Goal: Task Accomplishment & Management: Manage account settings

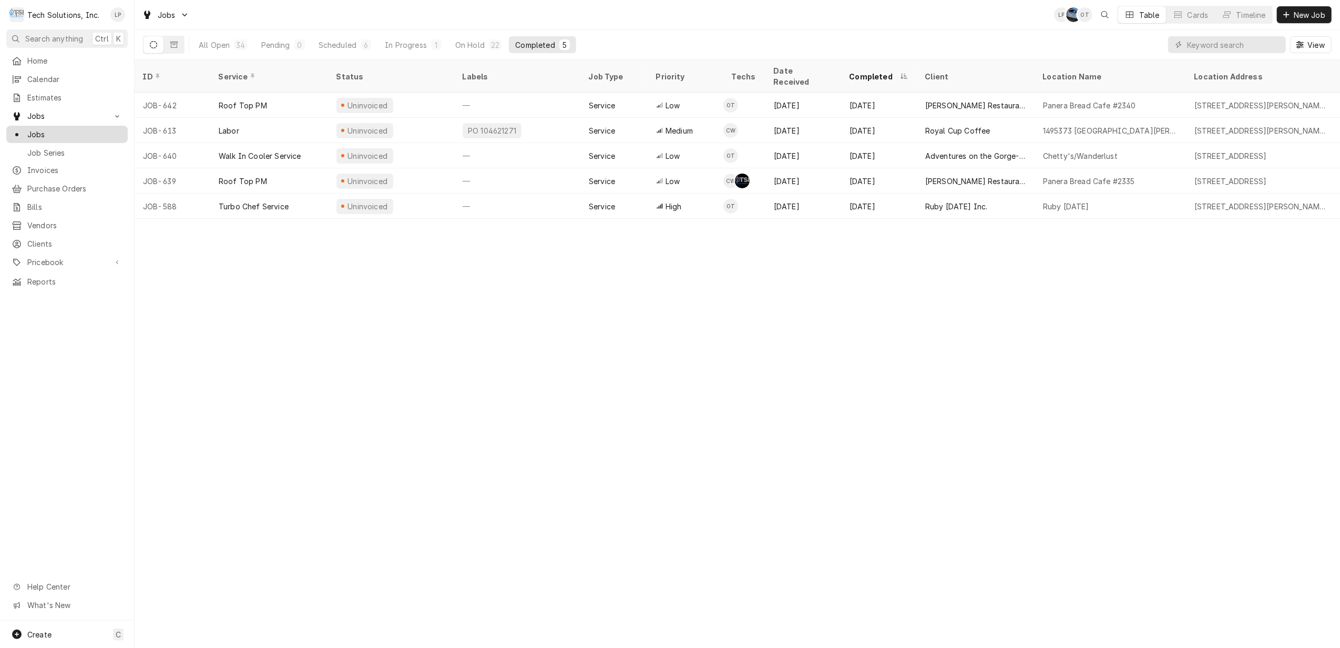
click at [43, 129] on span "Jobs" at bounding box center [74, 134] width 95 height 11
click at [211, 45] on div "All Open" at bounding box center [214, 44] width 31 height 11
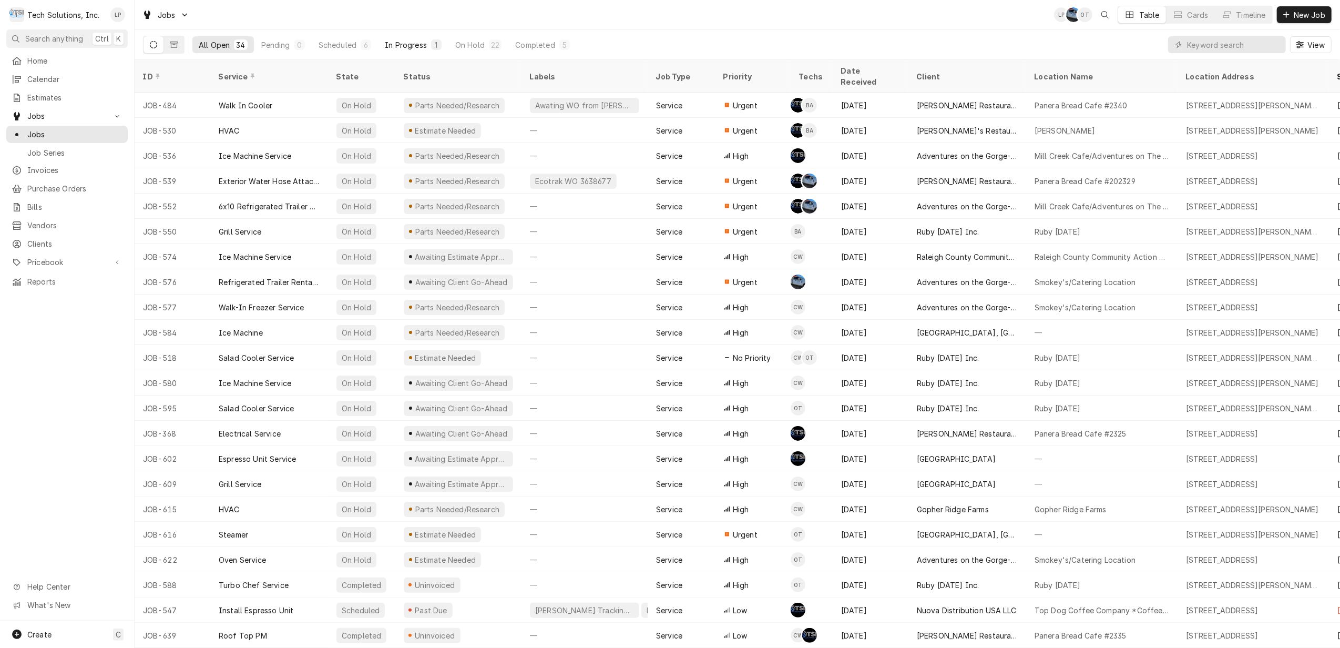
click at [394, 43] on div "In Progress" at bounding box center [406, 44] width 42 height 11
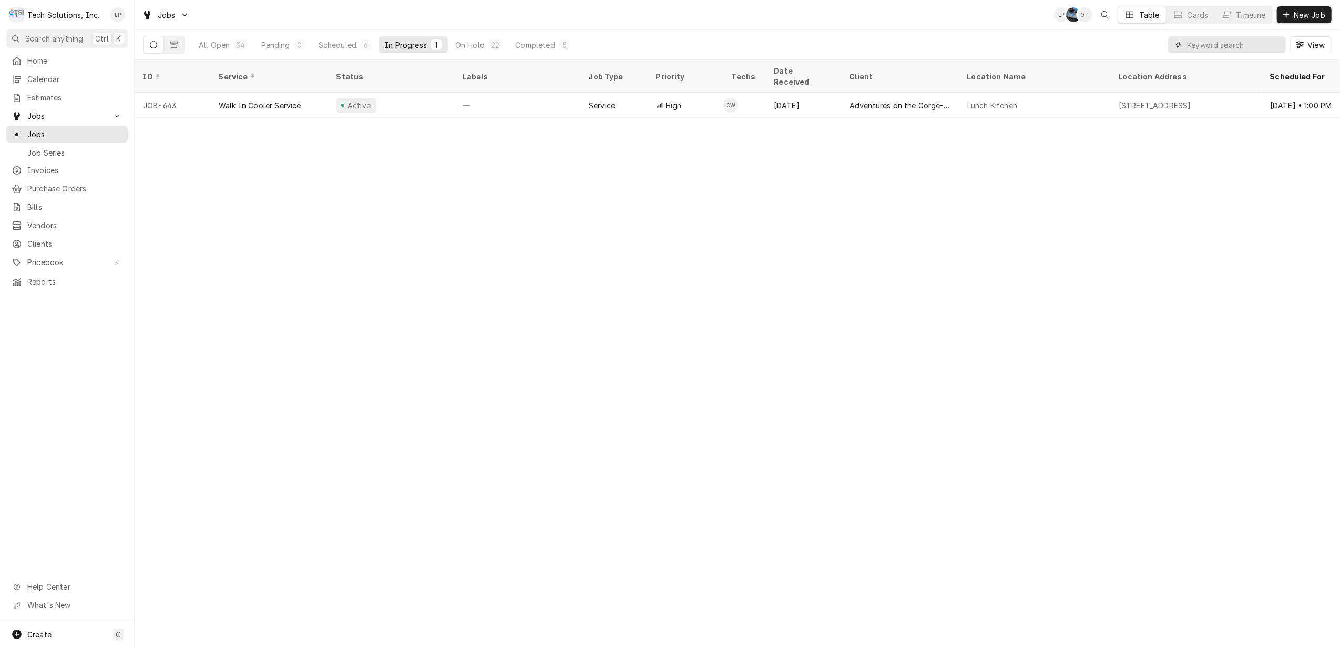
click at [1241, 40] on input "Dynamic Content Wrapper" at bounding box center [1234, 44] width 94 height 17
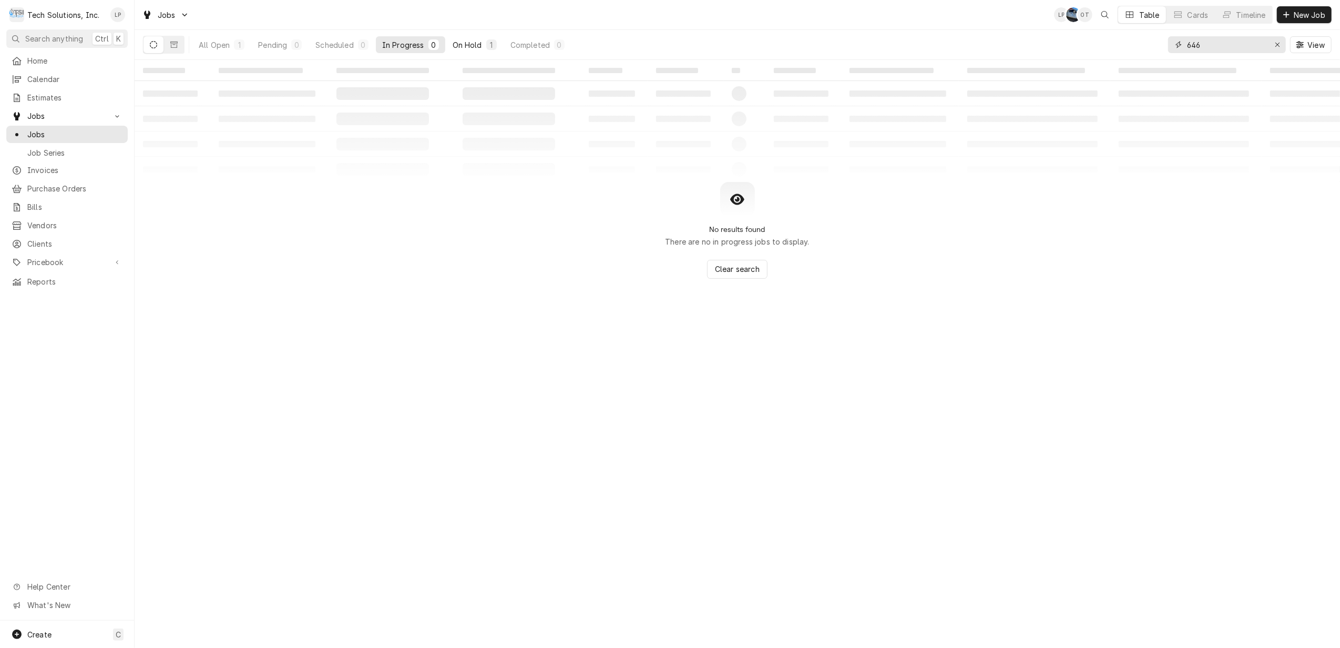
type input "646"
click at [472, 46] on div "On Hold" at bounding box center [467, 44] width 29 height 11
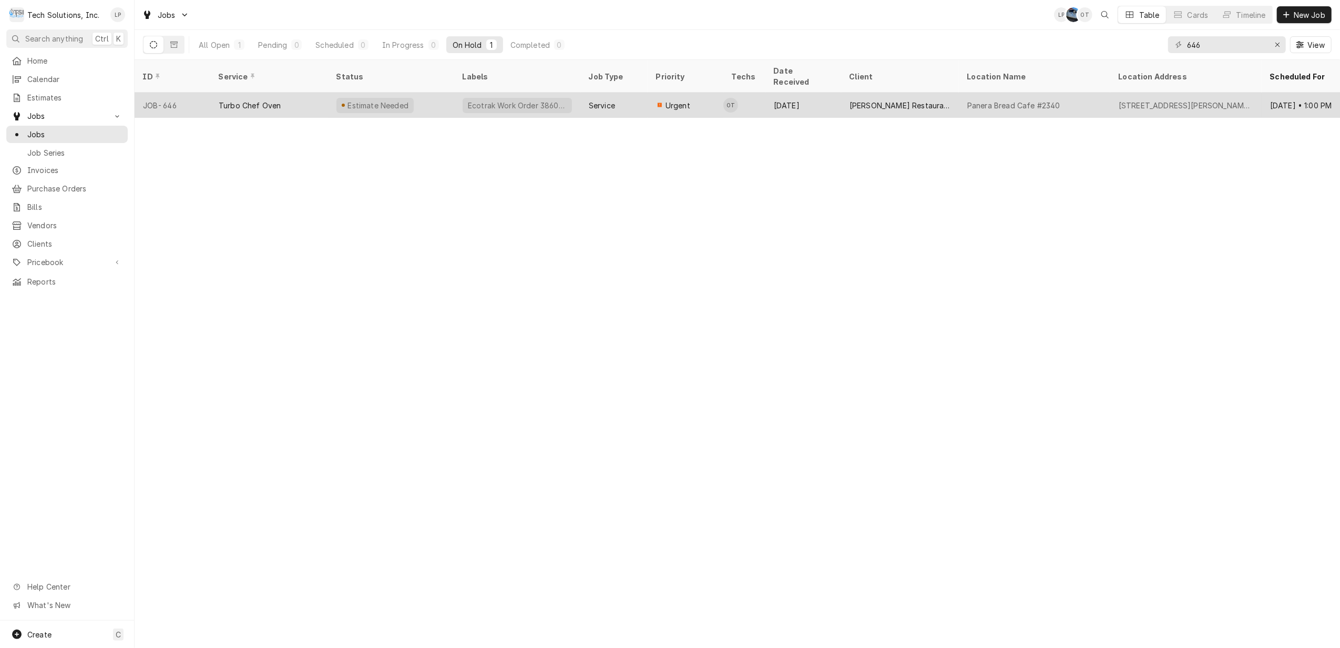
click at [449, 93] on div "Estimate Needed" at bounding box center [391, 105] width 126 height 25
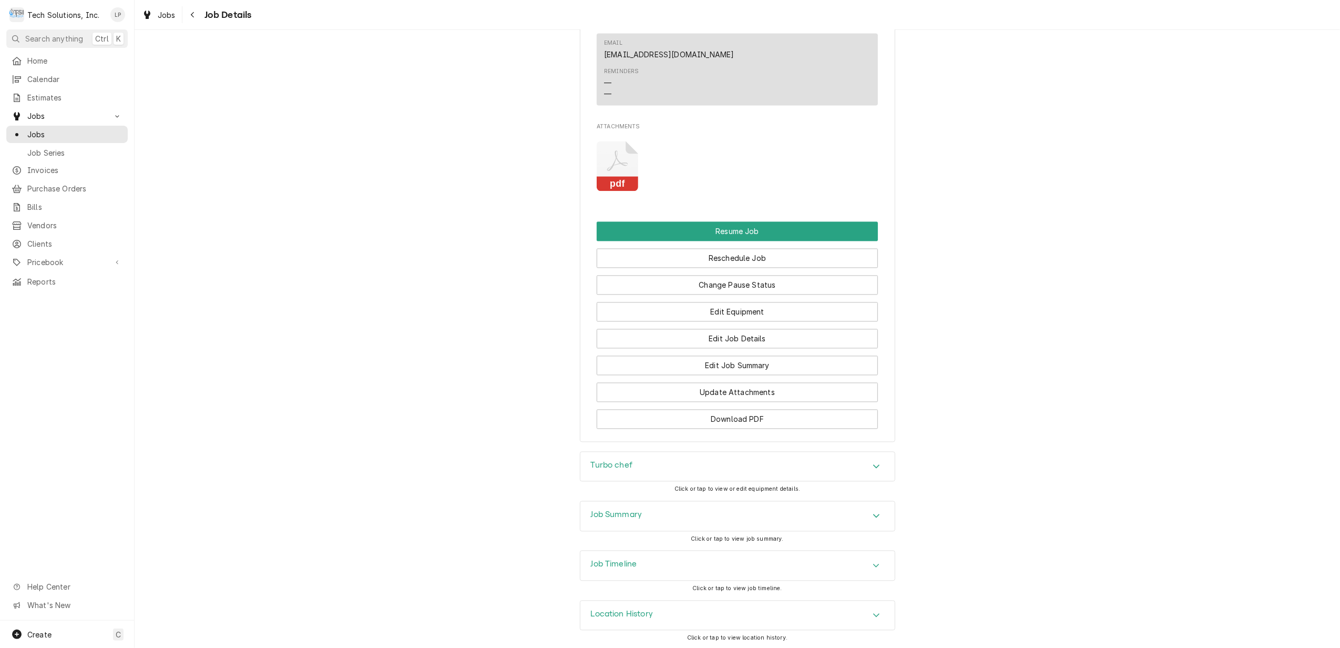
scroll to position [2096, 0]
click at [869, 561] on div "Accordion Header" at bounding box center [877, 563] width 16 height 13
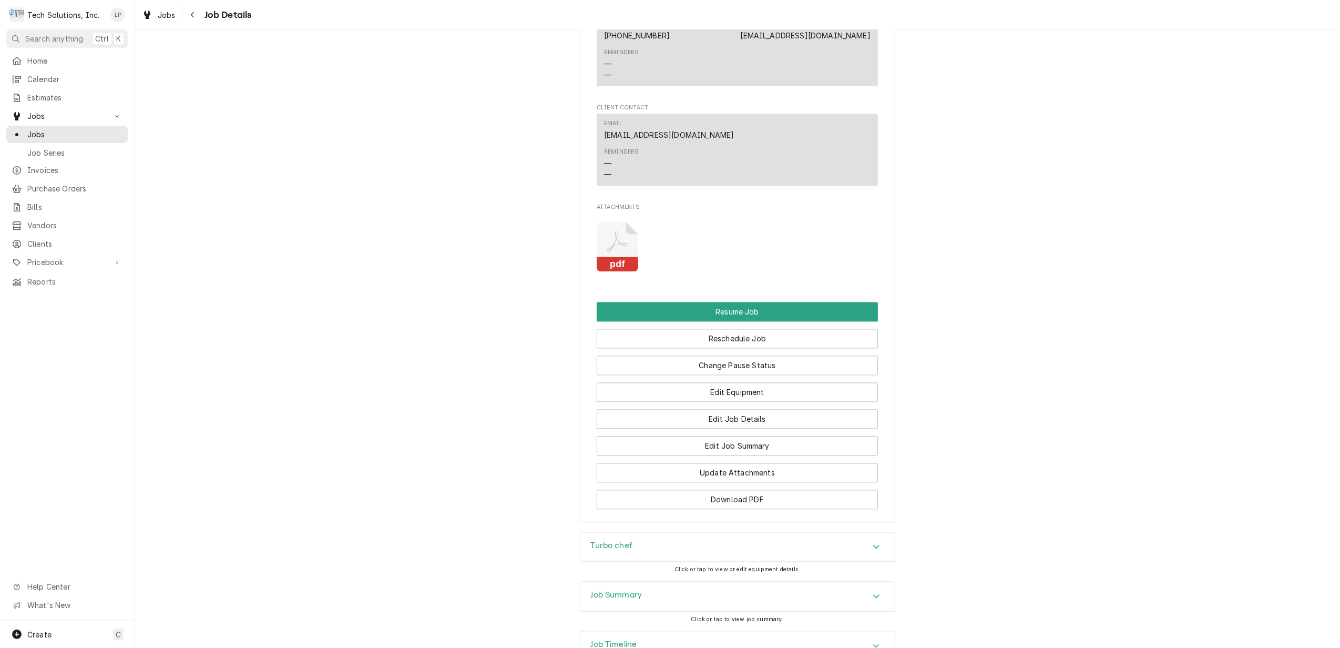
scroll to position [2078, 0]
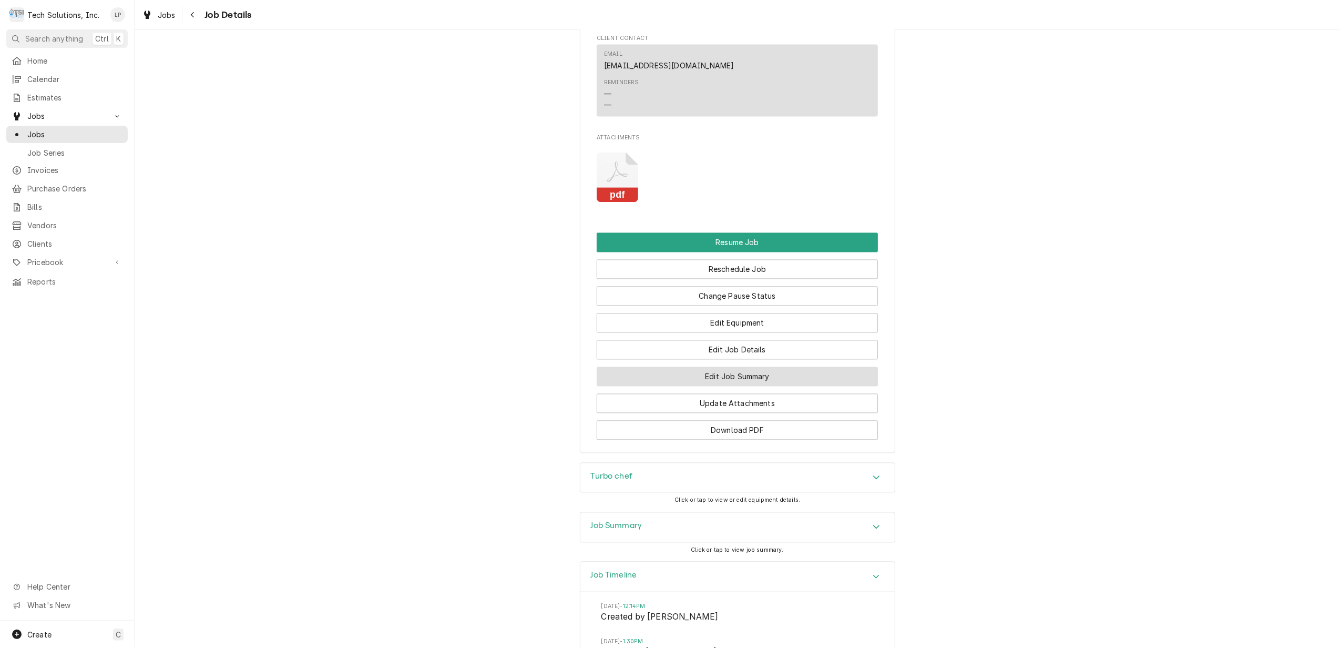
click at [800, 379] on button "Edit Job Summary" at bounding box center [737, 375] width 281 height 19
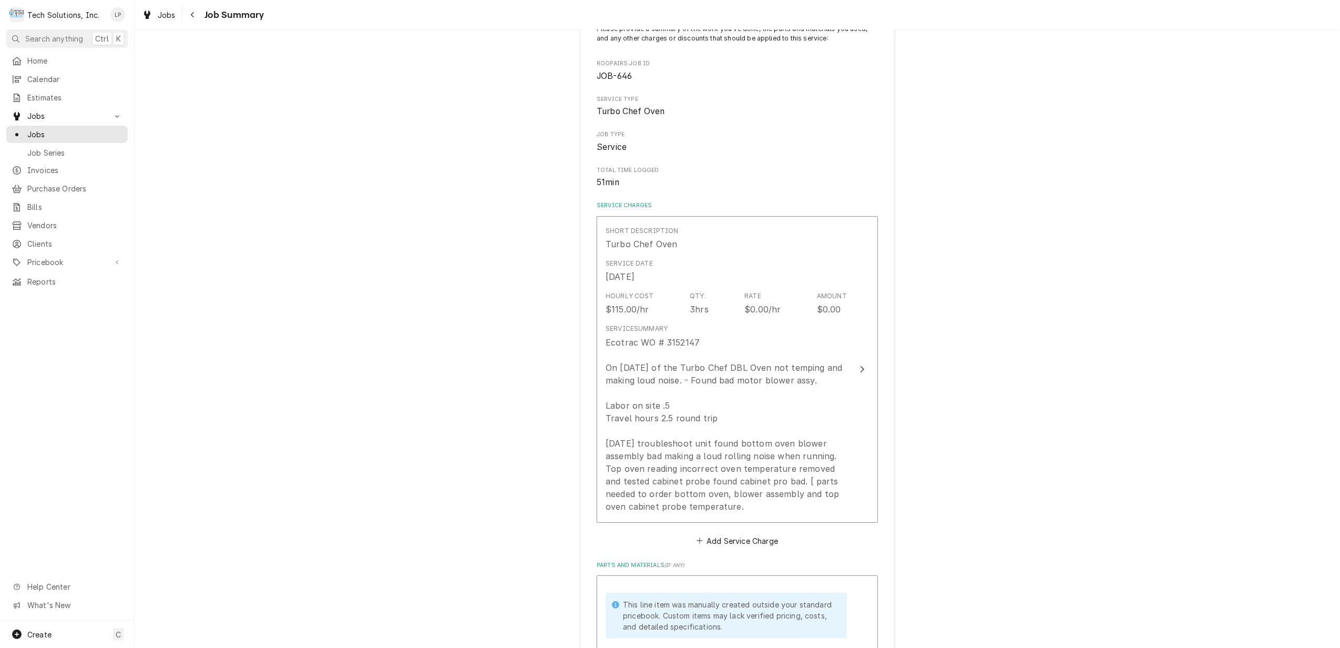
scroll to position [140, 0]
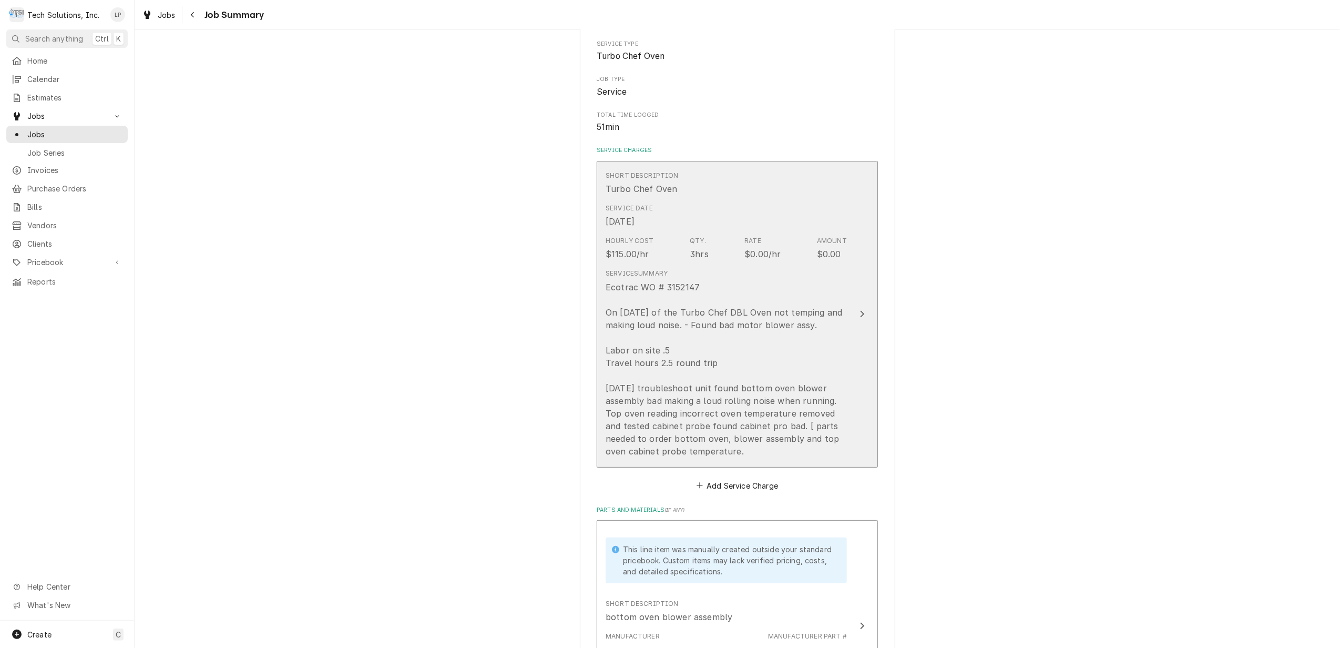
click at [861, 316] on icon "Update Line Item" at bounding box center [863, 314] width 4 height 7
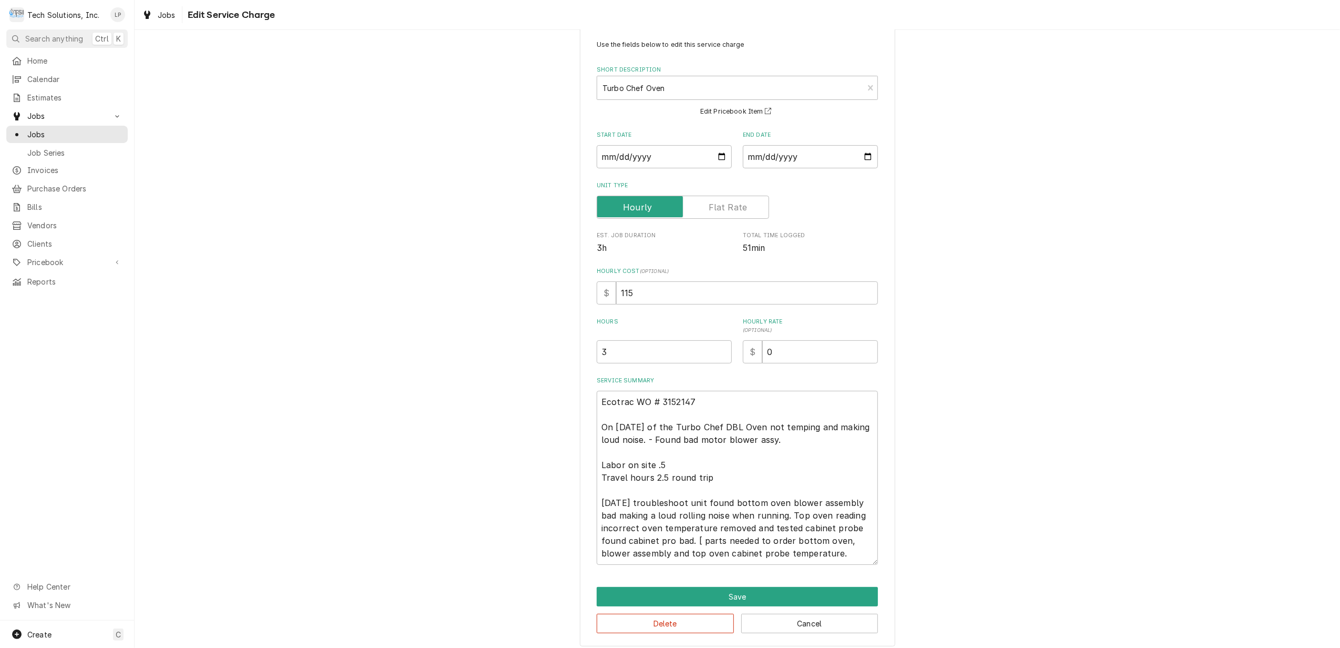
scroll to position [33, 0]
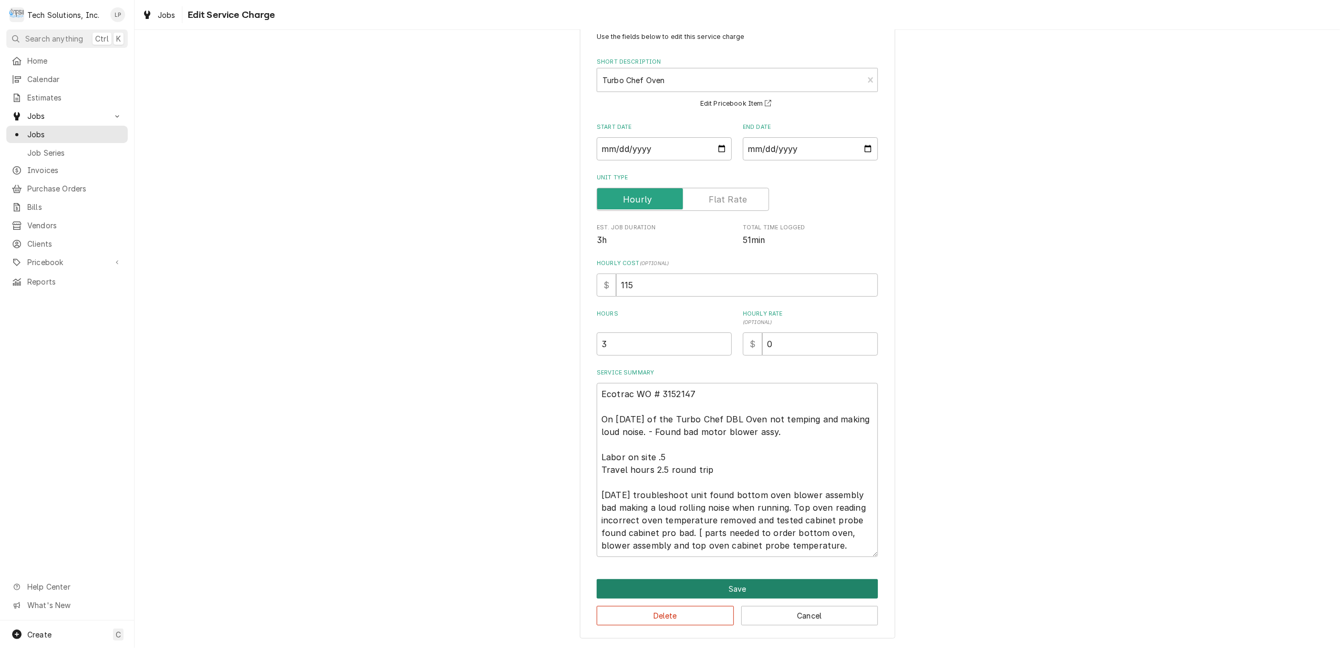
click at [812, 584] on button "Save" at bounding box center [737, 588] width 281 height 19
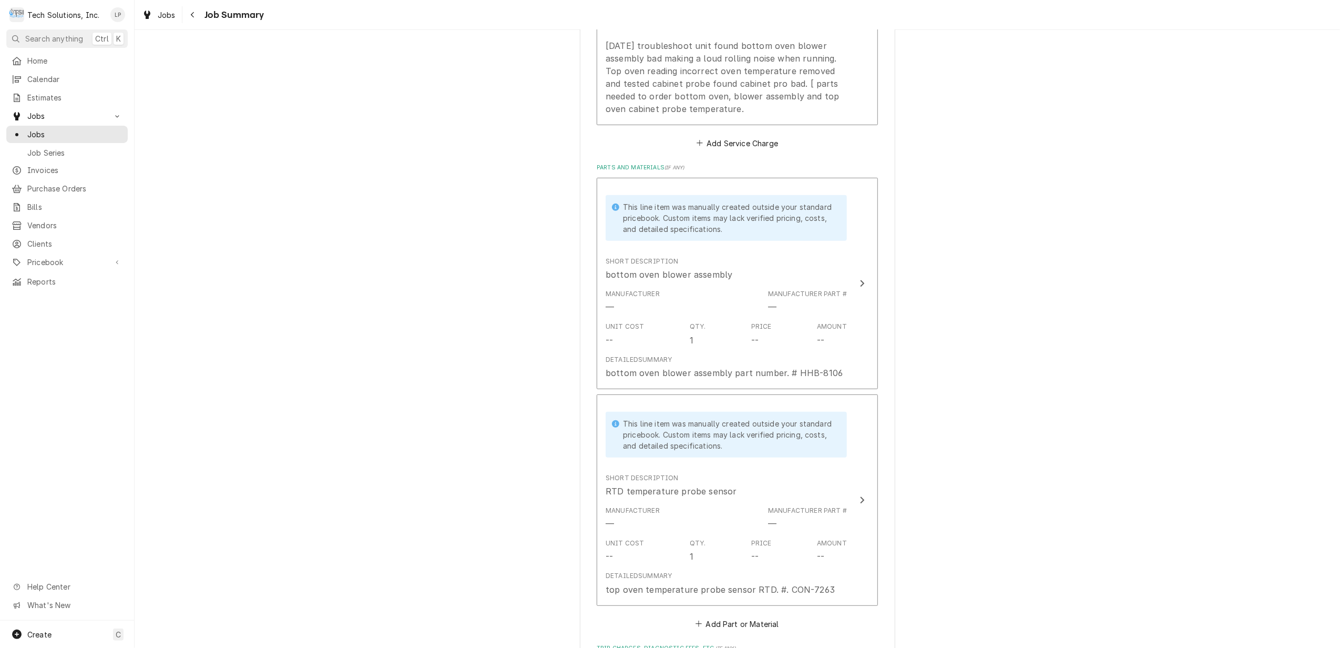
scroll to position [483, 0]
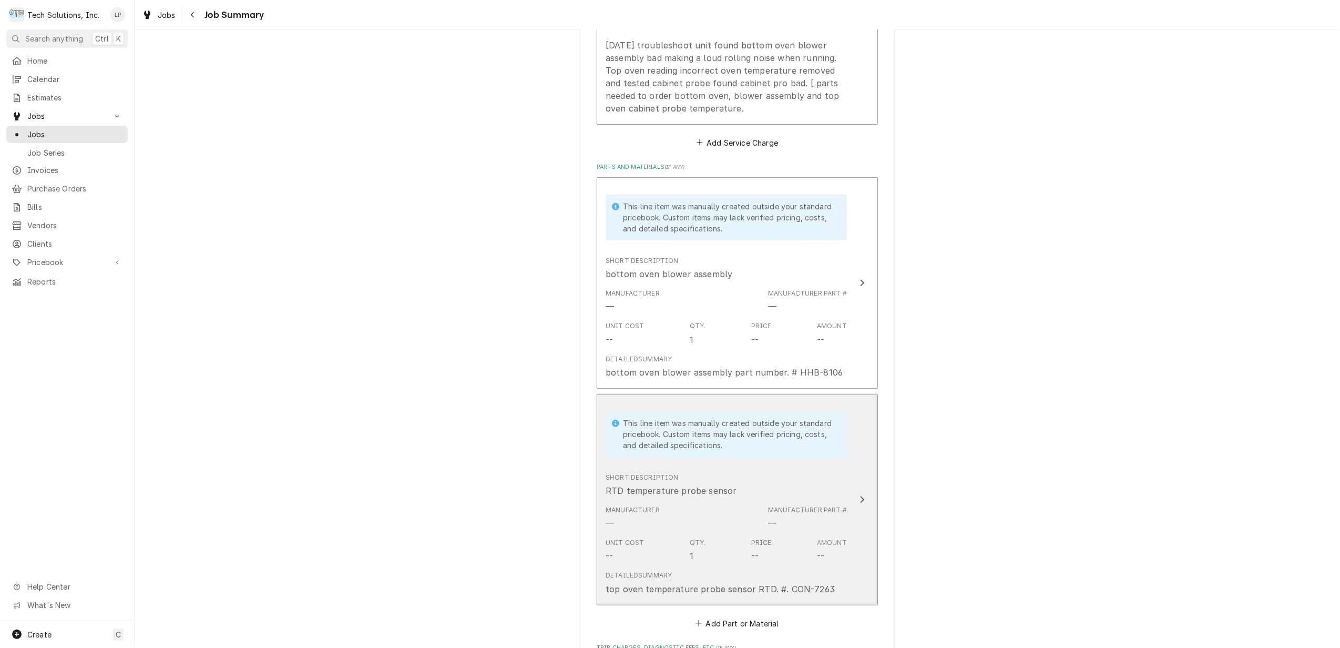
click at [860, 500] on icon "Update Line Item" at bounding box center [862, 499] width 5 height 8
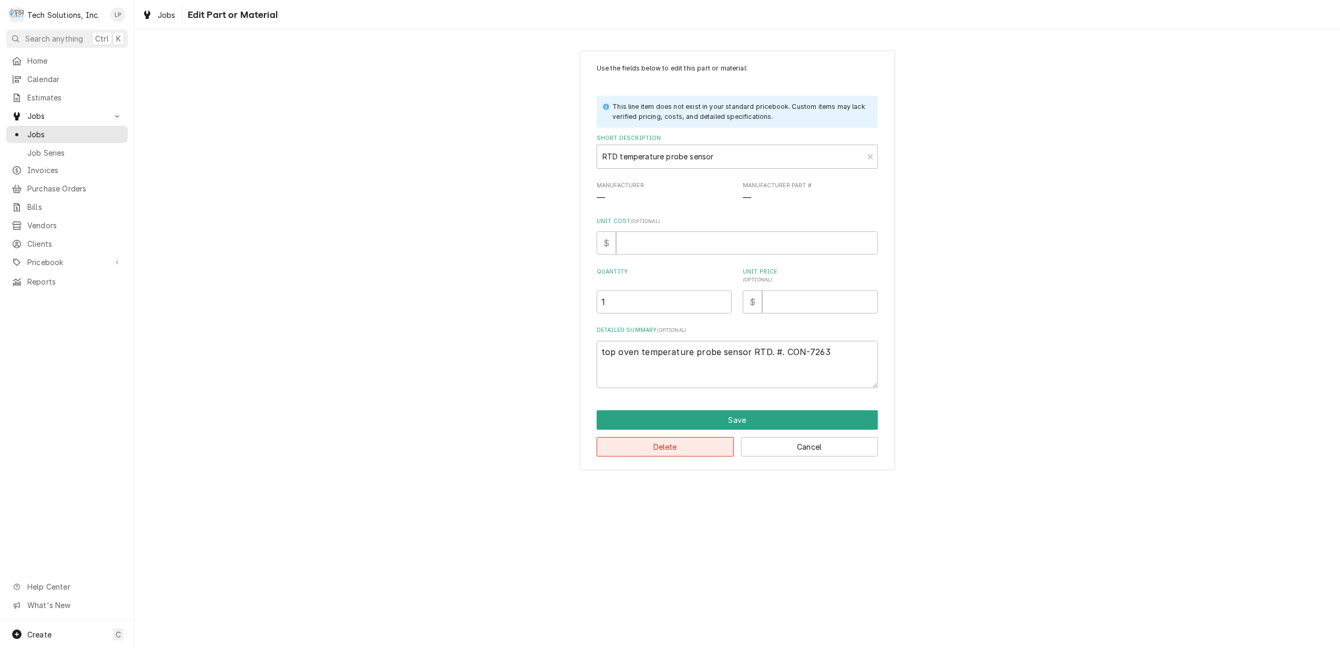
click at [706, 448] on button "Delete" at bounding box center [665, 446] width 137 height 19
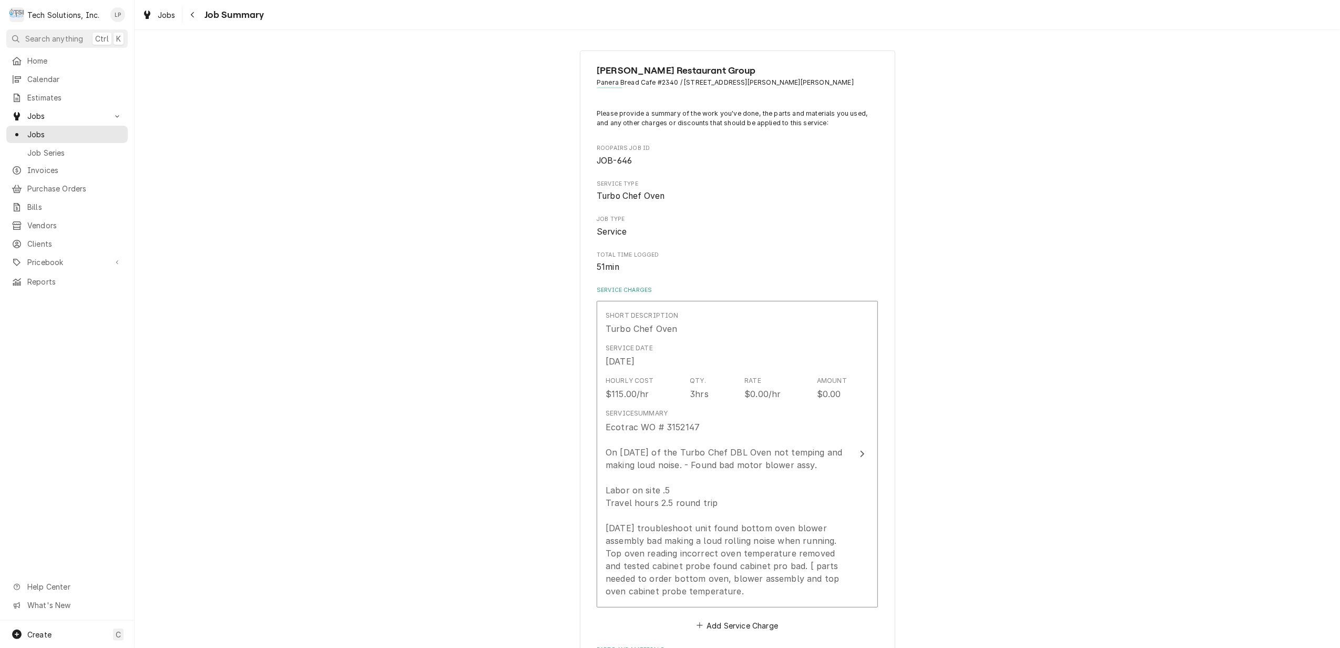
scroll to position [483, 0]
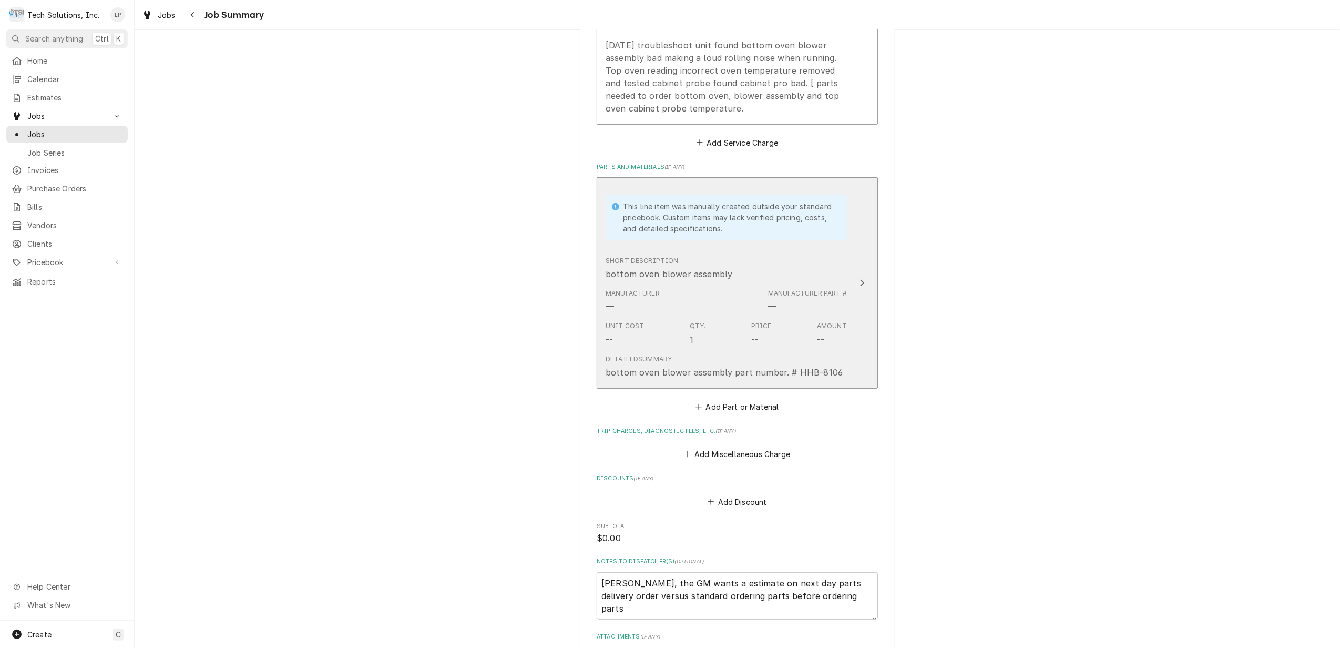
click at [859, 283] on div "Update Line Item" at bounding box center [862, 283] width 14 height 13
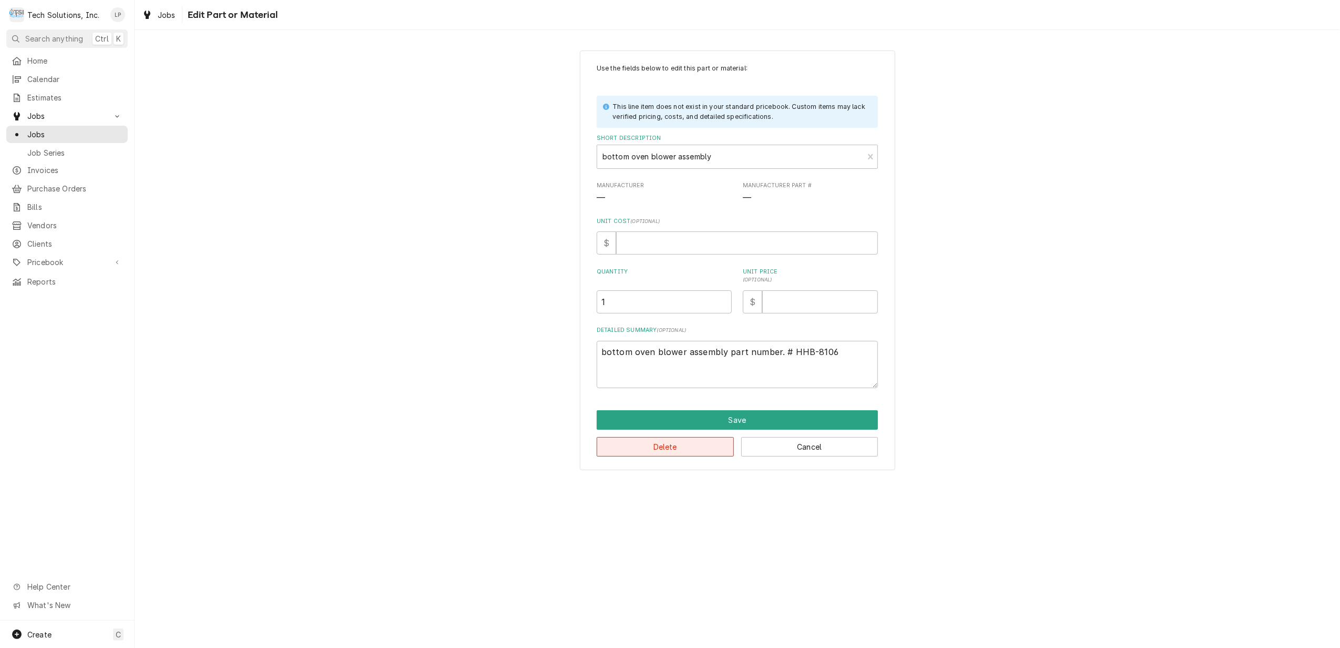
click at [679, 450] on button "Delete" at bounding box center [665, 446] width 137 height 19
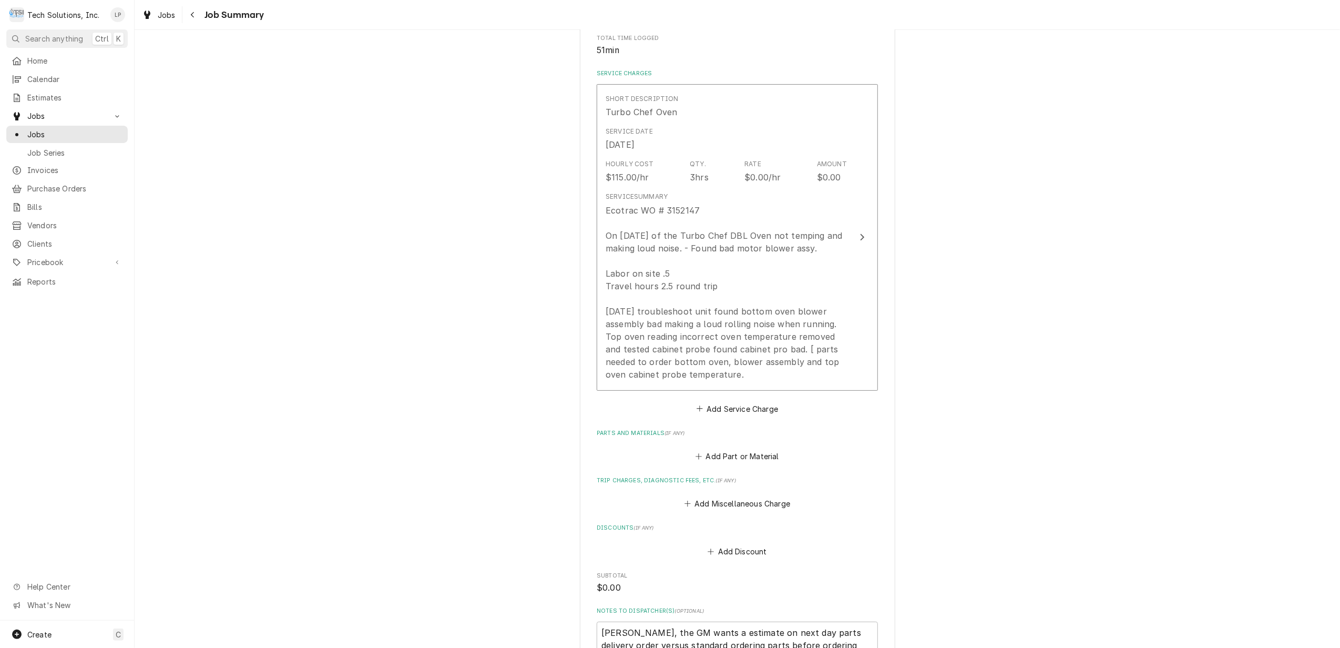
scroll to position [202, 0]
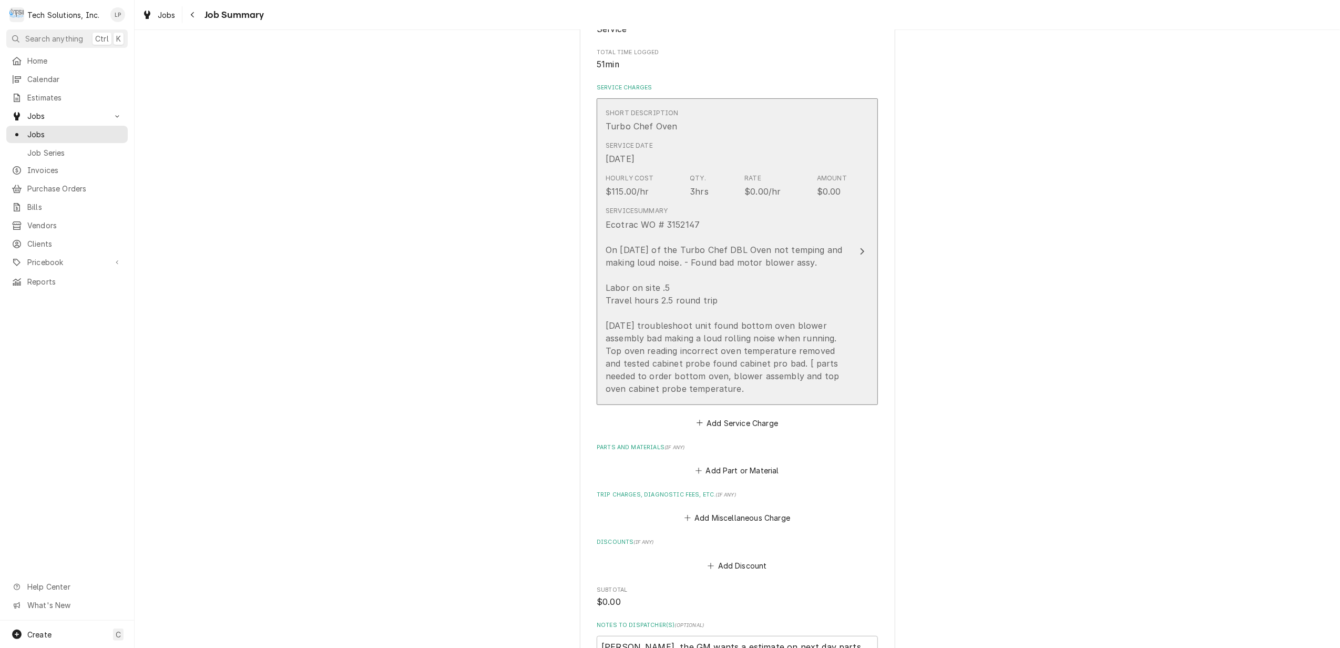
click at [860, 251] on icon "Update Line Item" at bounding box center [862, 251] width 5 height 8
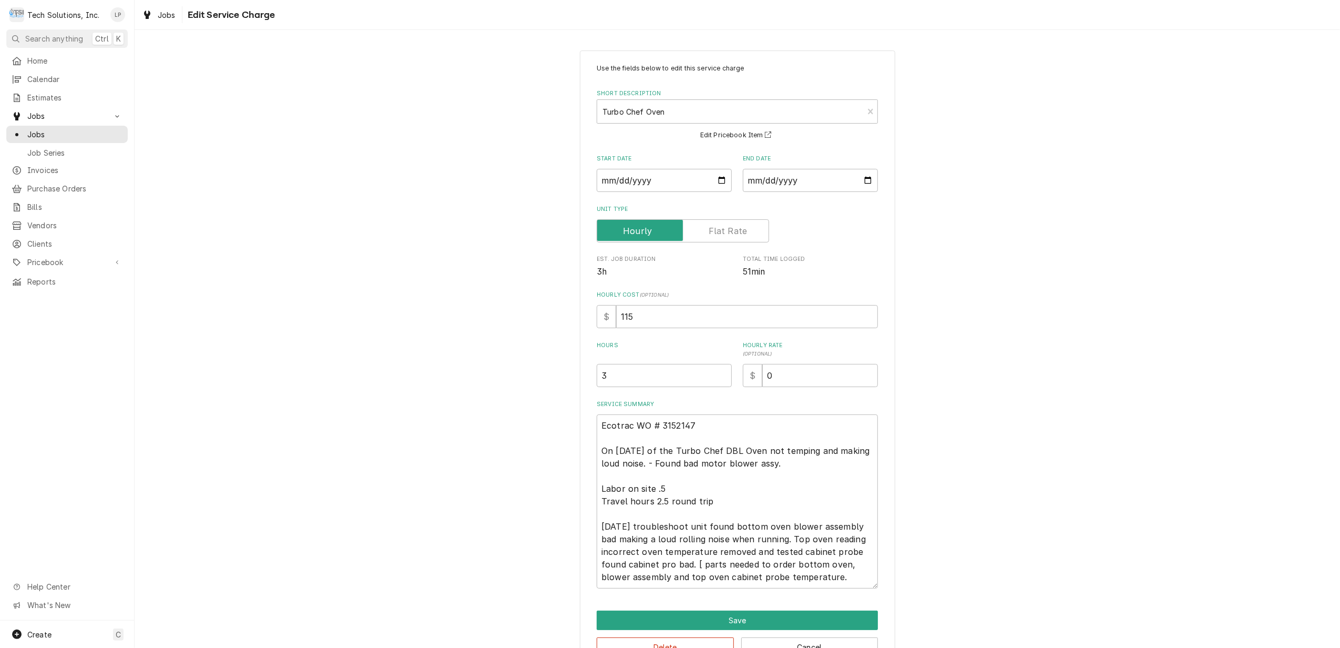
scroll to position [33, 0]
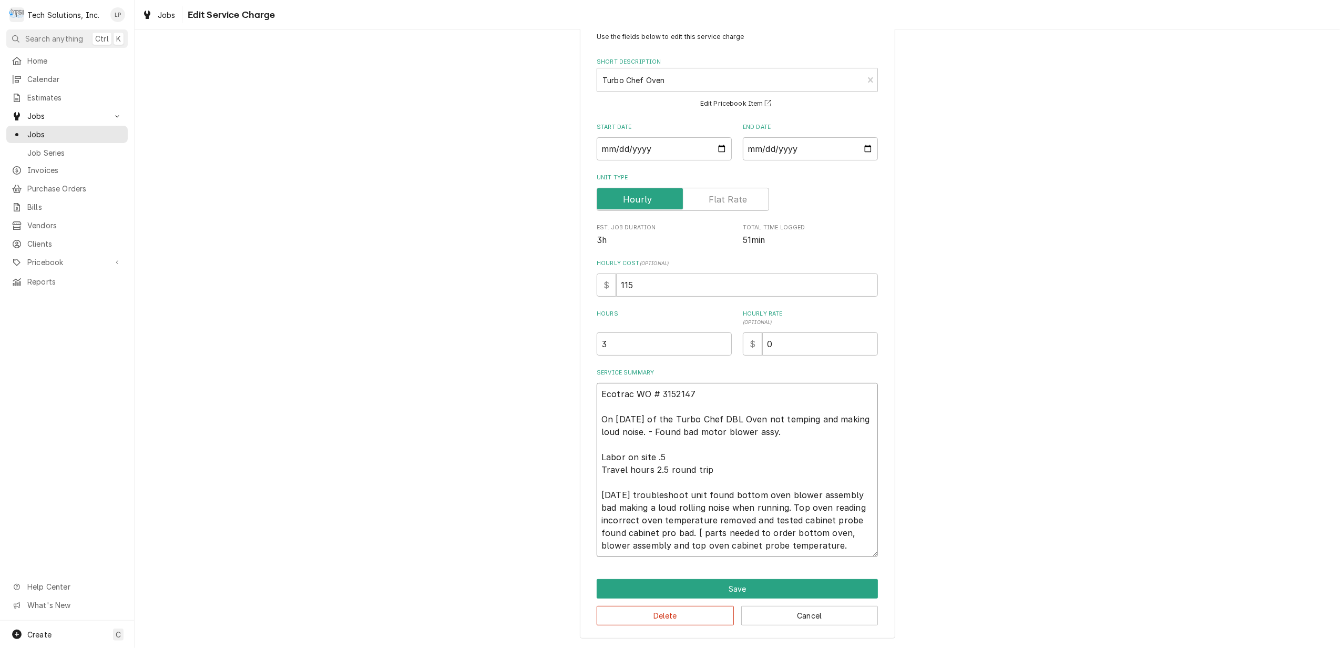
click at [852, 546] on textarea "Ecotrac WO # 3152147 On [DATE] of the Turbo Chef DBL Oven not temping and makin…" at bounding box center [737, 470] width 281 height 174
type textarea "x"
type textarea "Ecotrac WO # 3152147 On [DATE] of the Turbo Chef DBL Oven not temping and makin…"
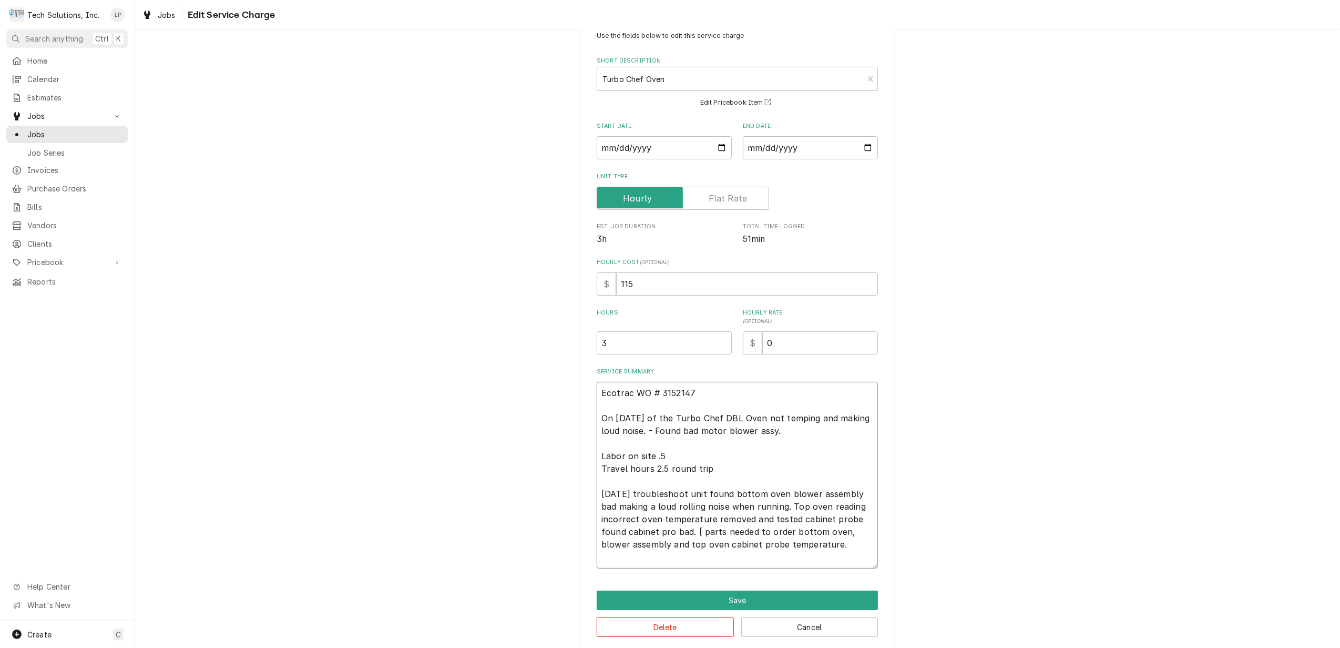
type textarea "x"
type textarea "Ecotrac WO # 3152147 On [DATE] of the Turbo Chef DBL Oven not temping and makin…"
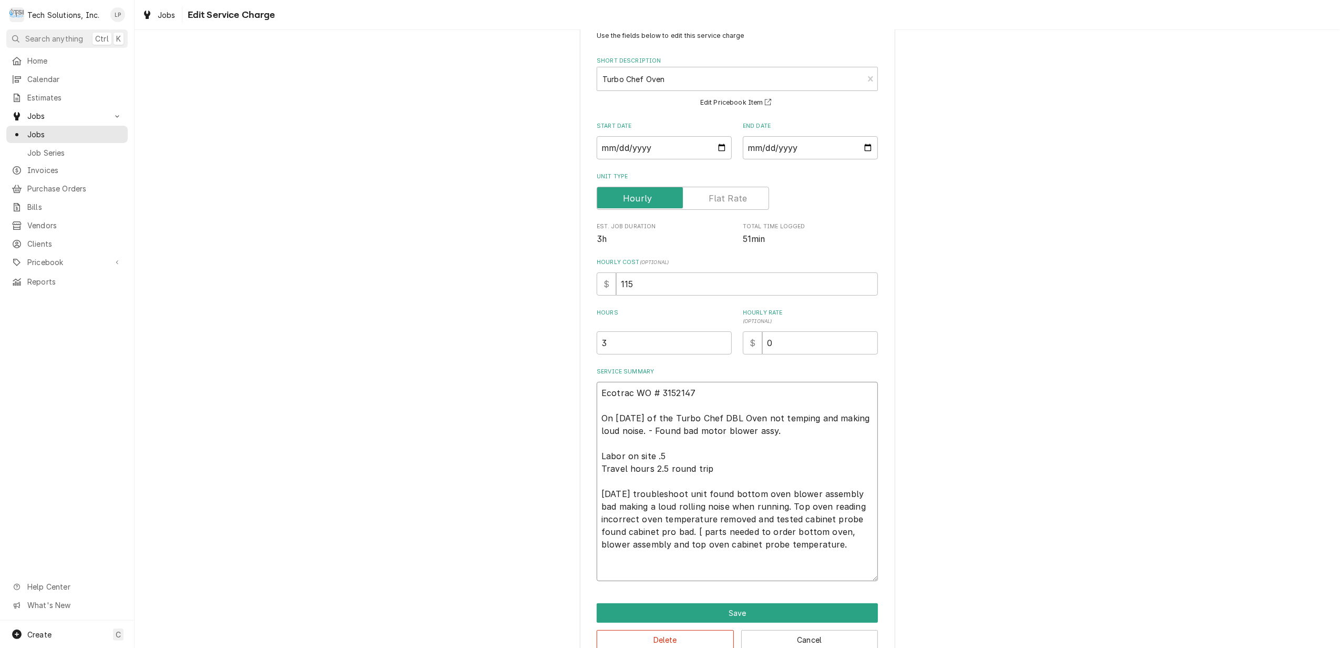
click at [689, 535] on textarea "Ecotrac WO # 3152147 On [DATE] of the Turbo Chef DBL Oven not temping and makin…" at bounding box center [737, 481] width 281 height 199
click at [848, 543] on textarea "Ecotrac WO # 3152147 On [DATE] of the Turbo Chef DBL Oven not temping and makin…" at bounding box center [737, 481] width 281 height 199
type textarea "x"
type textarea "Ecotrac WO # 3152147 On [DATE] of the Turbo Chef DBL Oven not temping and makin…"
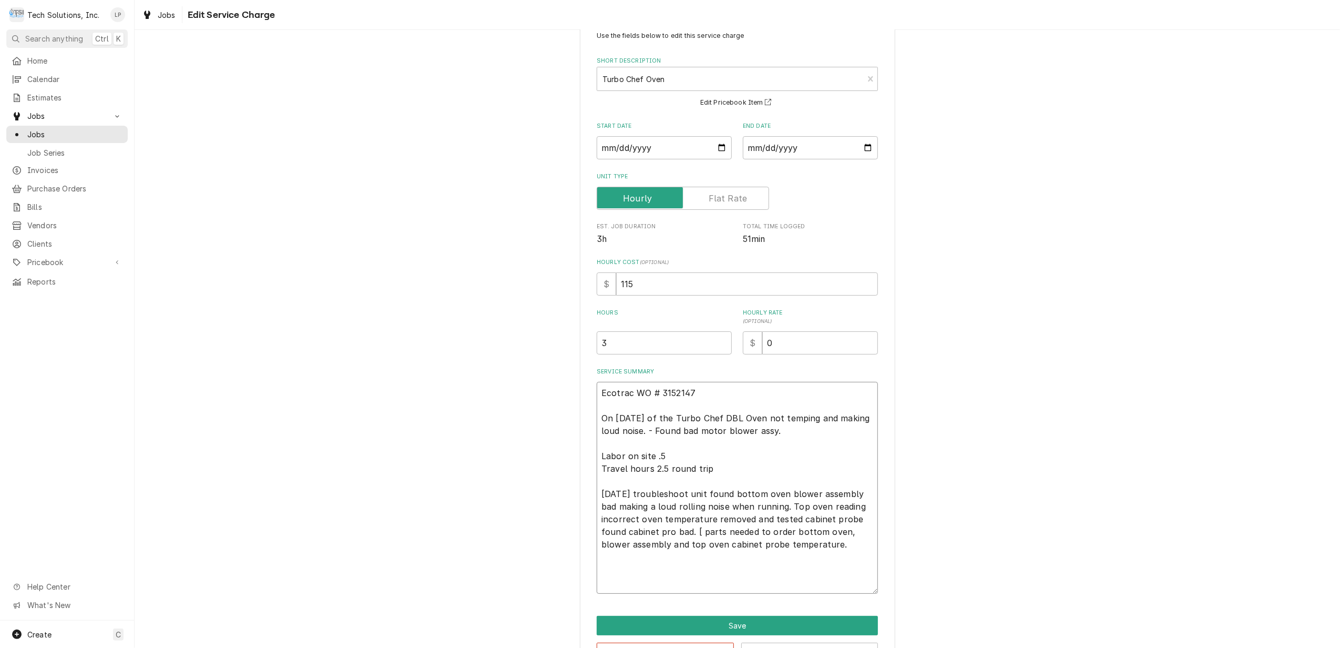
type textarea "x"
type textarea "Ecotrac WO # 3152147 On [DATE] of the Turbo Chef DBL Oven not temping and makin…"
type textarea "x"
type textarea "Ecotrac WO # 3152147 On 2/10/25 of the Turbo Chef DBL Oven not temping and maki…"
type textarea "x"
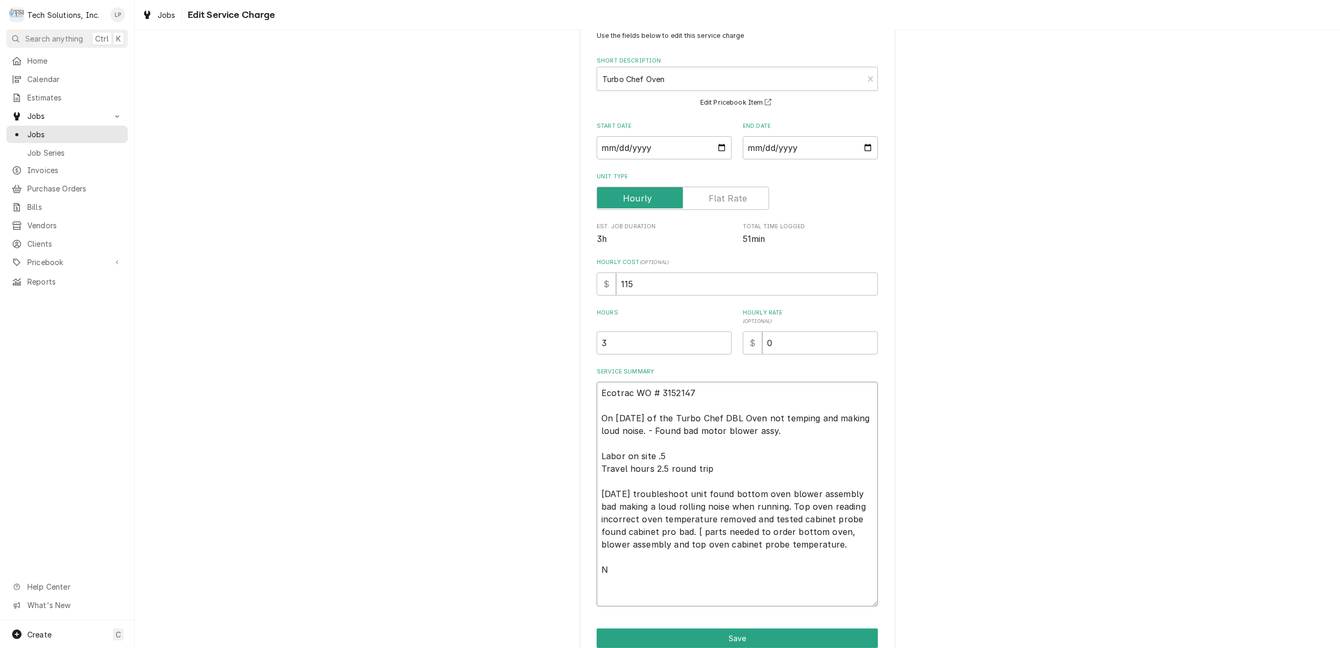
type textarea "Ecotrac WO # 3152147 On 2/10/25 of the Turbo Chef DBL Oven not temping and maki…"
type textarea "x"
type textarea "Ecotrac WO # 3152147 On 2/10/25 of the Turbo Chef DBL Oven not temping and maki…"
type textarea "x"
type textarea "Ecotrac WO # 3152147 On 2/10/25 of the Turbo Chef DBL Oven not temping and maki…"
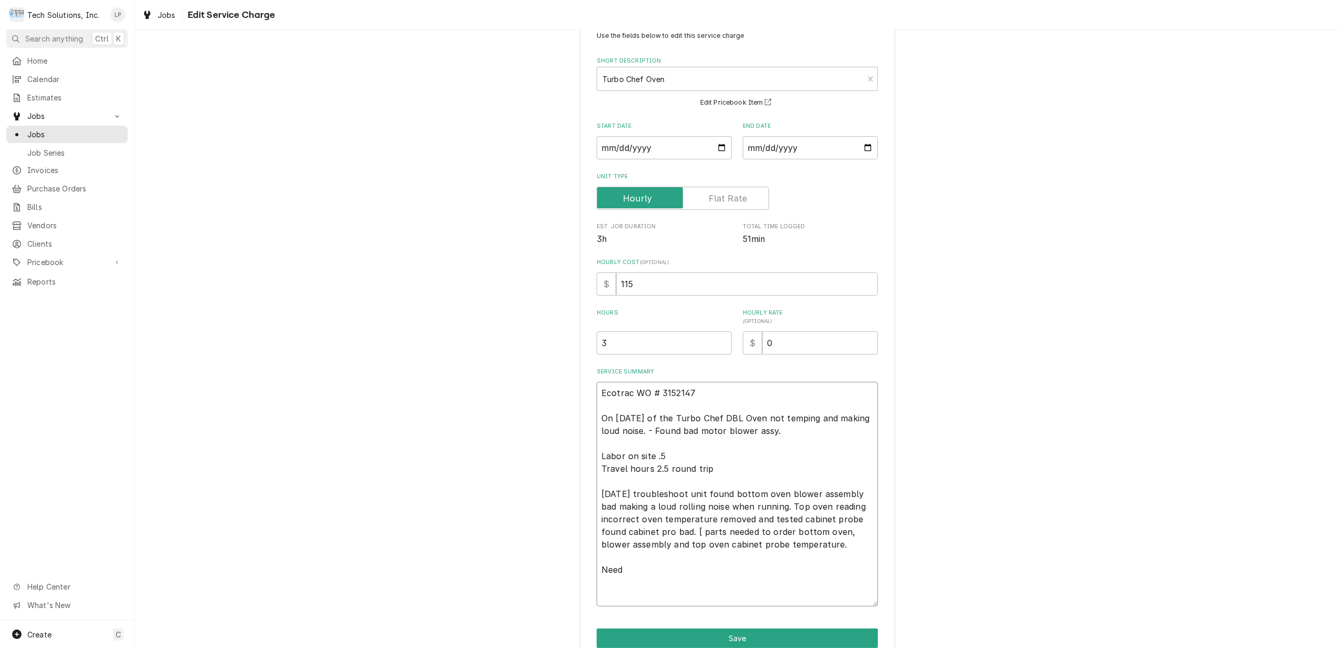
type textarea "x"
type textarea "Ecotrac WO # 3152147 On 2/10/25 of the Turbo Chef DBL Oven not temping and maki…"
type textarea "x"
type textarea "Ecotrac WO # 3152147 On 2/10/25 of the Turbo Chef DBL Oven not temping and maki…"
type textarea "x"
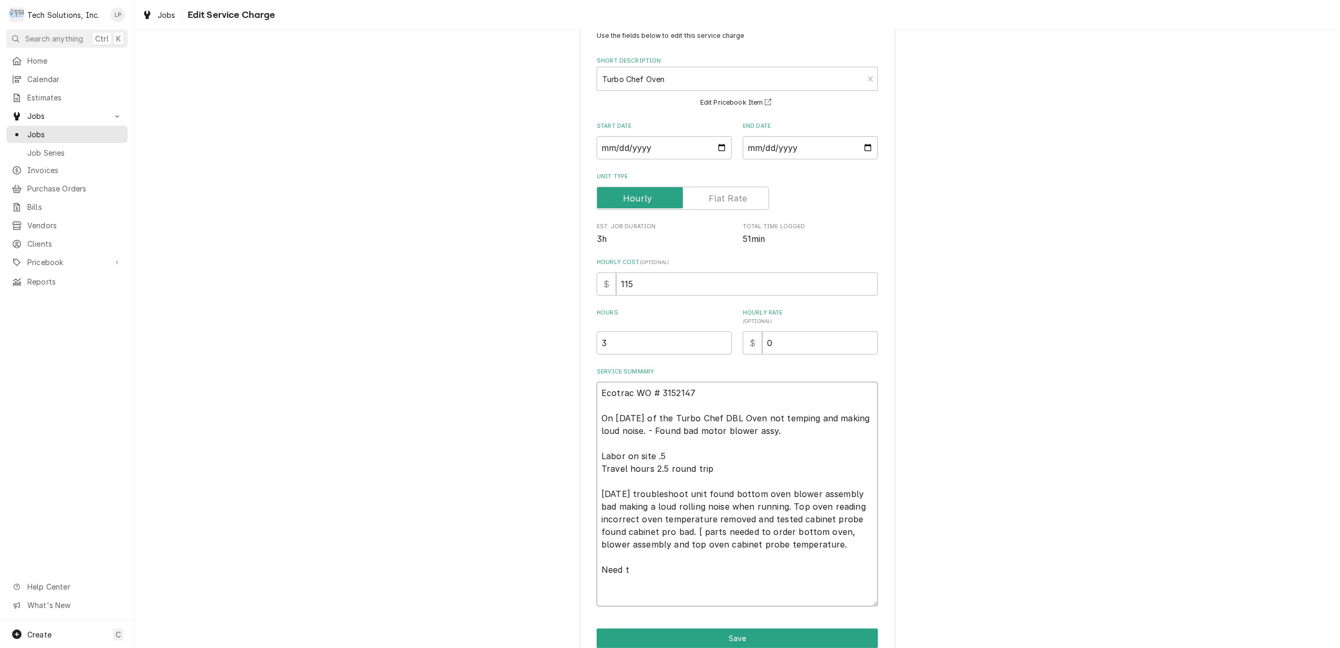
type textarea "Ecotrac WO # 3152147 On 2/10/25 of the Turbo Chef DBL Oven not temping and maki…"
type textarea "x"
type textarea "Ecotrac WO # 3152147 On 2/10/25 of the Turbo Chef DBL Oven not temping and maki…"
type textarea "x"
type textarea "Ecotrac WO # 3152147 On 2/10/25 of the Turbo Chef DBL Oven not temping and maki…"
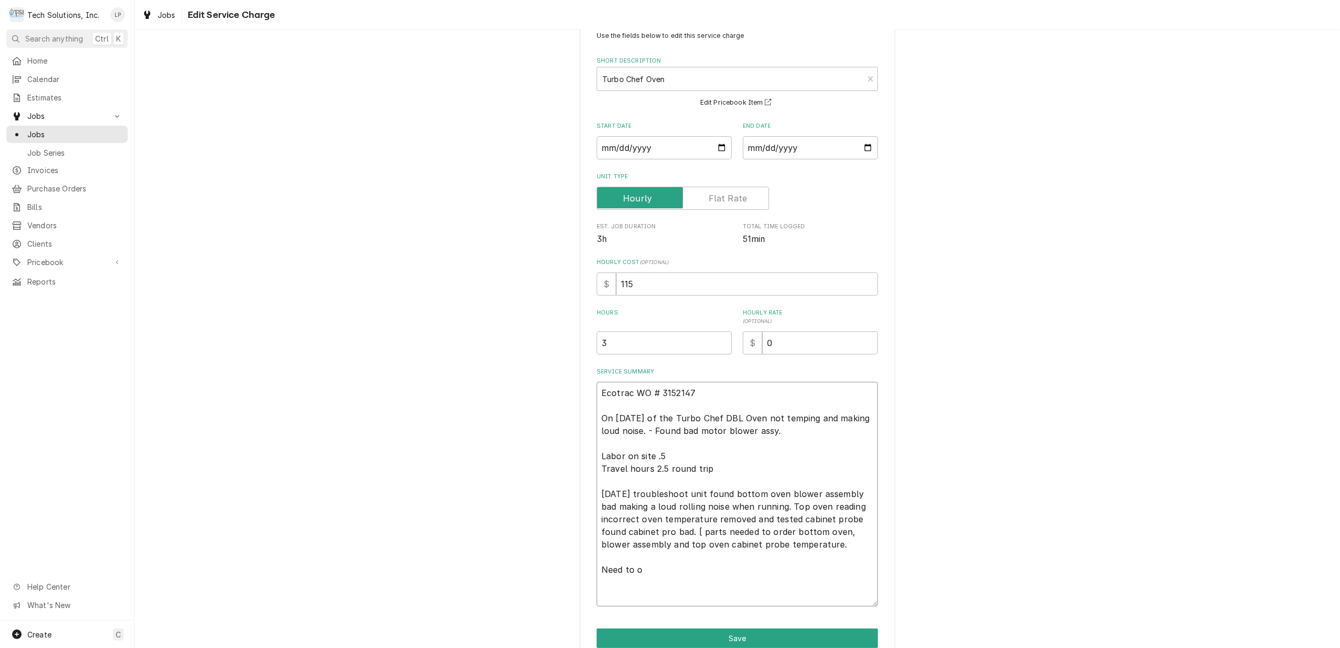
type textarea "x"
type textarea "Ecotrac WO # 3152147 On 2/10/25 of the Turbo Chef DBL Oven not temping and maki…"
type textarea "x"
type textarea "Ecotrac WO # 3152147 On 2/10/25 of the Turbo Chef DBL Oven not temping and maki…"
type textarea "x"
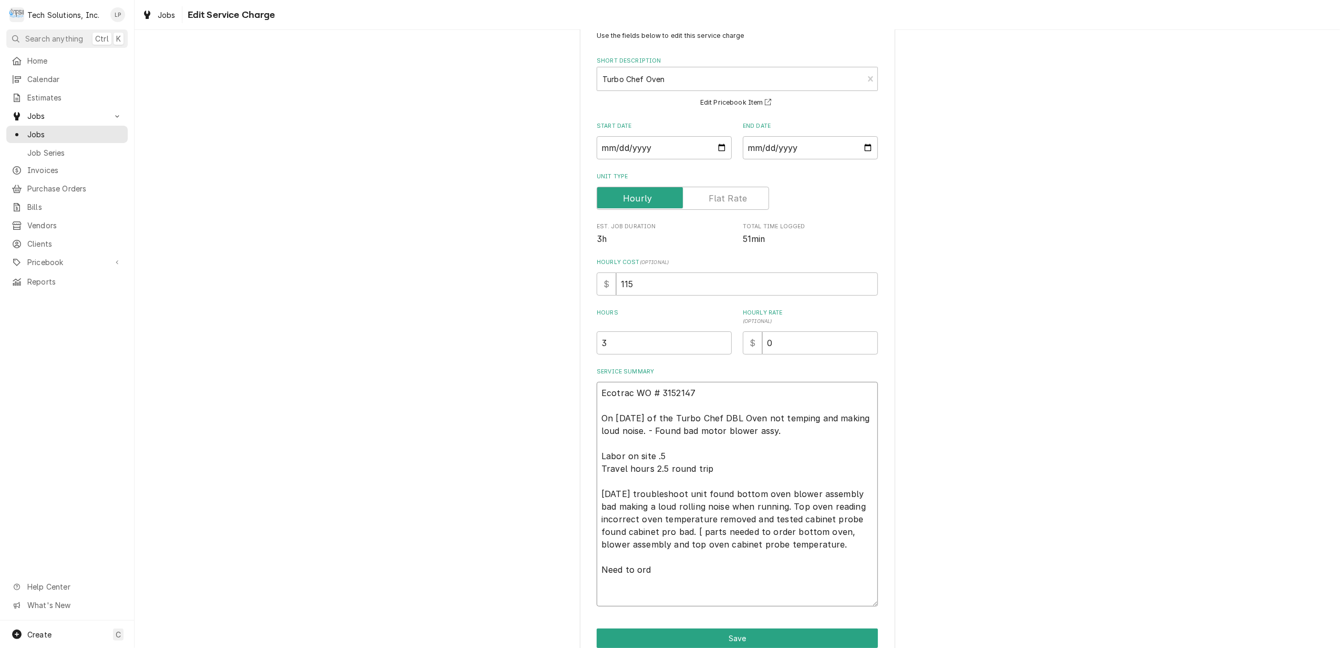
type textarea "Ecotrac WO # 3152147 On 2/10/25 of the Turbo Chef DBL Oven not temping and maki…"
type textarea "x"
type textarea "Ecotrac WO # 3152147 On 2/10/25 of the Turbo Chef DBL Oven not temping and maki…"
type textarea "x"
type textarea "Ecotrac WO # 3152147 On 2/10/25 of the Turbo Chef DBL Oven not temping and maki…"
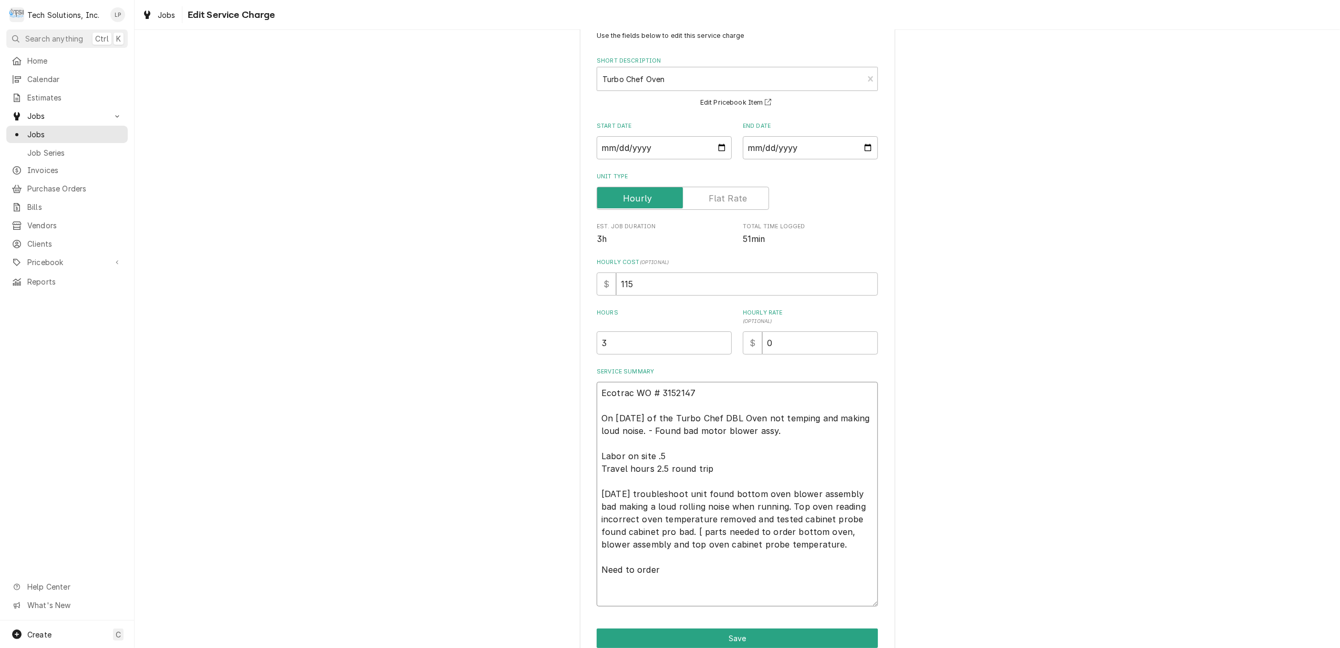
type textarea "x"
type textarea "Ecotrac WO # 3152147 On 2/10/25 of the Turbo Chef DBL Oven not temping and maki…"
type textarea "x"
type textarea "Ecotrac WO # 3152147 On 2/10/25 of the Turbo Chef DBL Oven not temping and maki…"
type textarea "x"
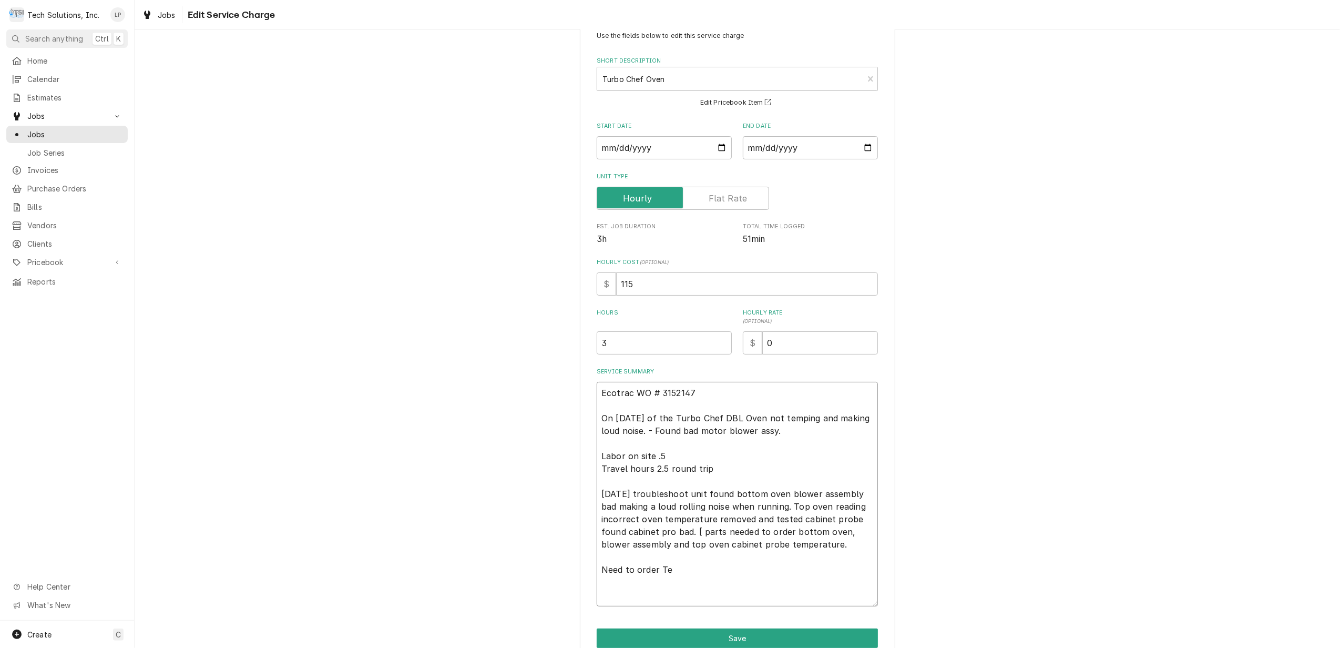
type textarea "Ecotrac WO # 3152147 On 2/10/25 of the Turbo Chef DBL Oven not temping and maki…"
type textarea "x"
type textarea "Ecotrac WO # 3152147 On 2/10/25 of the Turbo Chef DBL Oven not temping and maki…"
type textarea "x"
type textarea "Ecotrac WO # 3152147 On 2/10/25 of the Turbo Chef DBL Oven not temping and maki…"
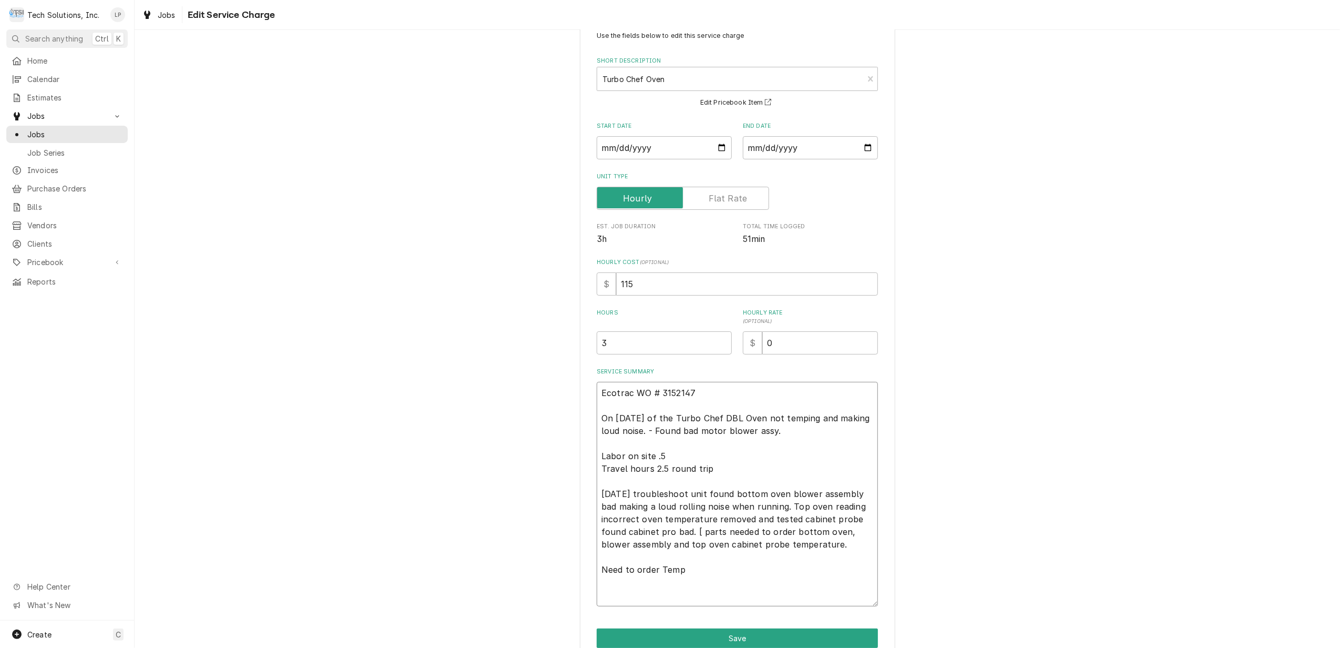
type textarea "x"
type textarea "Ecotrac WO # 3152147 On 2/10/25 of the Turbo Chef DBL Oven not temping and maki…"
type textarea "x"
type textarea "Ecotrac WO # 3152147 On 2/10/25 of the Turbo Chef DBL Oven not temping and maki…"
type textarea "x"
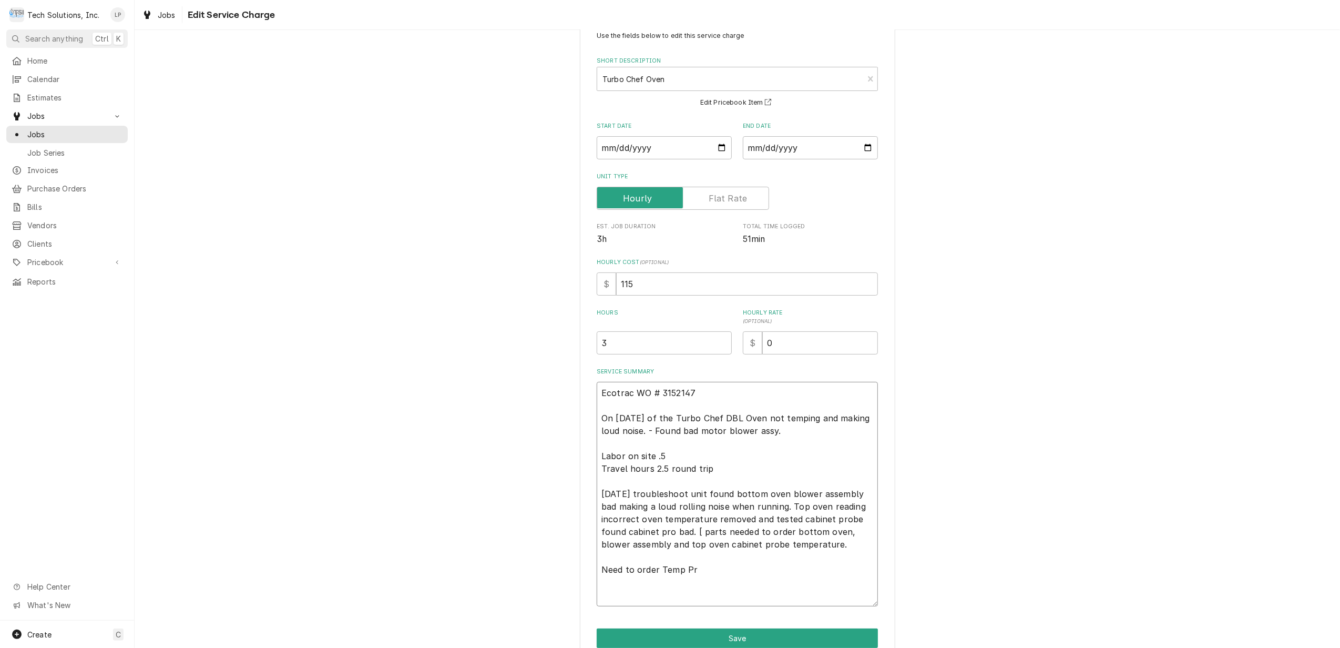
type textarea "Ecotrac WO # 3152147 On 2/10/25 of the Turbo Chef DBL Oven not temping and maki…"
type textarea "x"
type textarea "Ecotrac WO # 3152147 On 2/10/25 of the Turbo Chef DBL Oven not temping and maki…"
type textarea "x"
type textarea "Ecotrac WO # 3152147 On 2/10/25 of the Turbo Chef DBL Oven not temping and maki…"
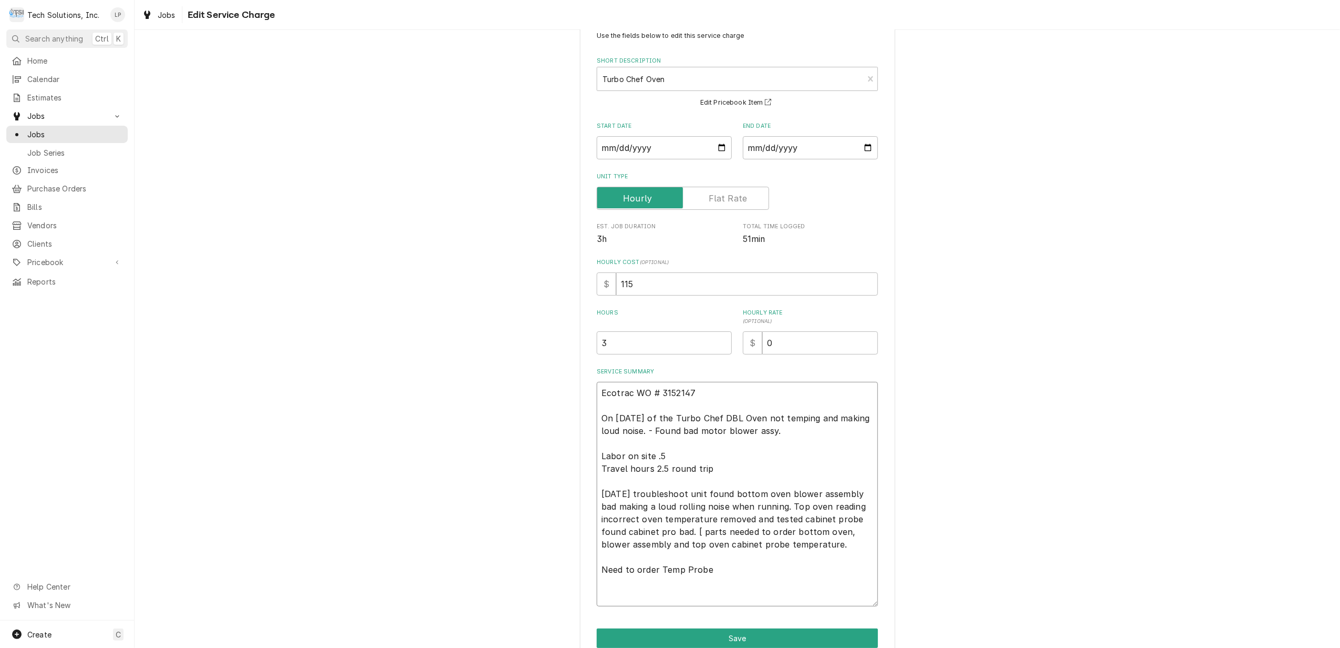
type textarea "x"
type textarea "Ecotrac WO # 3152147 On 2/10/25 of the Turbo Chef DBL Oven not temping and maki…"
type textarea "x"
type textarea "Ecotrac WO # 3152147 On 2/10/25 of the Turbo Chef DBL Oven not temping and maki…"
type textarea "x"
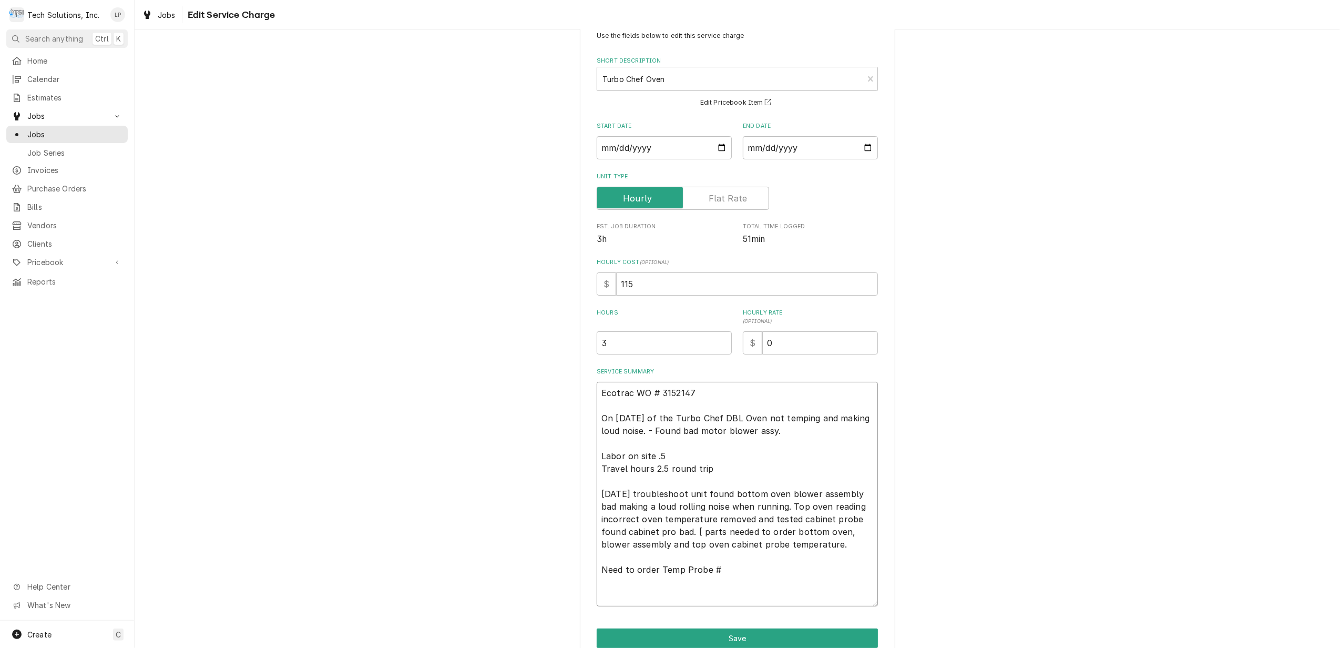
type textarea "Ecotrac WO # 3152147 On 2/10/25 of the Turbo Chef DBL Oven not temping and maki…"
type textarea "x"
type textarea "Ecotrac WO # 3152147 On 2/10/25 of the Turbo Chef DBL Oven not temping and maki…"
type textarea "x"
type textarea "Ecotrac WO # 3152147 On 2/10/25 of the Turbo Chef DBL Oven not temping and maki…"
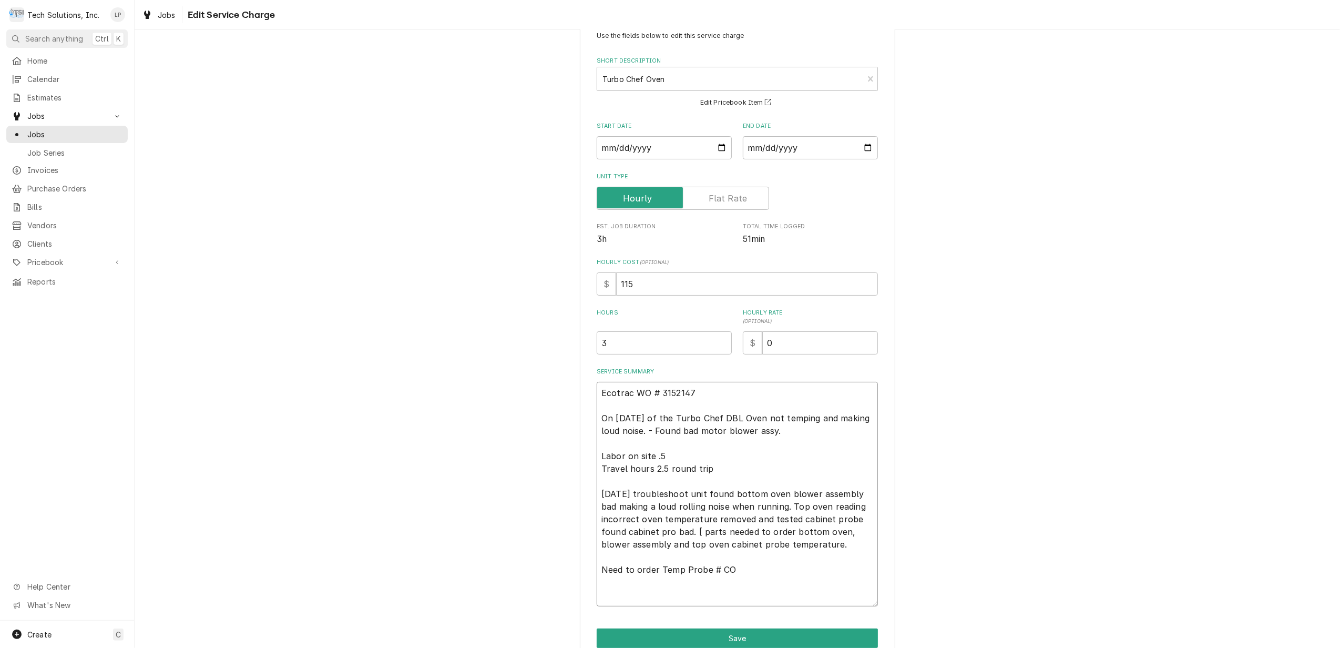
type textarea "x"
type textarea "Ecotrac WO # 3152147 On 2/10/25 of the Turbo Chef DBL Oven not temping and maki…"
type textarea "x"
type textarea "Ecotrac WO # 3152147 On 2/10/25 of the Turbo Chef DBL Oven not temping and maki…"
type textarea "x"
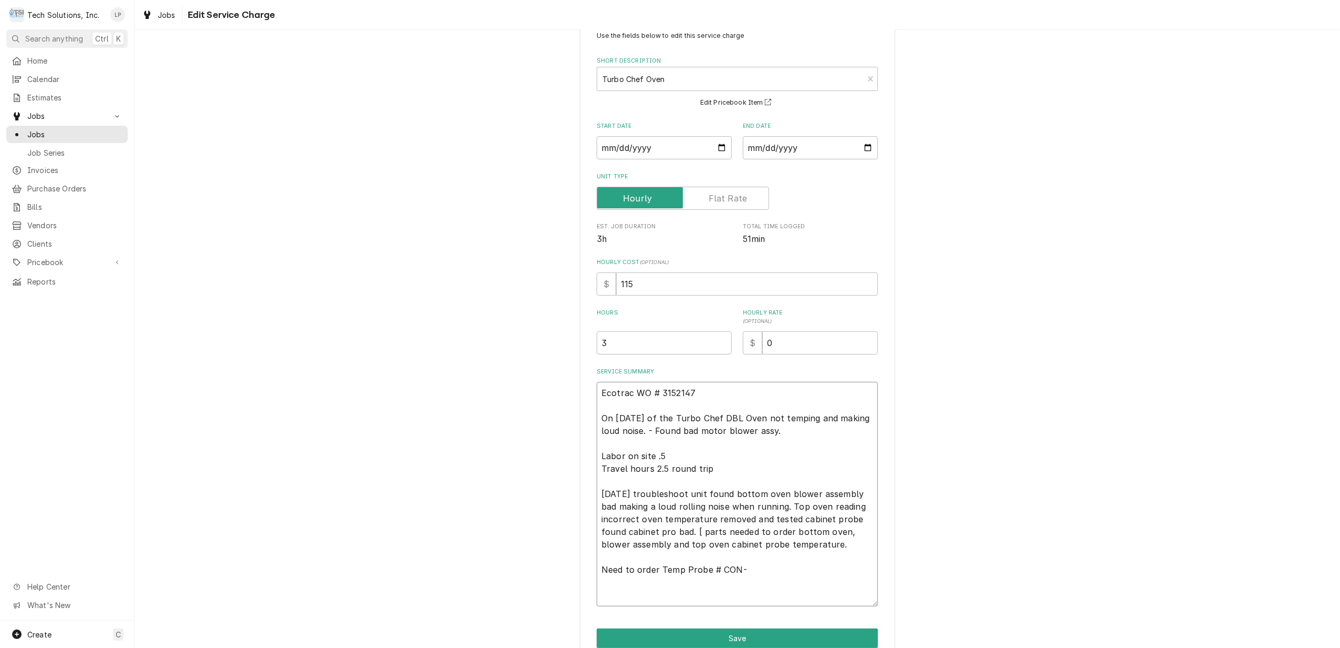
type textarea "Ecotrac WO # 3152147 On 2/10/25 of the Turbo Chef DBL Oven not temping and maki…"
type textarea "x"
type textarea "Ecotrac WO # 3152147 On 2/10/25 of the Turbo Chef DBL Oven not temping and maki…"
type textarea "x"
type textarea "Ecotrac WO # 3152147 On 2/10/25 of the Turbo Chef DBL Oven not temping and maki…"
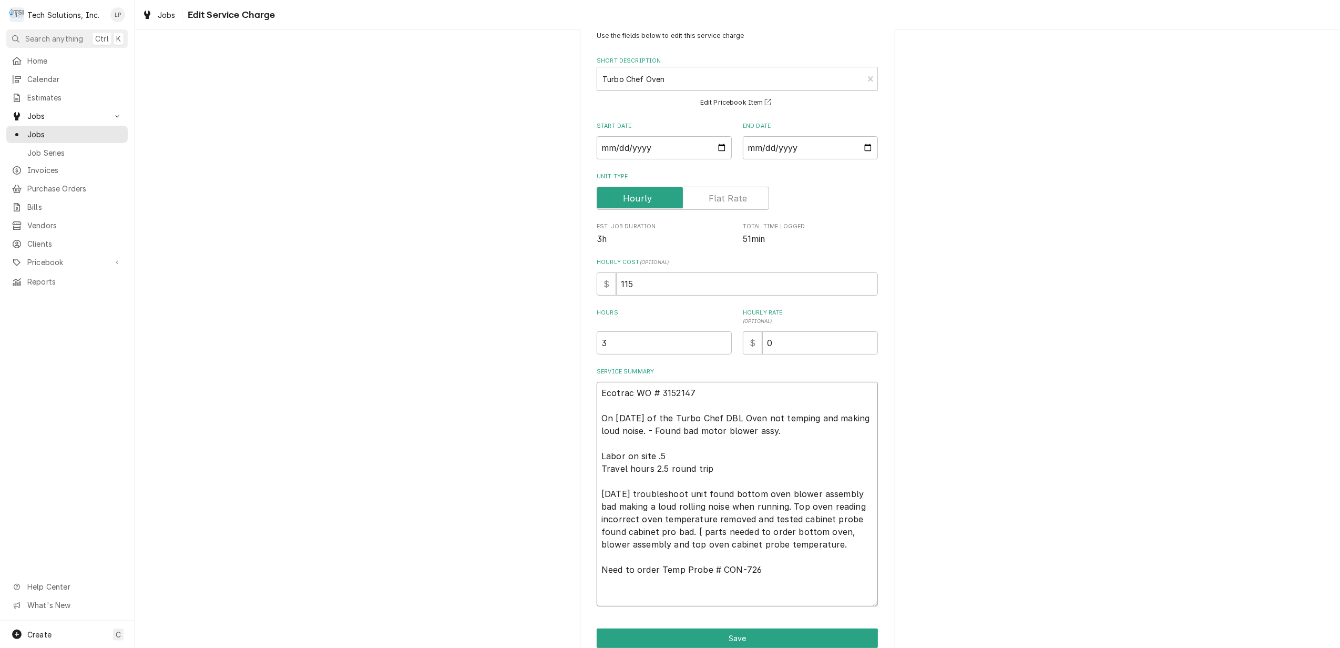
type textarea "x"
type textarea "Ecotrac WO # 3152147 On 2/10/25 of the Turbo Chef DBL Oven not temping and maki…"
type textarea "x"
type textarea "Ecotrac WO # 3152147 On 2/10/25 of the Turbo Chef DBL Oven not temping and maki…"
type textarea "x"
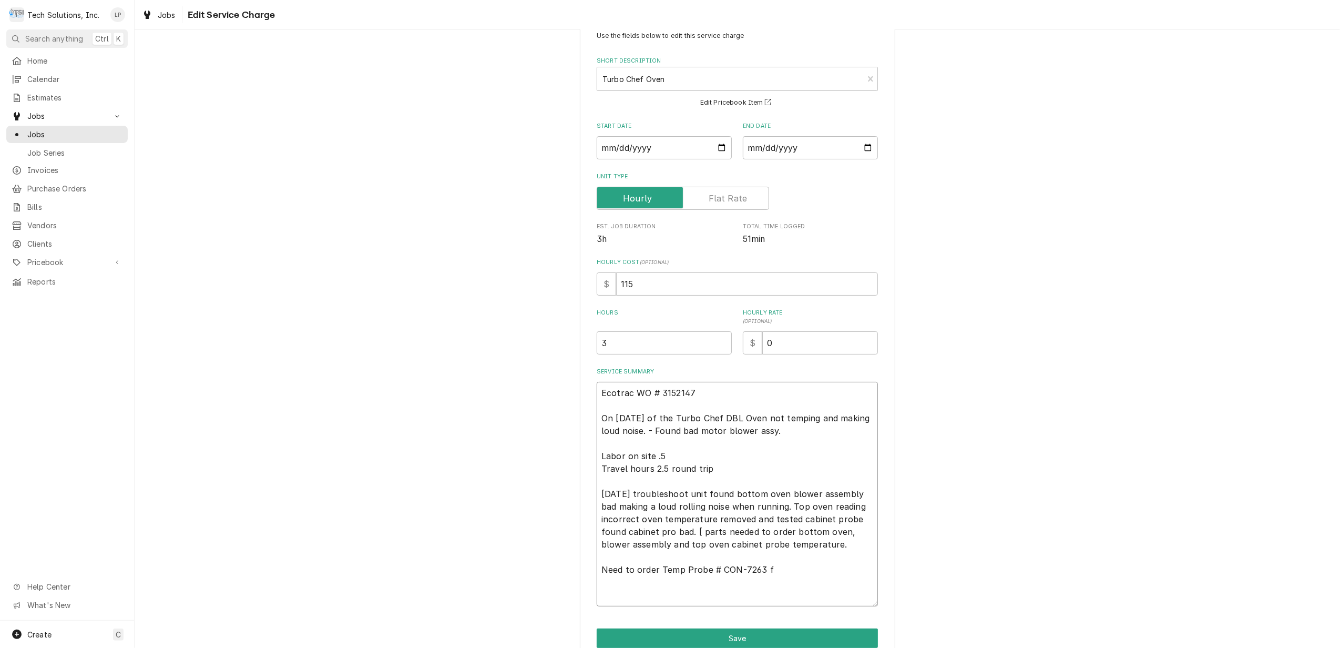
type textarea "Ecotrac WO # 3152147 On 2/10/25 of the Turbo Chef DBL Oven not temping and maki…"
type textarea "x"
type textarea "Ecotrac WO # 3152147 On 2/10/25 of the Turbo Chef DBL Oven not temping and maki…"
type textarea "x"
type textarea "Ecotrac WO # 3152147 On 2/10/25 of the Turbo Chef DBL Oven not temping and maki…"
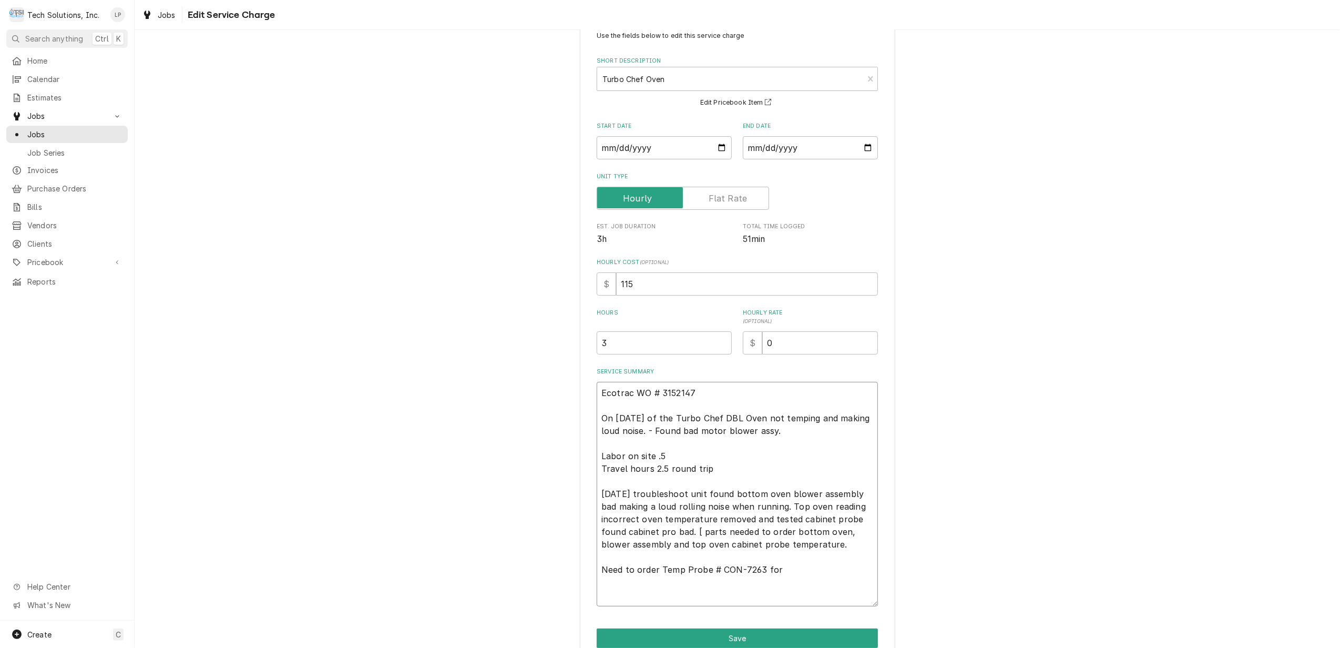
type textarea "x"
type textarea "Ecotrac WO # 3152147 On 2/10/25 of the Turbo Chef DBL Oven not temping and maki…"
type textarea "x"
type textarea "Ecotrac WO # 3152147 On 2/10/25 of the Turbo Chef DBL Oven not temping and maki…"
type textarea "x"
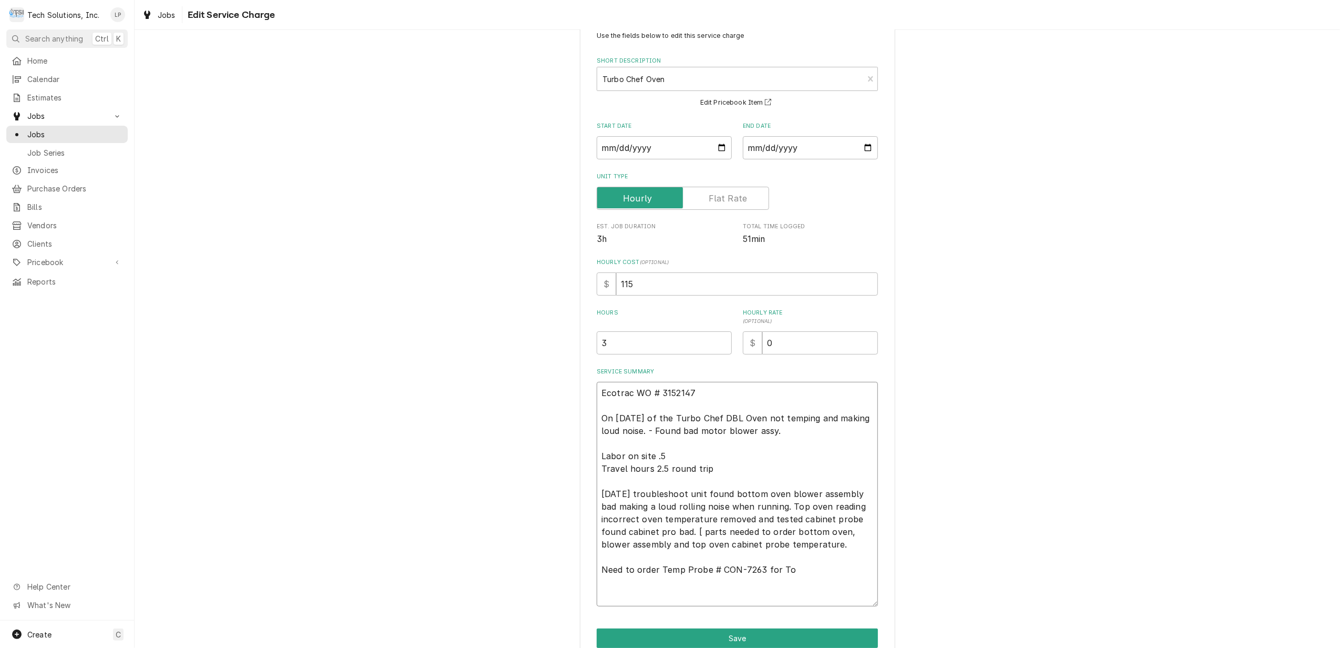
type textarea "Ecotrac WO # 3152147 On 2/10/25 of the Turbo Chef DBL Oven not temping and maki…"
type textarea "x"
type textarea "Ecotrac WO # 3152147 On 2/10/25 of the Turbo Chef DBL Oven not temping and maki…"
type textarea "x"
type textarea "Ecotrac WO # 3152147 On 2/10/25 of the Turbo Chef DBL Oven not temping and maki…"
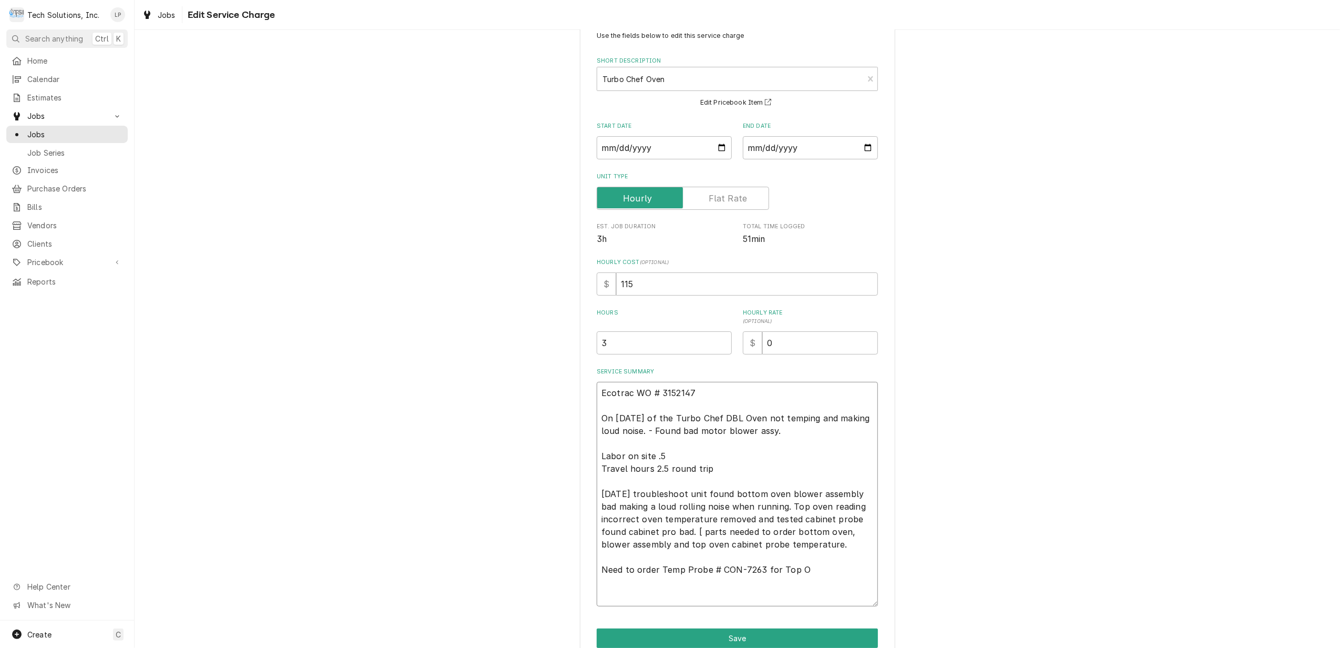
type textarea "x"
type textarea "Ecotrac WO # 3152147 On 2/10/25 of the Turbo Chef DBL Oven not temping and maki…"
type textarea "x"
type textarea "Ecotrac WO # 3152147 On 2/10/25 of the Turbo Chef DBL Oven not temping and maki…"
type textarea "x"
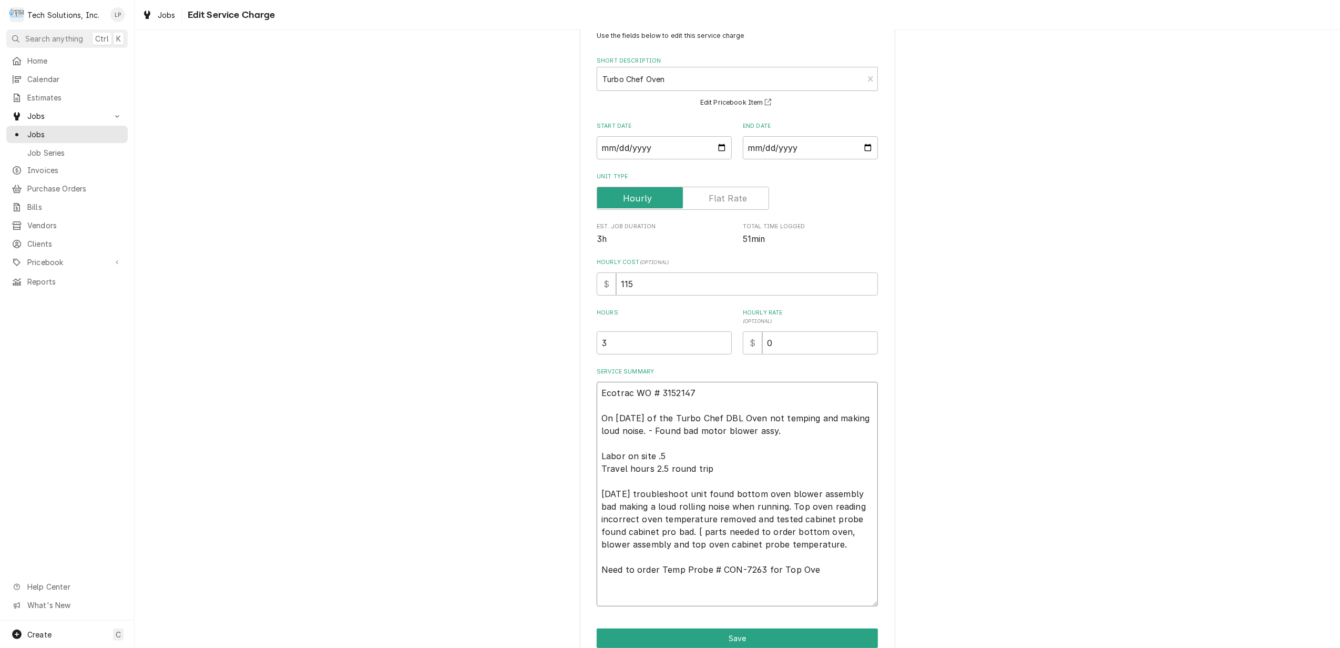
type textarea "Ecotrac WO # 3152147 On 2/10/25 of the Turbo Chef DBL Oven not temping and maki…"
type textarea "x"
type textarea "Ecotrac WO # 3152147 On 2/10/25 of the Turbo Chef DBL Oven not temping and maki…"
type textarea "x"
type textarea "Ecotrac WO # 3152147 On 2/10/25 of the Turbo Chef DBL Oven not temping and maki…"
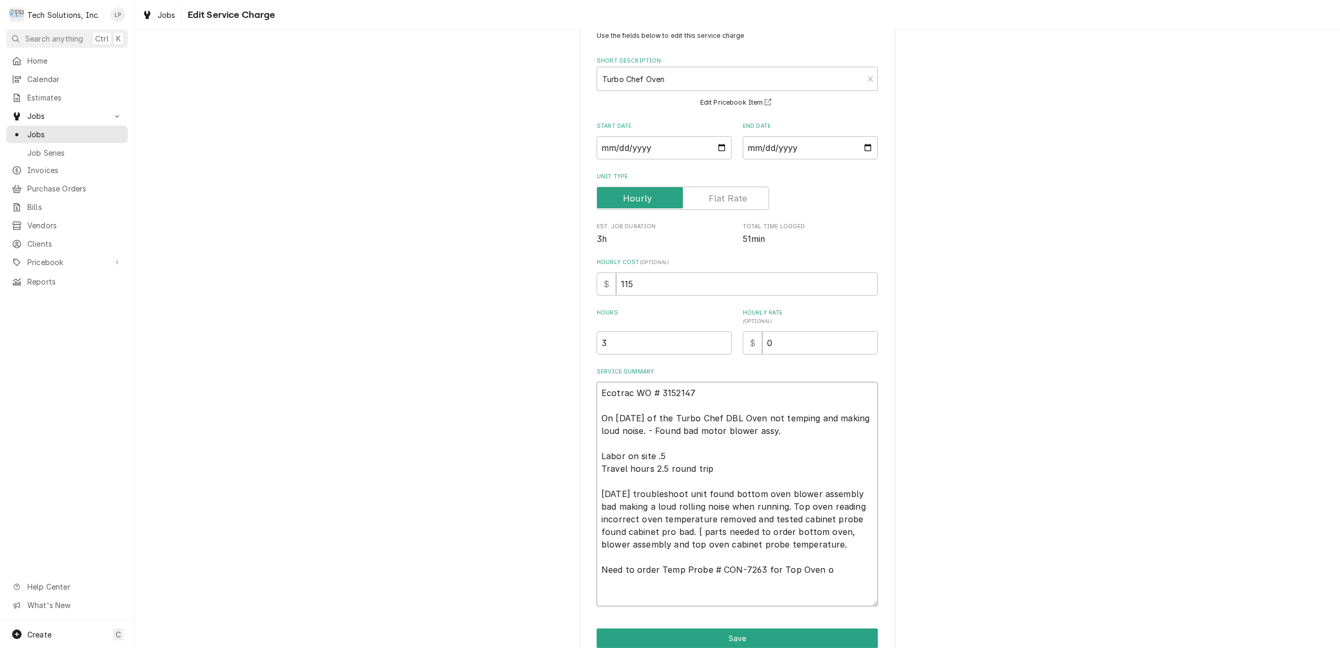
type textarea "x"
type textarea "Ecotrac WO # 3152147 On 2/10/25 of the Turbo Chef DBL Oven not temping and maki…"
type textarea "x"
type textarea "Ecotrac WO # 3152147 On 2/10/25 of the Turbo Chef DBL Oven not temping and maki…"
type textarea "x"
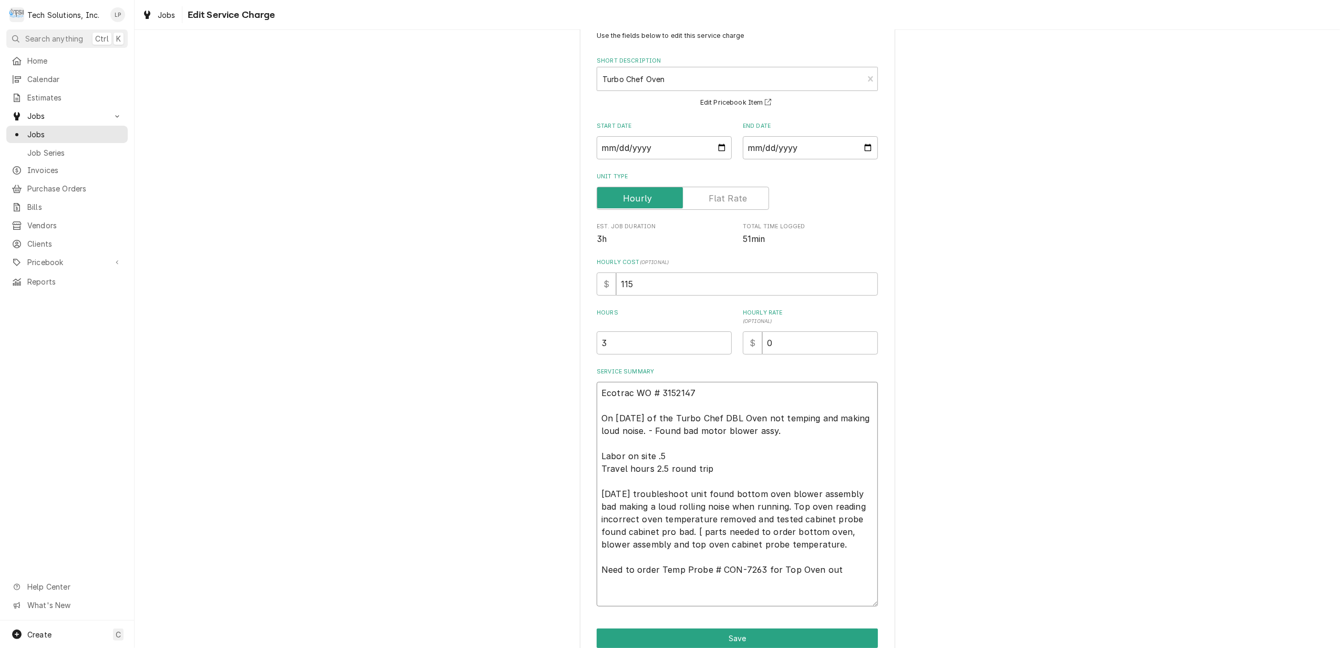
type textarea "Ecotrac WO # 3152147 On 2/10/25 of the Turbo Chef DBL Oven not temping and maki…"
type textarea "x"
type textarea "Ecotrac WO # 3152147 On 2/10/25 of the Turbo Chef DBL Oven not temping and maki…"
type textarea "x"
type textarea "Ecotrac WO # 3152147 On 2/10/25 of the Turbo Chef DBL Oven not temping and maki…"
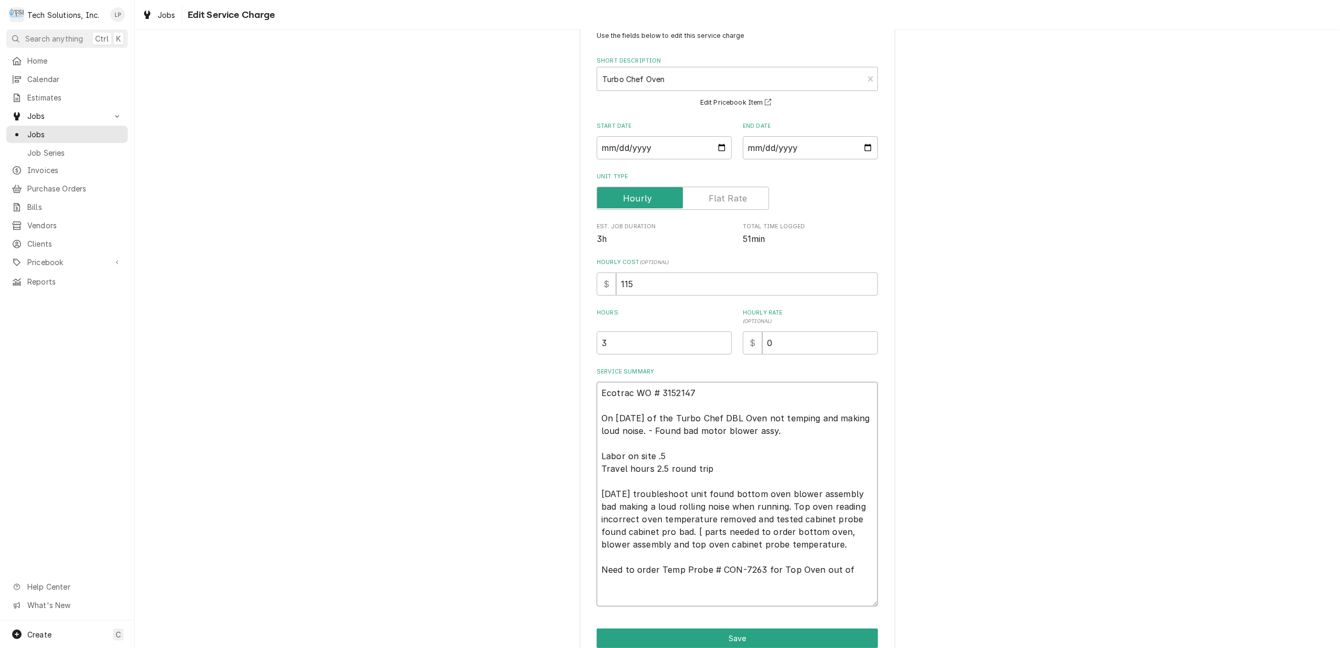
type textarea "x"
type textarea "Ecotrac WO # 3152147 On 2/10/25 of the Turbo Chef DBL Oven not temping and maki…"
type textarea "x"
type textarea "Ecotrac WO # 3152147 On 2/10/25 of the Turbo Chef DBL Oven not temping and maki…"
type textarea "x"
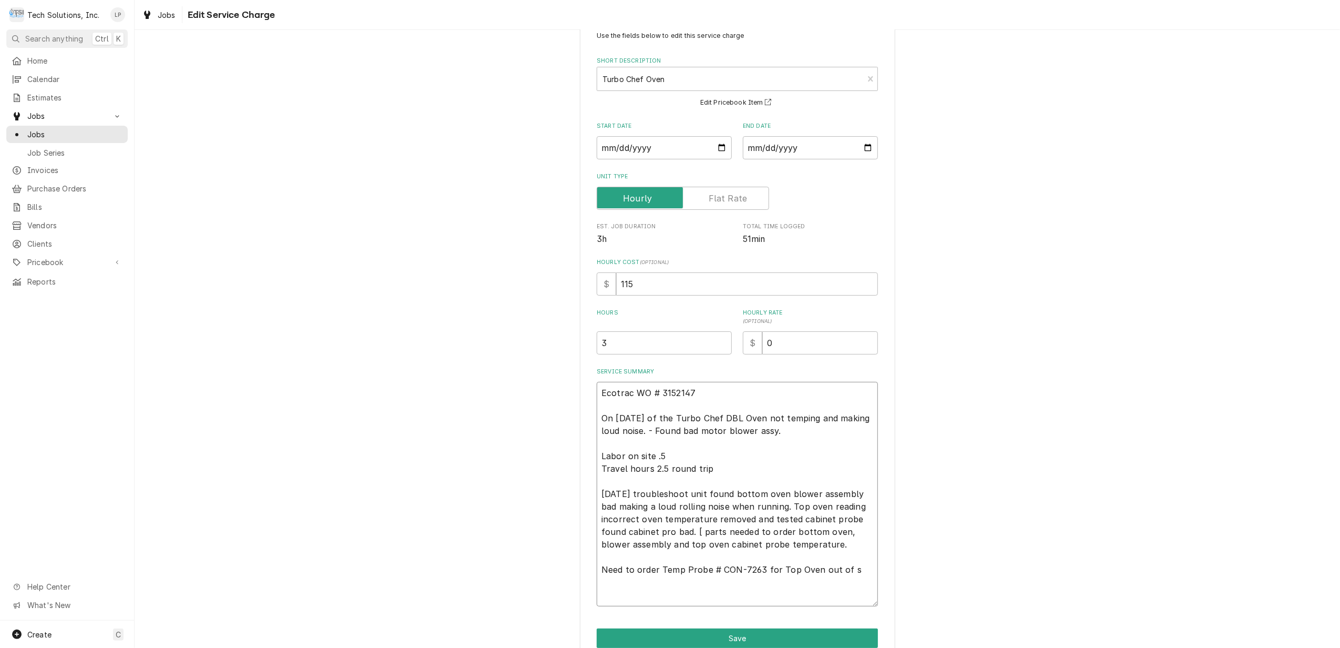
type textarea "Ecotrac WO # 3152147 On 2/10/25 of the Turbo Chef DBL Oven not temping and maki…"
type textarea "x"
type textarea "Ecotrac WO # 3152147 On 2/10/25 of the Turbo Chef DBL Oven not temping and maki…"
type textarea "x"
type textarea "Ecotrac WO # 3152147 On 2/10/25 of the Turbo Chef DBL Oven not temping and maki…"
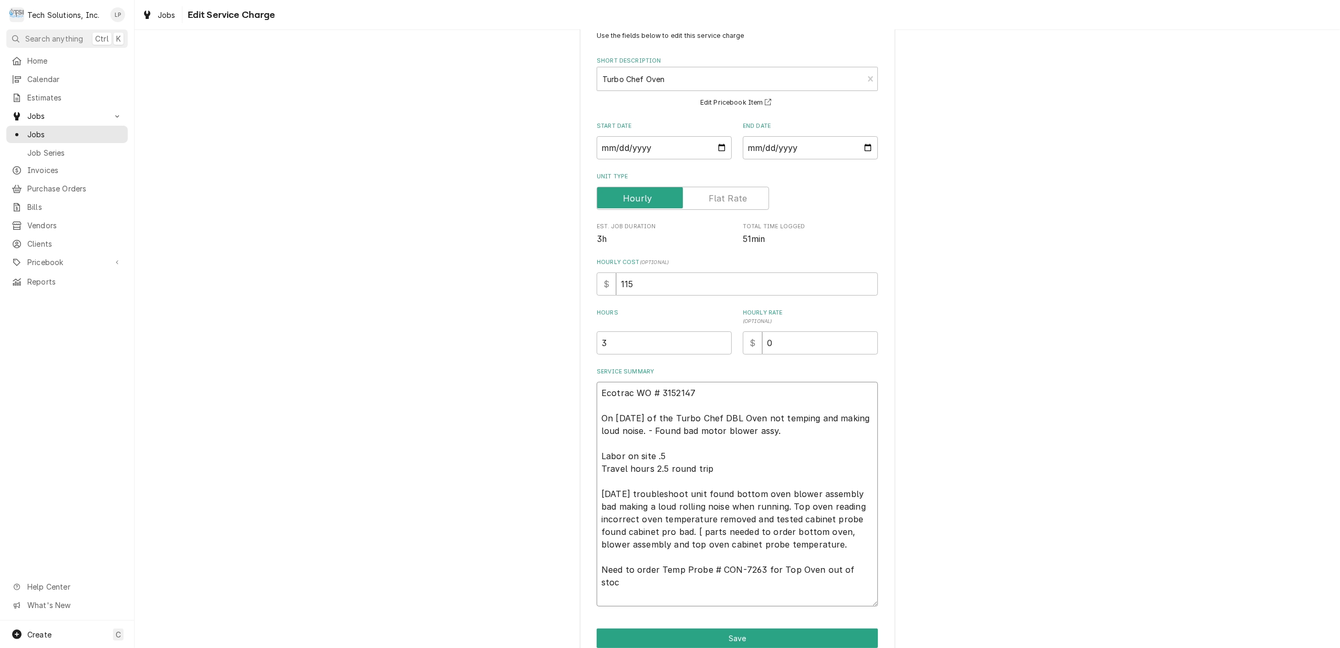
type textarea "x"
type textarea "Ecotrac WO # 3152147 On 2/10/25 of the Turbo Chef DBL Oven not temping and maki…"
type textarea "x"
type textarea "Ecotrac WO # 3152147 On 2/10/25 of the Turbo Chef DBL Oven not temping and maki…"
type textarea "x"
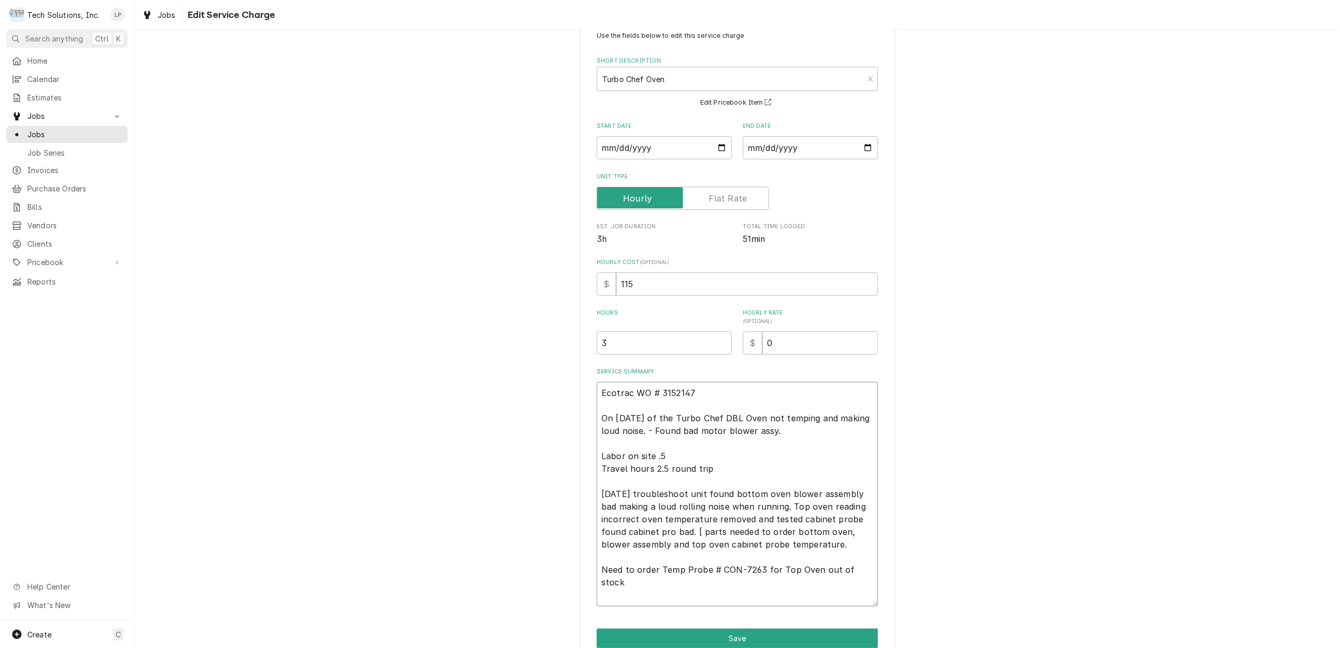
type textarea "Ecotrac WO # 3152147 On 2/10/25 of the Turbo Chef DBL Oven not temping and maki…"
type textarea "x"
type textarea "Ecotrac WO # 3152147 On 2/10/25 of the Turbo Chef DBL Oven not temping and maki…"
type textarea "x"
type textarea "Ecotrac WO # 3152147 On 2/10/25 of the Turbo Chef DBL Oven not temping and maki…"
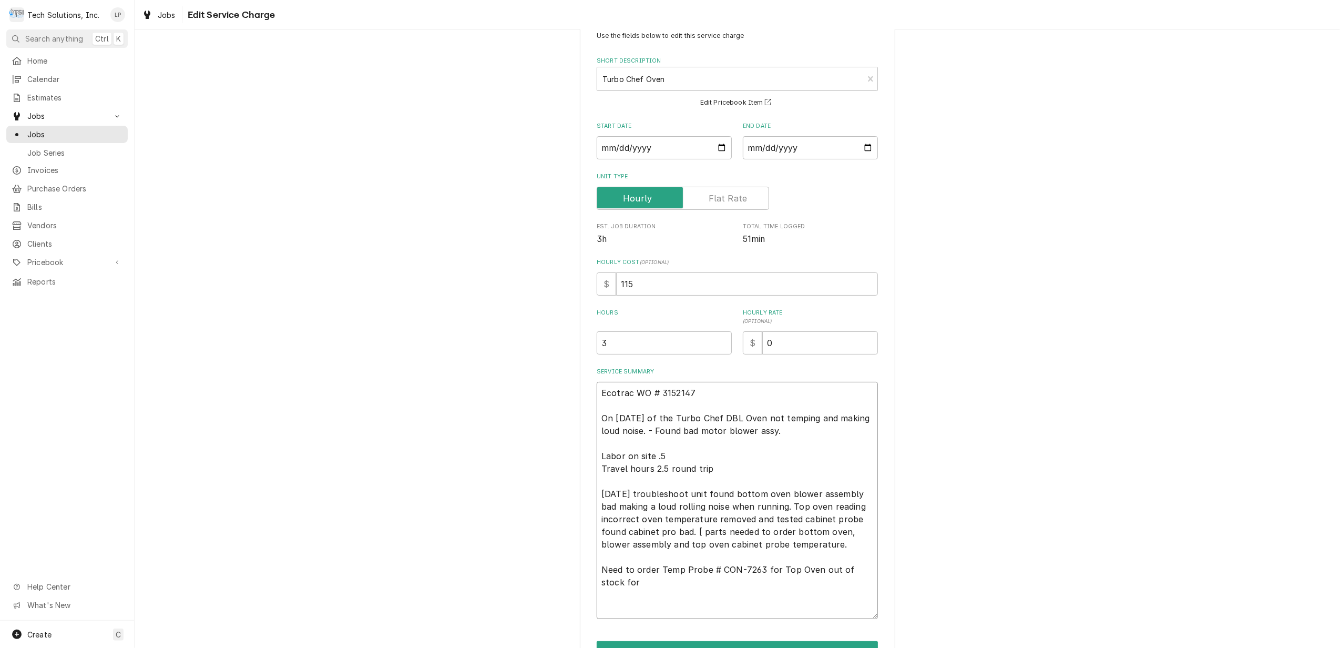
type textarea "x"
type textarea "Ecotrac WO # 3152147 On 2/10/25 of the Turbo Chef DBL Oven not temping and maki…"
type textarea "x"
type textarea "Ecotrac WO # 3152147 On 2/10/25 of the Turbo Chef DBL Oven not temping and maki…"
type textarea "x"
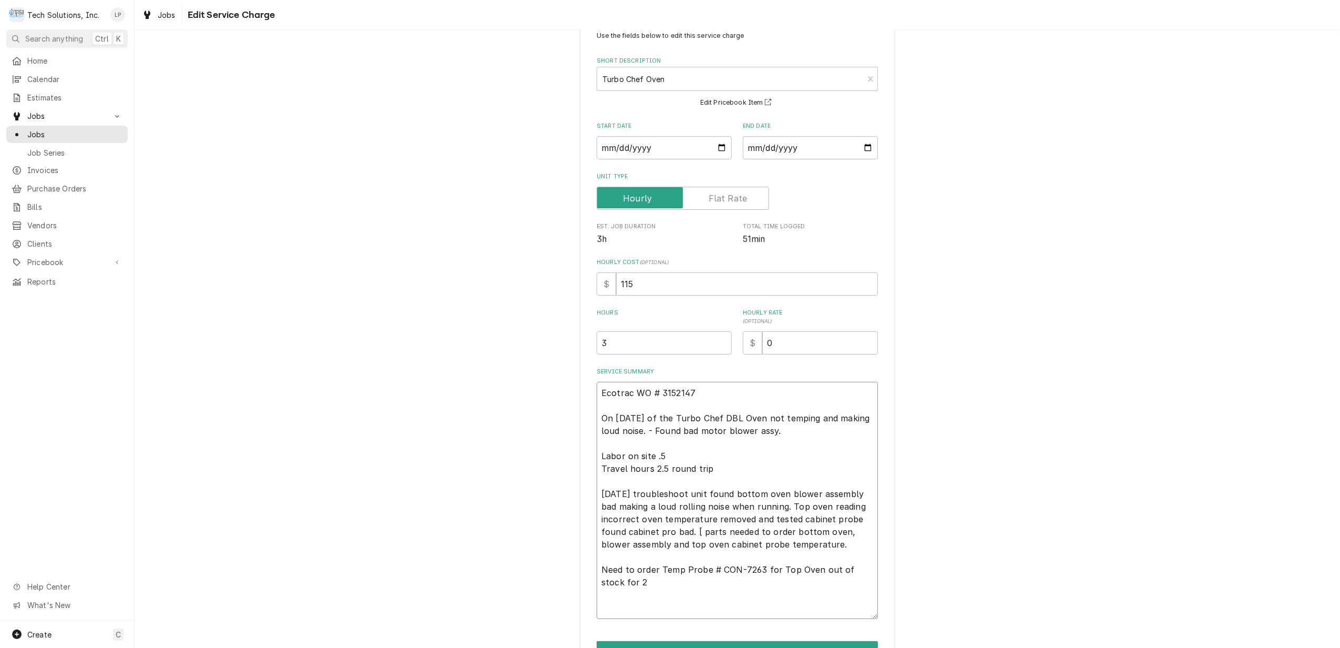
type textarea "Ecotrac WO # 3152147 On 2/10/25 of the Turbo Chef DBL Oven not temping and maki…"
type textarea "x"
type textarea "Ecotrac WO # 3152147 On 2/10/25 of the Turbo Chef DBL Oven not temping and maki…"
type textarea "x"
type textarea "Ecotrac WO # 3152147 On 2/10/25 of the Turbo Chef DBL Oven not temping and maki…"
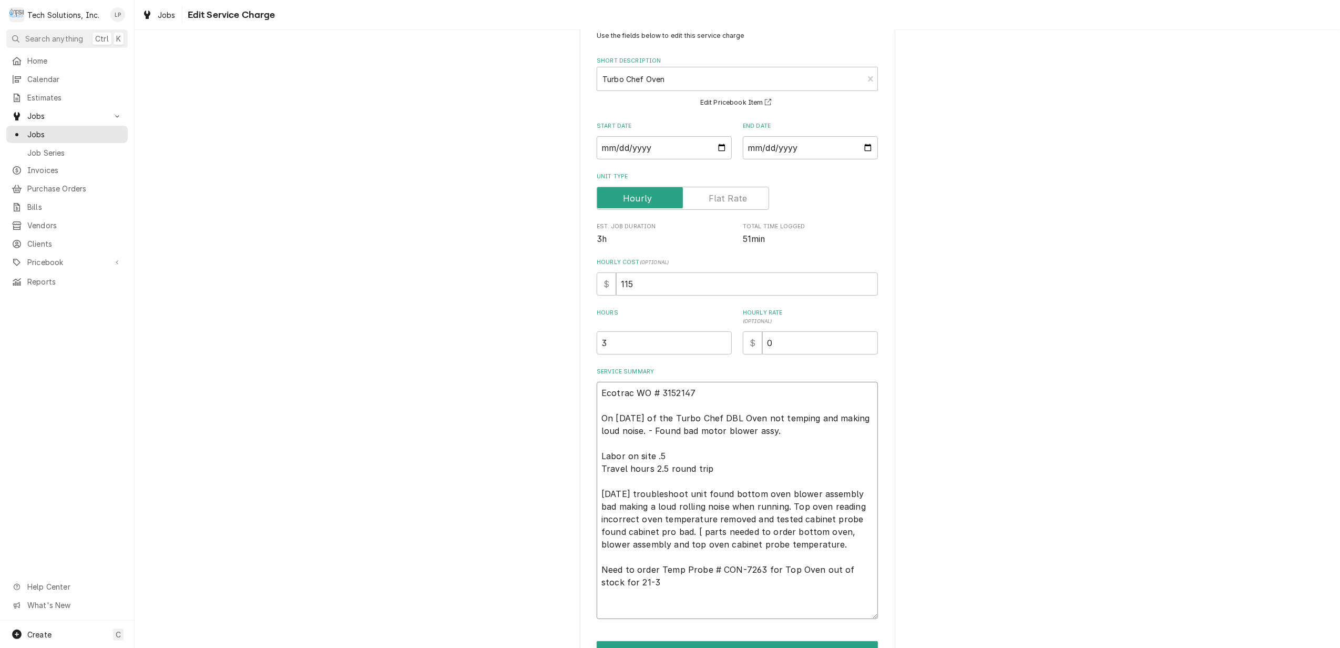
type textarea "x"
type textarea "Ecotrac WO # 3152147 On 2/10/25 of the Turbo Chef DBL Oven not temping and maki…"
type textarea "x"
type textarea "Ecotrac WO # 3152147 On 2/10/25 of the Turbo Chef DBL Oven not temping and maki…"
type textarea "x"
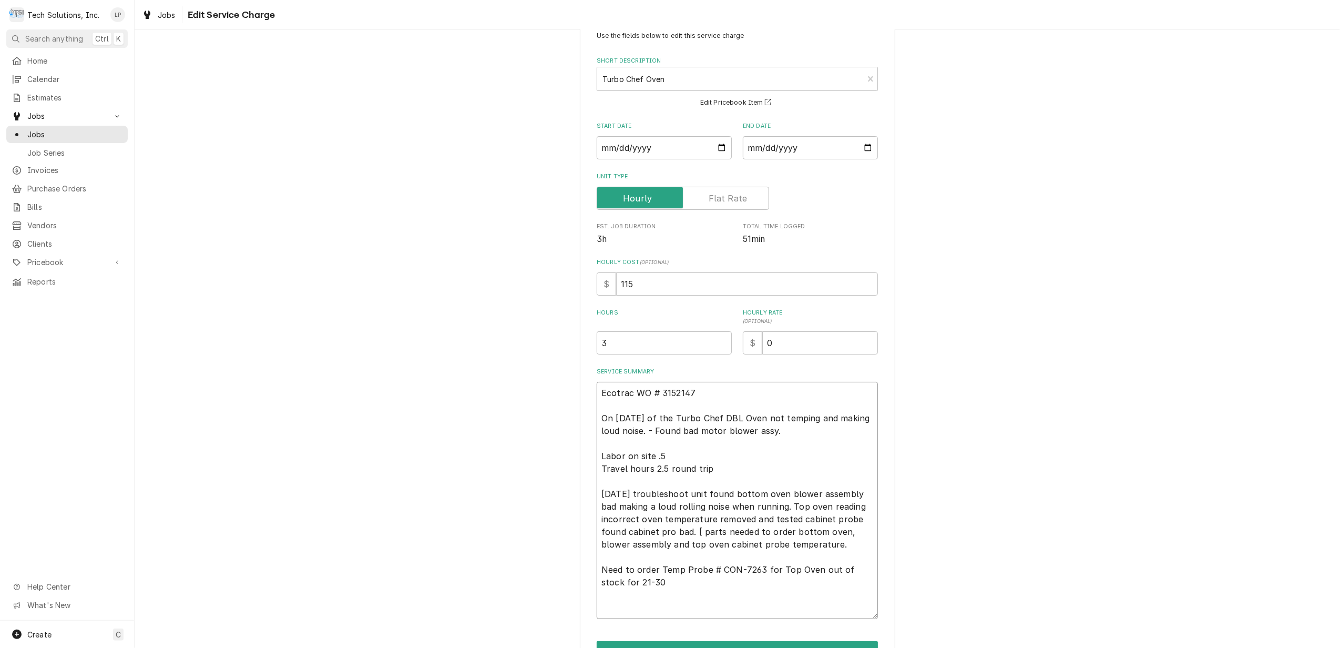
type textarea "Ecotrac WO # 3152147 On 2/10/25 of the Turbo Chef DBL Oven not temping and maki…"
type textarea "x"
type textarea "Ecotrac WO # 3152147 On 2/10/25 of the Turbo Chef DBL Oven not temping and maki…"
type textarea "x"
type textarea "Ecotrac WO # 3152147 On 2/10/25 of the Turbo Chef DBL Oven not temping and maki…"
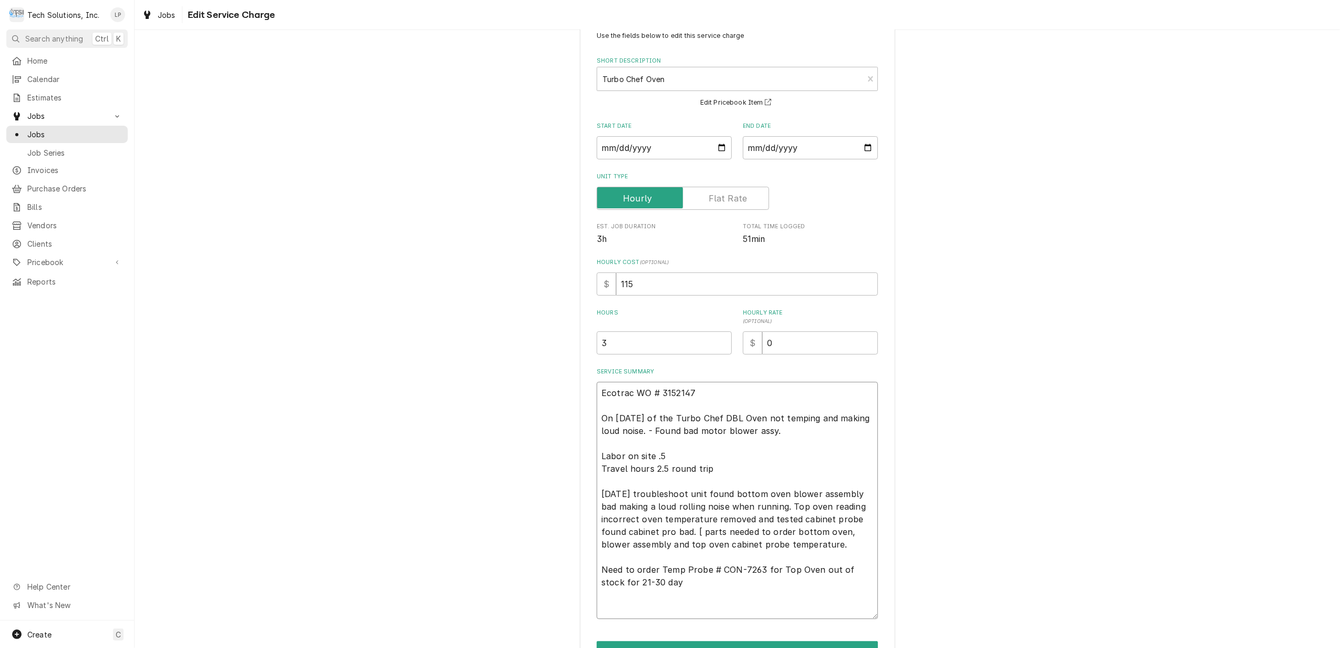
type textarea "x"
type textarea "Ecotrac WO # 3152147 On 2/10/25 of the Turbo Chef DBL Oven not temping and maki…"
type textarea "x"
type textarea "Ecotrac WO # 3152147 On 2/10/25 of the Turbo Chef DBL Oven not temping and maki…"
type textarea "x"
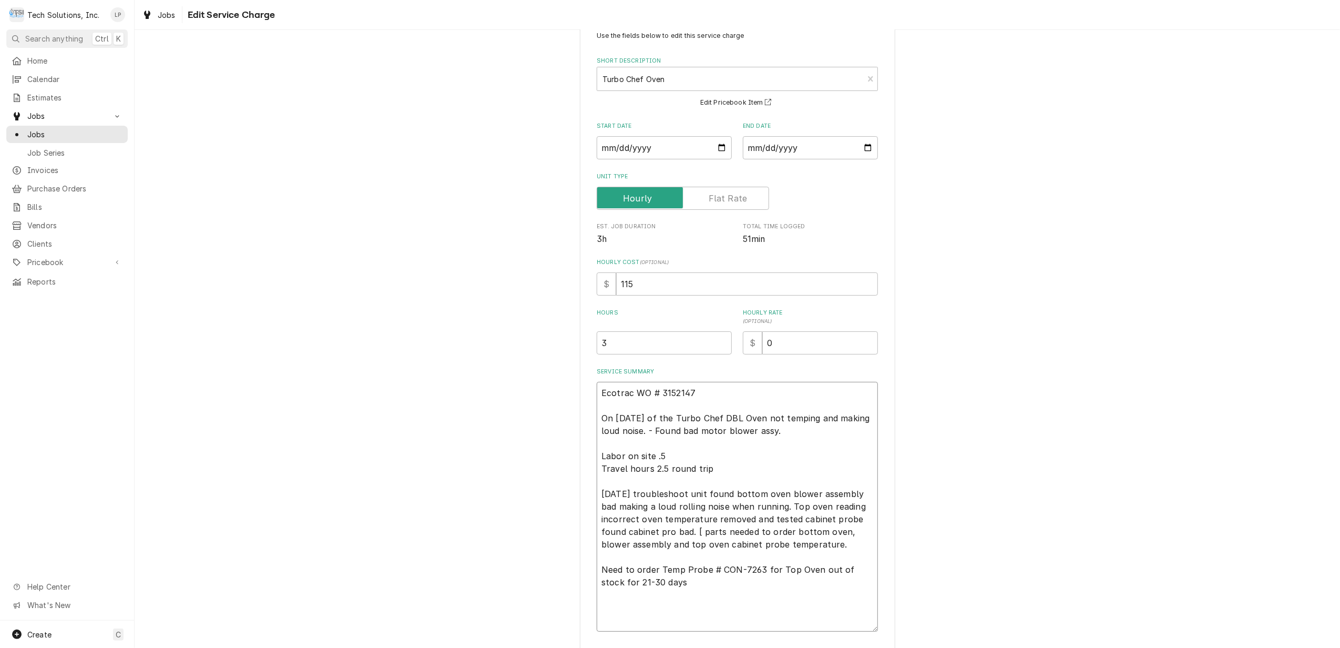
type textarea "Ecotrac WO # 3152147 On 2/10/25 of the Turbo Chef DBL Oven not temping and maki…"
type textarea "x"
type textarea "Ecotrac WO # 3152147 On 2/10/25 of the Turbo Chef DBL Oven not temping and maki…"
type textarea "x"
type textarea "Ecotrac WO # 3152147 On 2/10/25 of the Turbo Chef DBL Oven not temping and maki…"
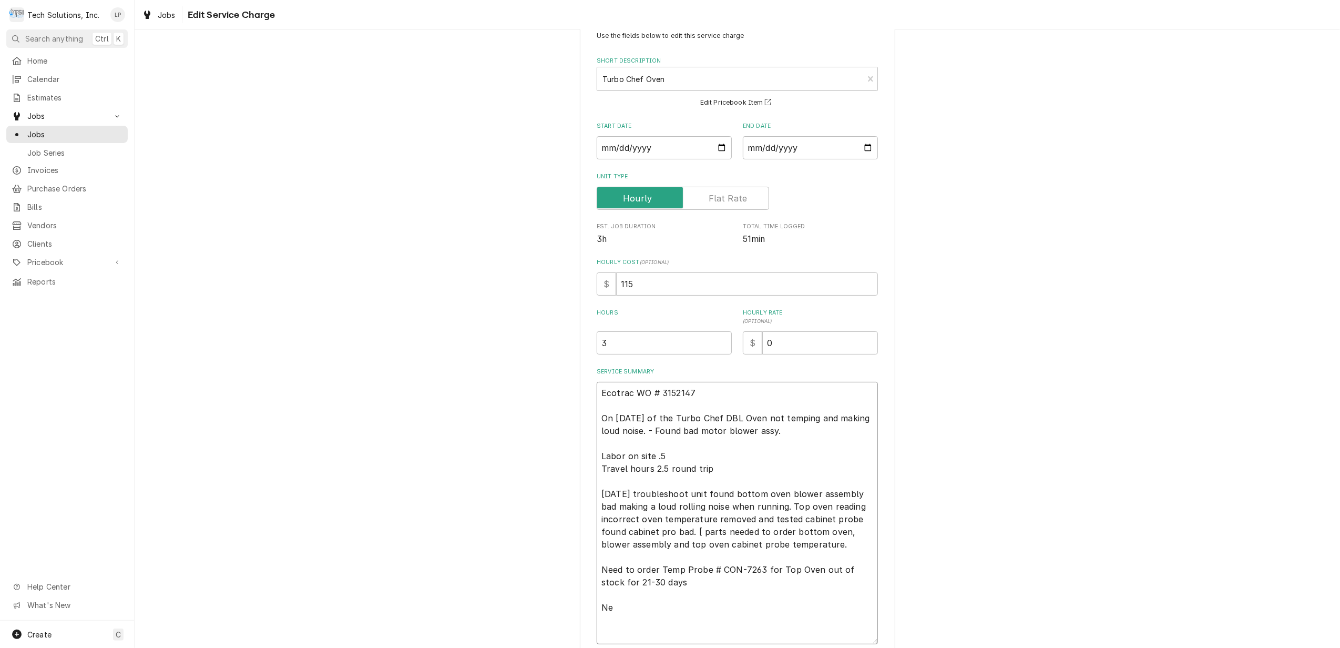
type textarea "x"
type textarea "Ecotrac WO # 3152147 On 2/10/25 of the Turbo Chef DBL Oven not temping and maki…"
type textarea "x"
type textarea "Ecotrac WO # 3152147 On 2/10/25 of the Turbo Chef DBL Oven not temping and maki…"
type textarea "x"
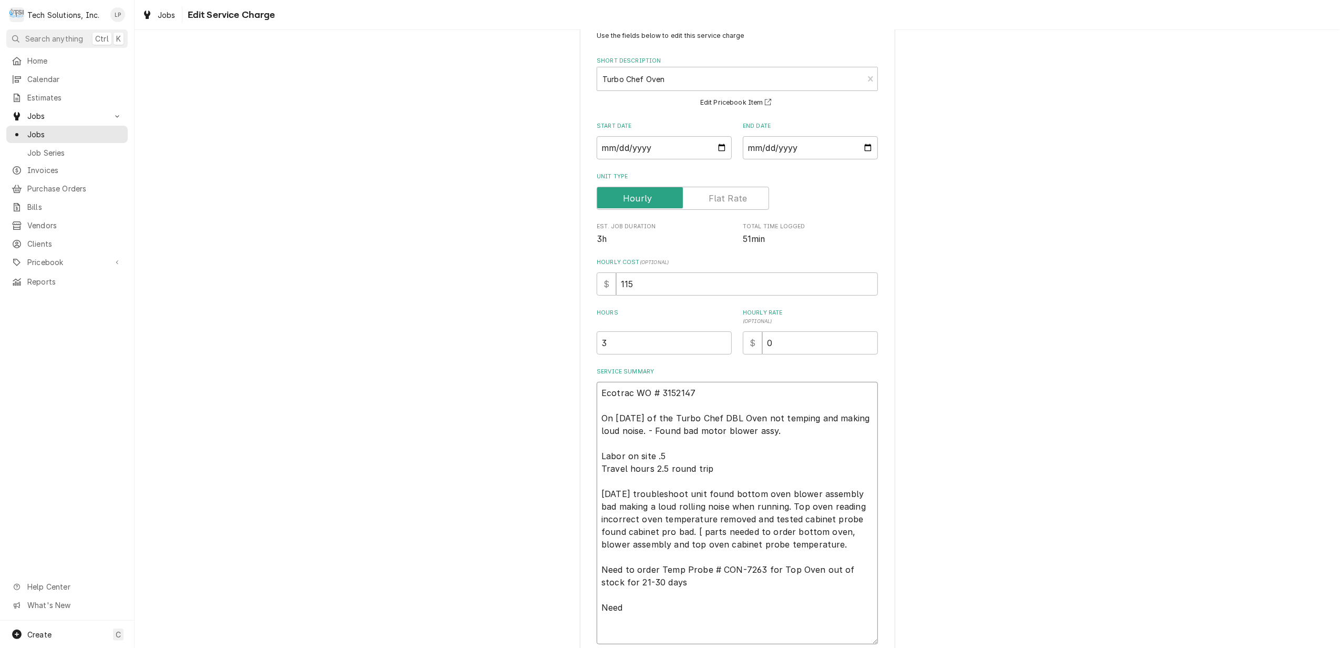
type textarea "Ecotrac WO # 3152147 On 2/10/25 of the Turbo Chef DBL Oven not temping and maki…"
type textarea "x"
type textarea "Ecotrac WO # 3152147 On 2/10/25 of the Turbo Chef DBL Oven not temping and maki…"
type textarea "x"
type textarea "Ecotrac WO # 3152147 On 2/10/25 of the Turbo Chef DBL Oven not temping and maki…"
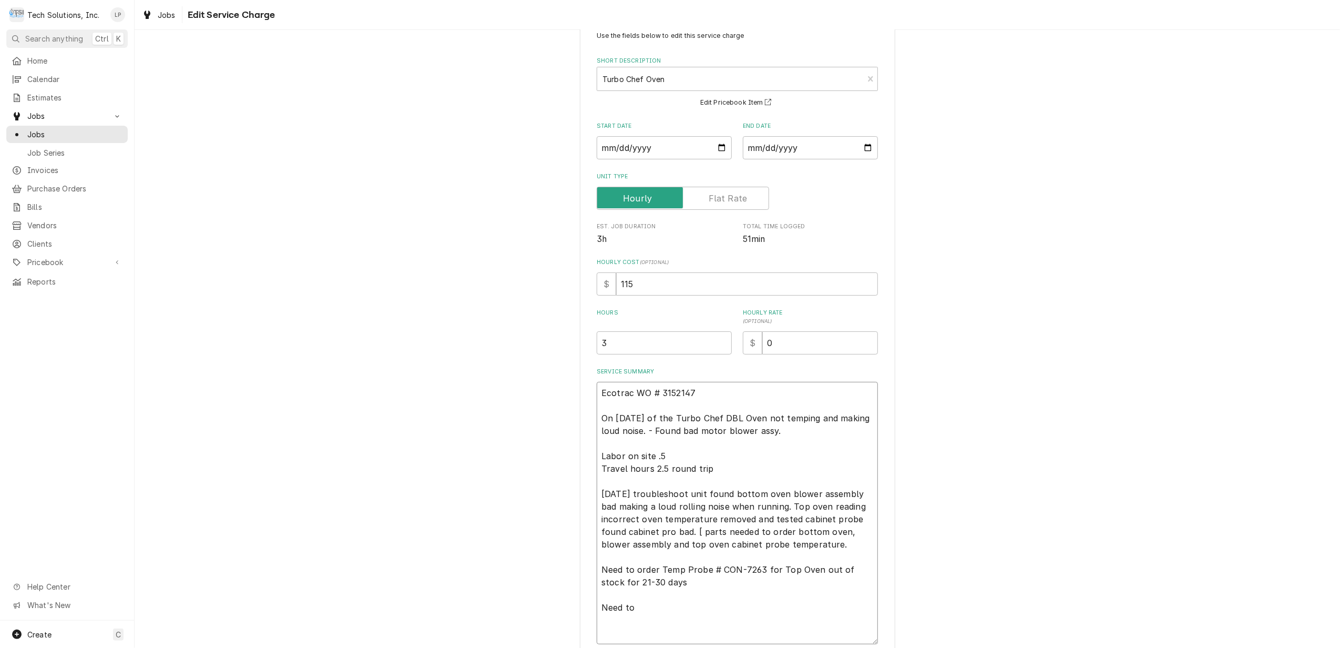
type textarea "x"
type textarea "Ecotrac WO # 3152147 On 2/10/25 of the Turbo Chef DBL Oven not temping and maki…"
type textarea "x"
type textarea "Ecotrac WO # 3152147 On 2/10/25 of the Turbo Chef DBL Oven not temping and maki…"
type textarea "x"
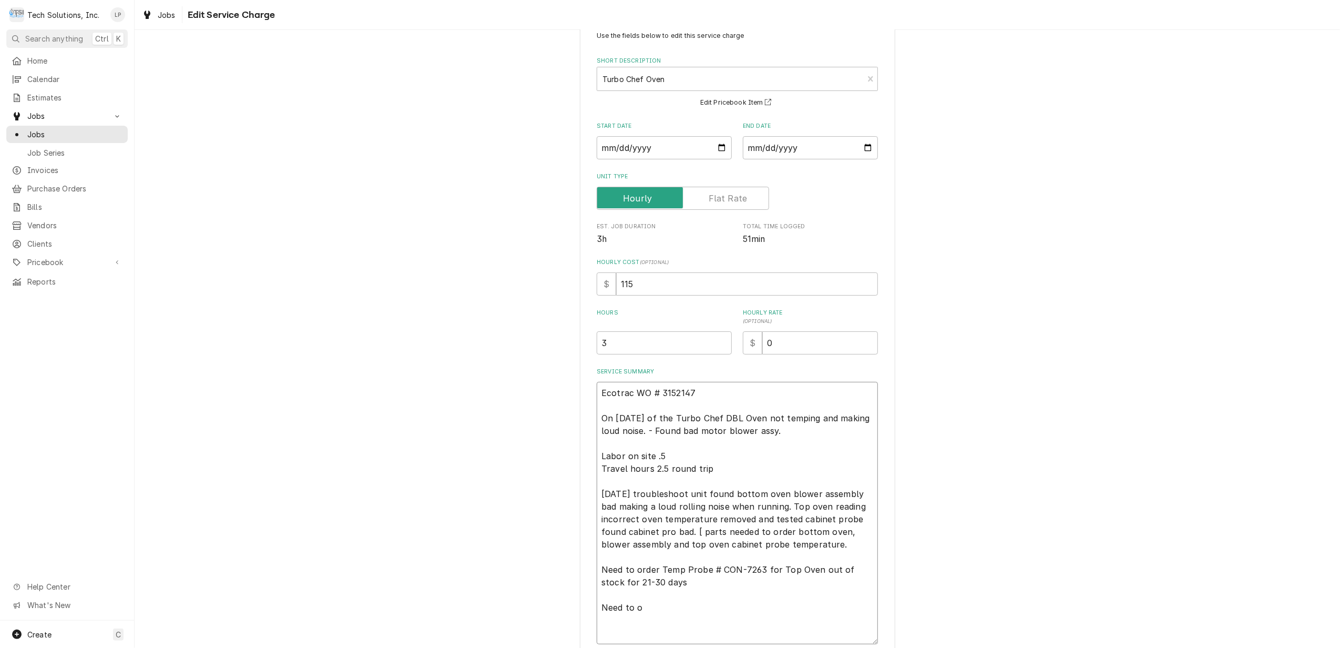
type textarea "Ecotrac WO # 3152147 On 2/10/25 of the Turbo Chef DBL Oven not temping and maki…"
type textarea "x"
type textarea "Ecotrac WO # 3152147 On 2/10/25 of the Turbo Chef DBL Oven not temping and maki…"
type textarea "x"
type textarea "Ecotrac WO # 3152147 On 2/10/25 of the Turbo Chef DBL Oven not temping and maki…"
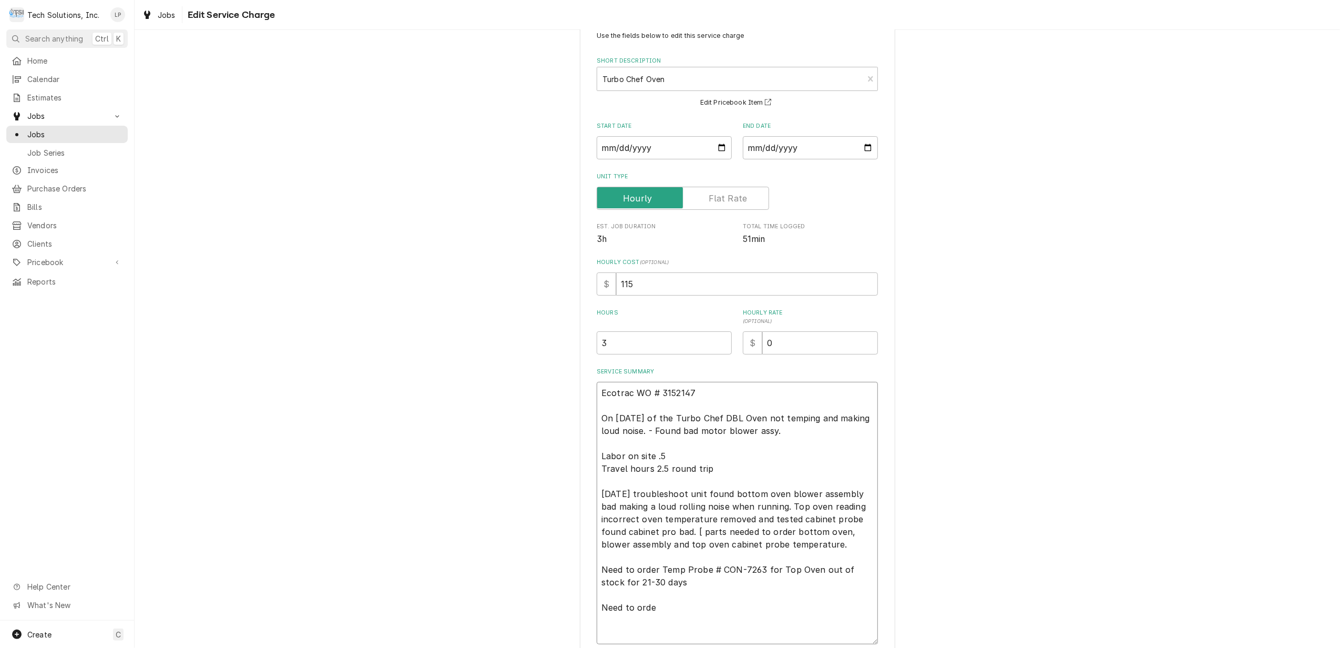
type textarea "x"
type textarea "Ecotrac WO # 3152147 On 2/10/25 of the Turbo Chef DBL Oven not temping and maki…"
type textarea "x"
type textarea "Ecotrac WO # 3152147 On 2/10/25 of the Turbo Chef DBL Oven not temping and maki…"
type textarea "x"
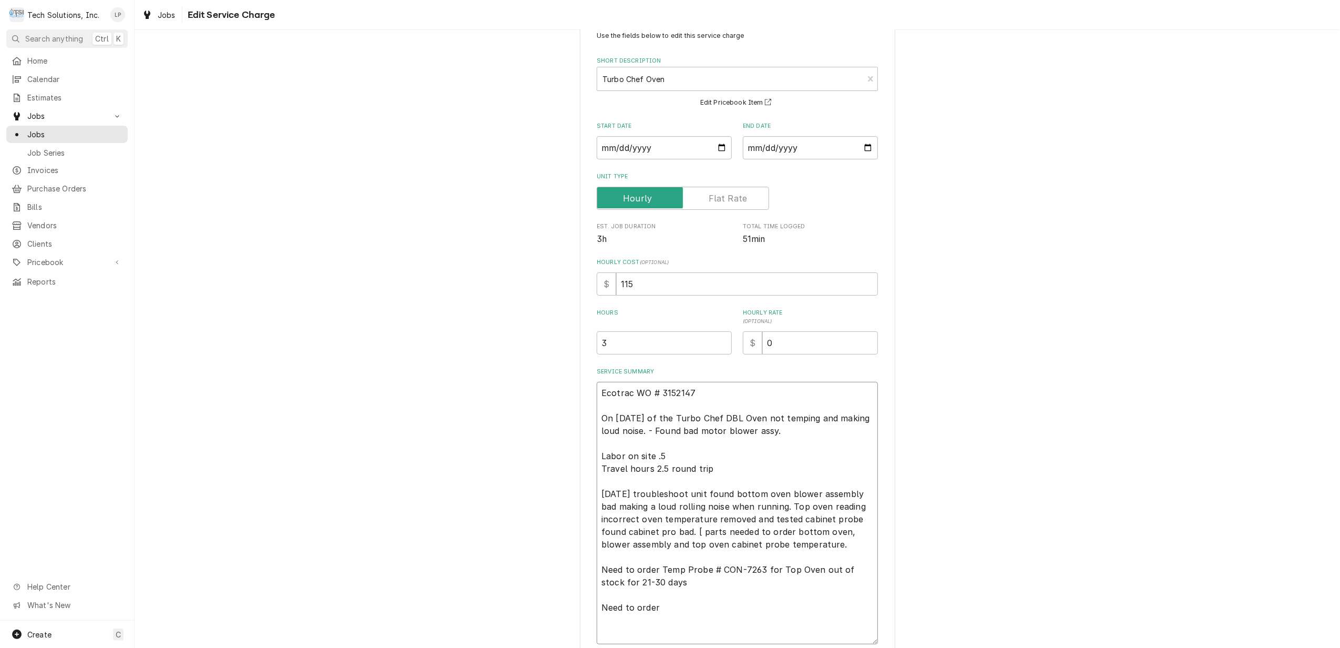
type textarea "Ecotrac WO # 3152147 On 2/10/25 of the Turbo Chef DBL Oven not temping and maki…"
type textarea "x"
type textarea "Ecotrac WO # 3152147 On 2/10/25 of the Turbo Chef DBL Oven not temping and maki…"
type textarea "x"
type textarea "Ecotrac WO # 3152147 On 2/10/25 of the Turbo Chef DBL Oven not temping and maki…"
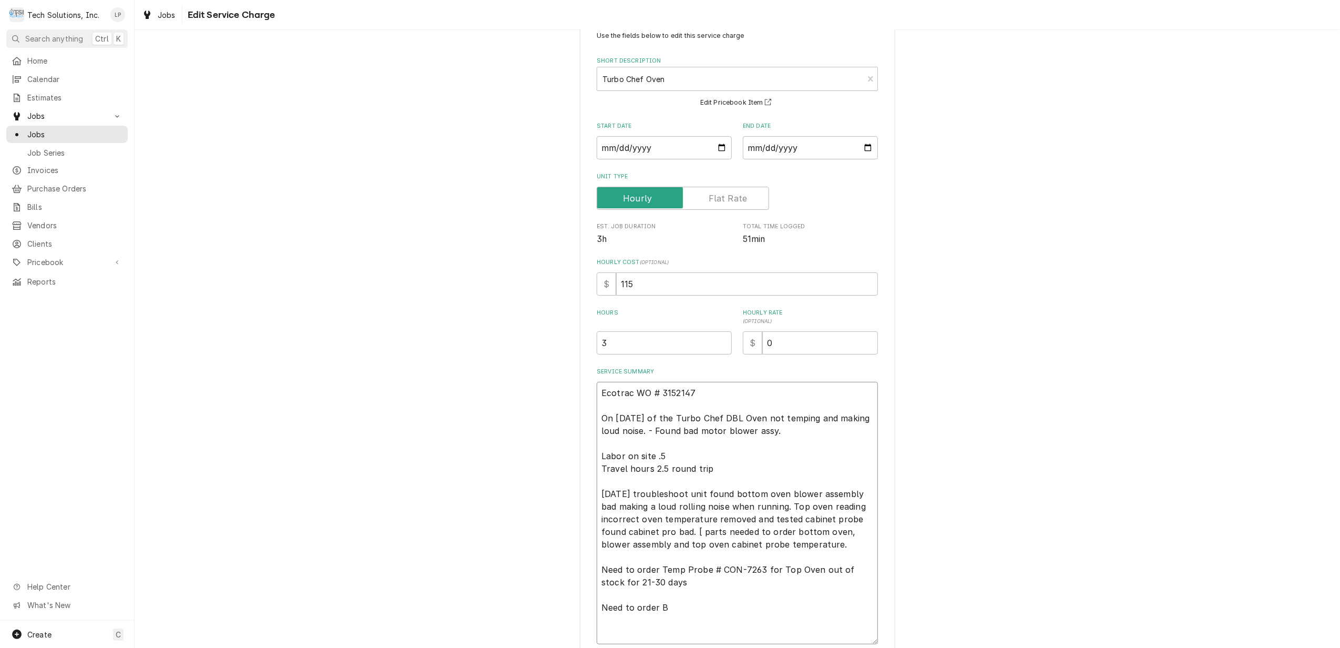
type textarea "x"
type textarea "Ecotrac WO # 3152147 On 2/10/25 of the Turbo Chef DBL Oven not temping and maki…"
type textarea "x"
type textarea "Ecotrac WO # 3152147 On 2/10/25 of the Turbo Chef DBL Oven not temping and maki…"
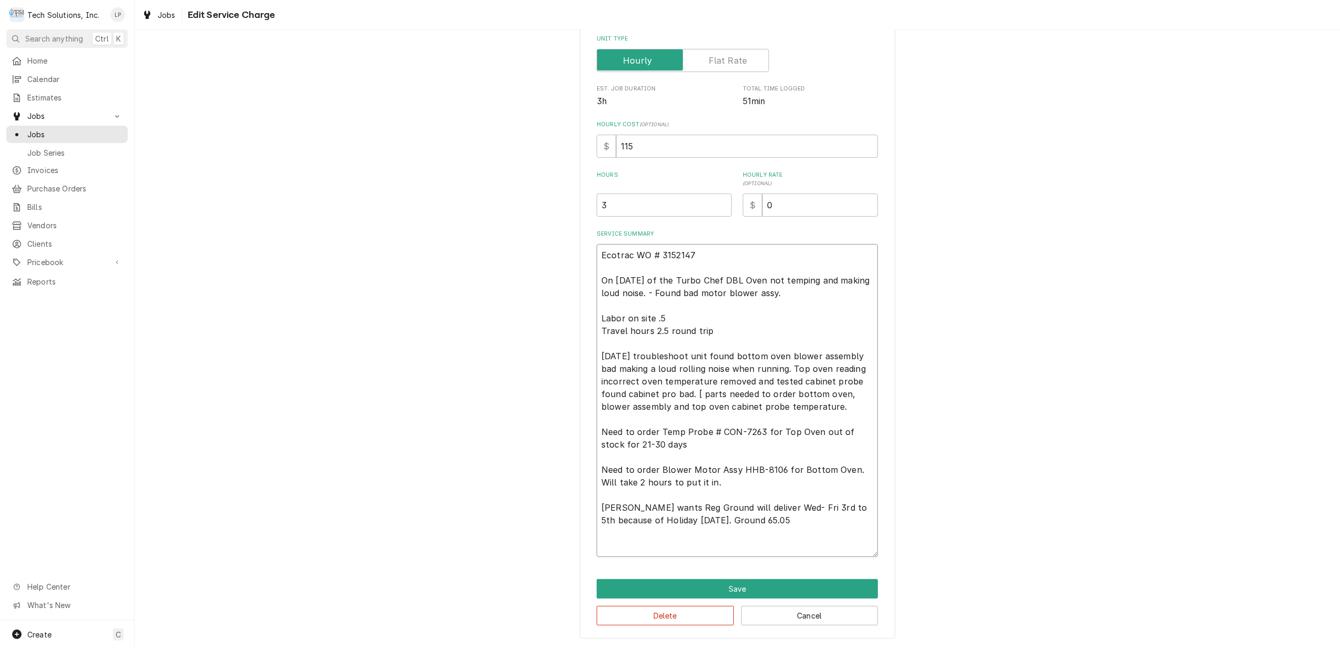
scroll to position [171, 0]
click at [654, 431] on textarea "Ecotrac WO # 3152147 On 2/10/25 of the Turbo Chef DBL Oven not temping and maki…" at bounding box center [737, 400] width 281 height 313
click at [653, 472] on textarea "Ecotrac WO # 3152147 On 2/10/25 of the Turbo Chef DBL Oven not temping and maki…" at bounding box center [737, 400] width 281 height 313
click at [707, 253] on textarea "Ecotrac WO # 3152147 On 2/10/25 of the Turbo Chef DBL Oven not temping and maki…" at bounding box center [737, 400] width 281 height 313
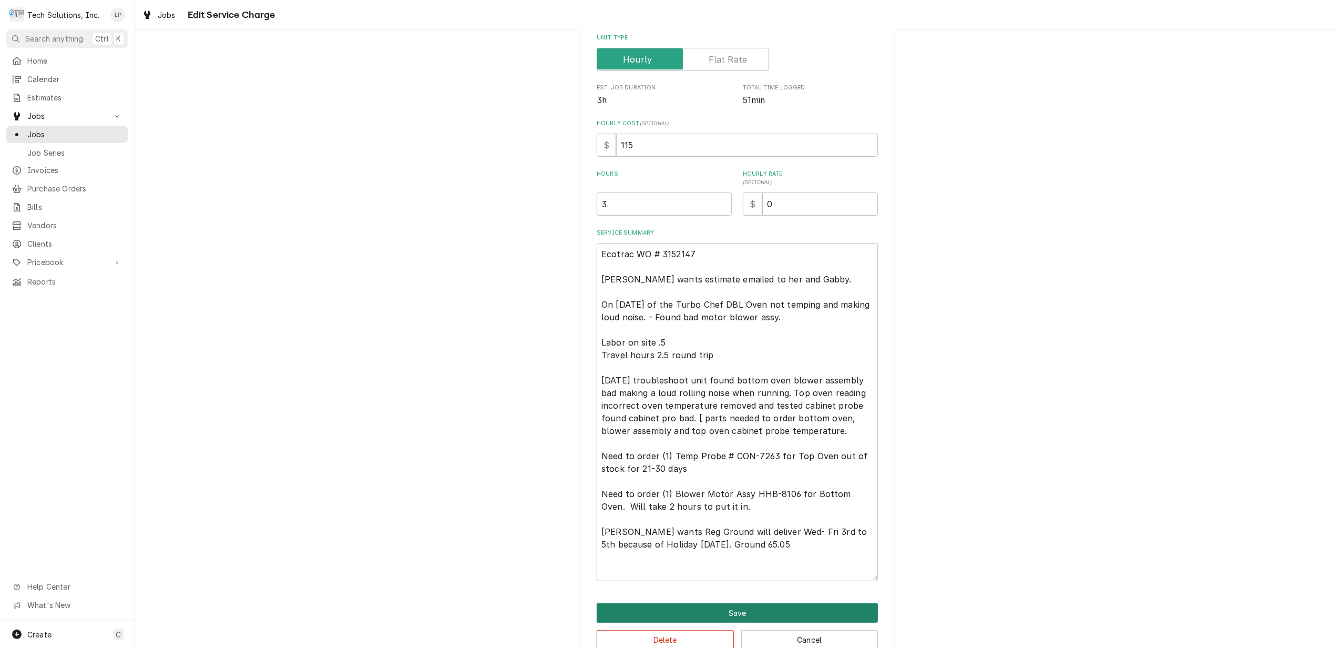
click at [753, 613] on button "Save" at bounding box center [737, 612] width 281 height 19
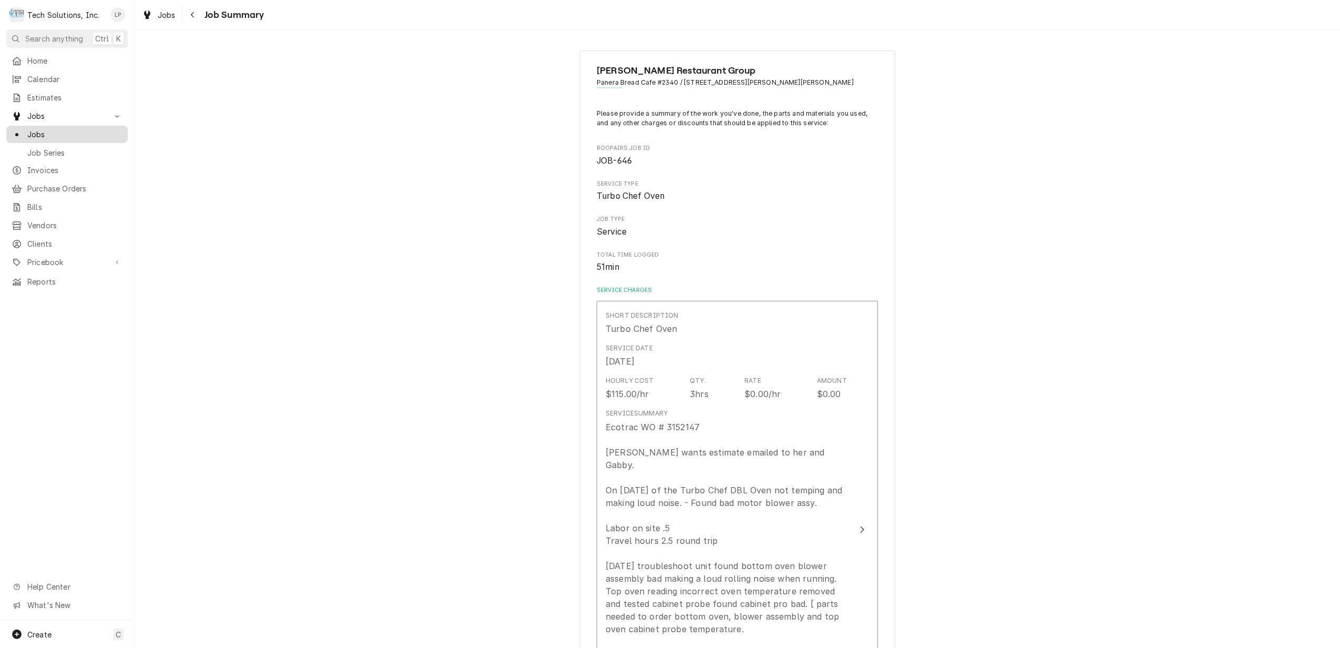
click at [35, 131] on span "Jobs" at bounding box center [74, 134] width 95 height 11
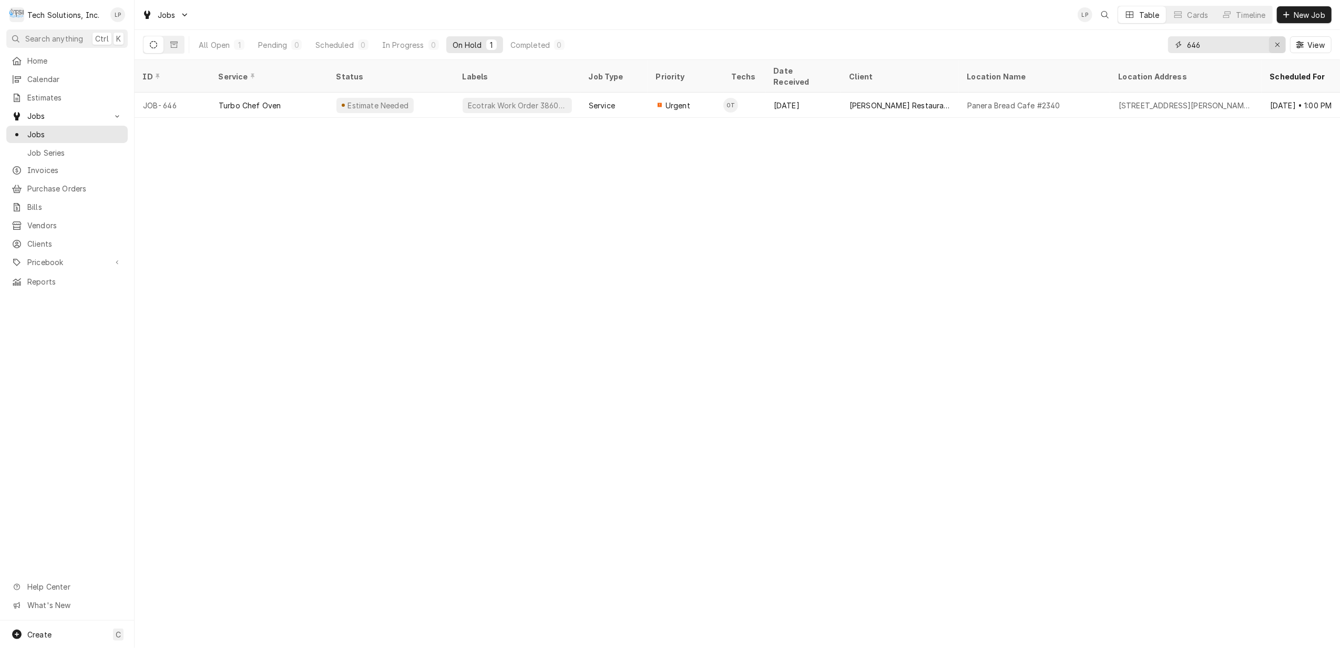
click at [1275, 44] on icon "Erase input" at bounding box center [1278, 44] width 6 height 7
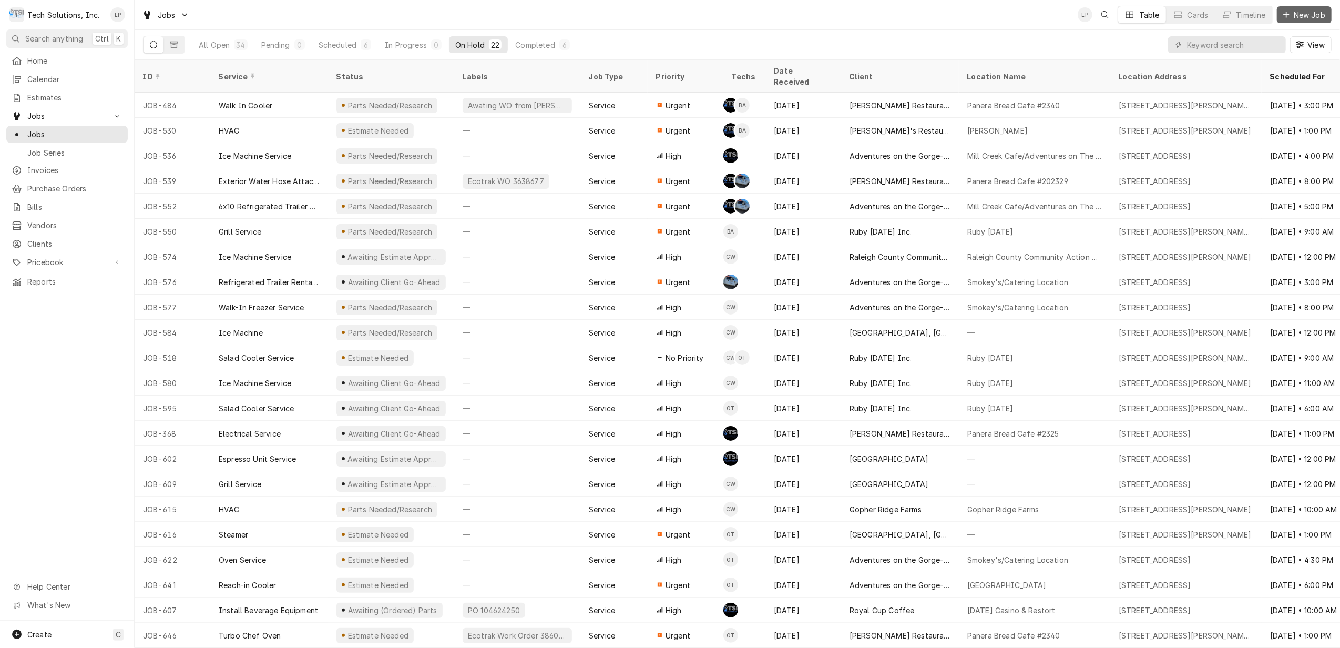
click at [1294, 15] on span "New Job" at bounding box center [1310, 14] width 36 height 11
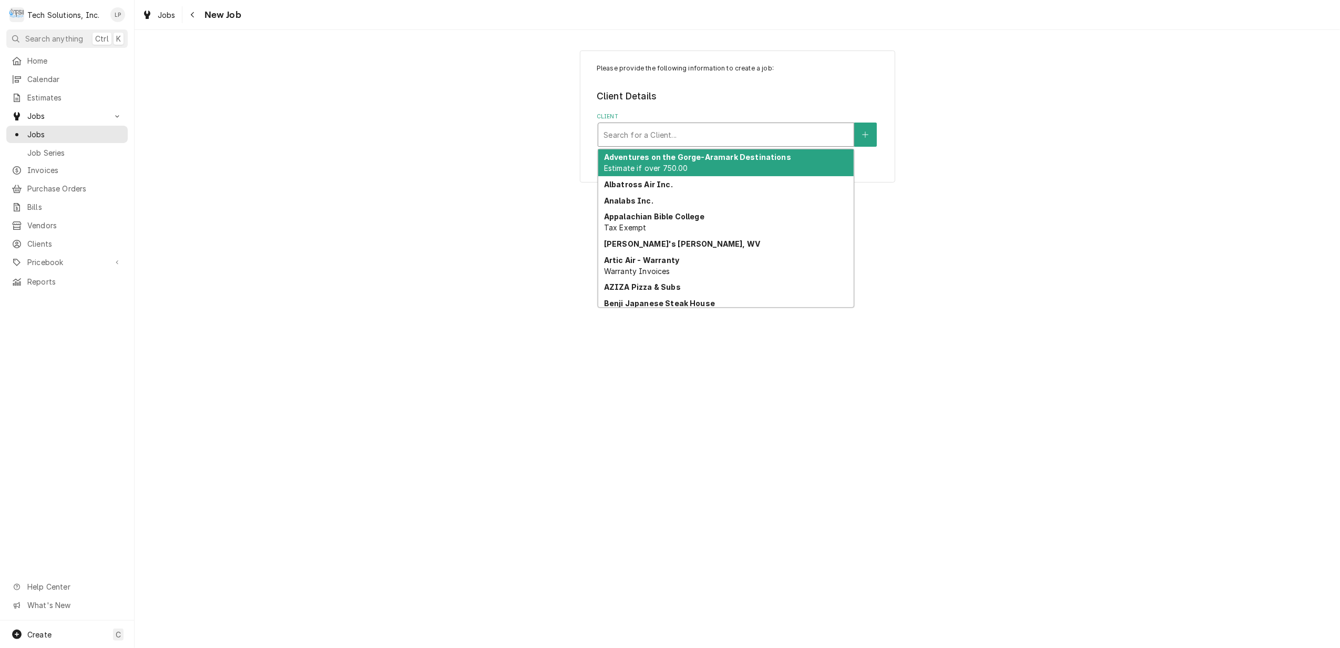
click at [798, 133] on div "Client" at bounding box center [726, 134] width 245 height 19
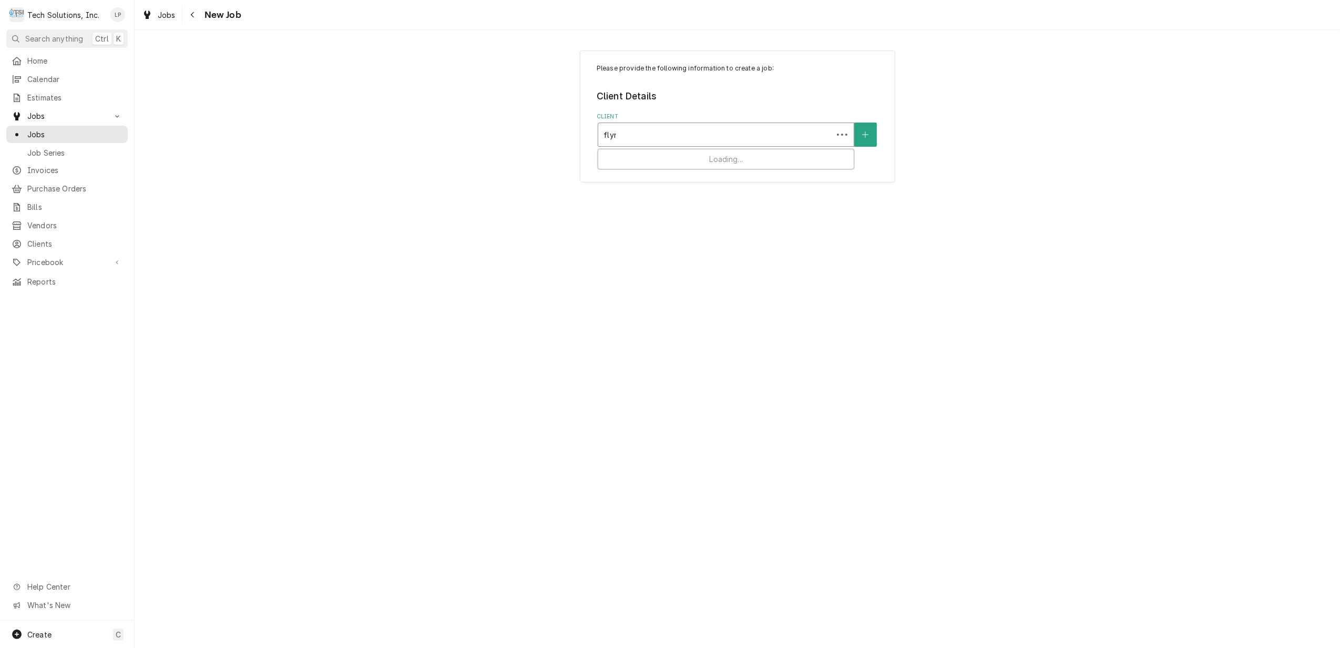
type input "[PERSON_NAME]"
click at [773, 158] on div "[PERSON_NAME] Restaurant Group" at bounding box center [726, 157] width 256 height 16
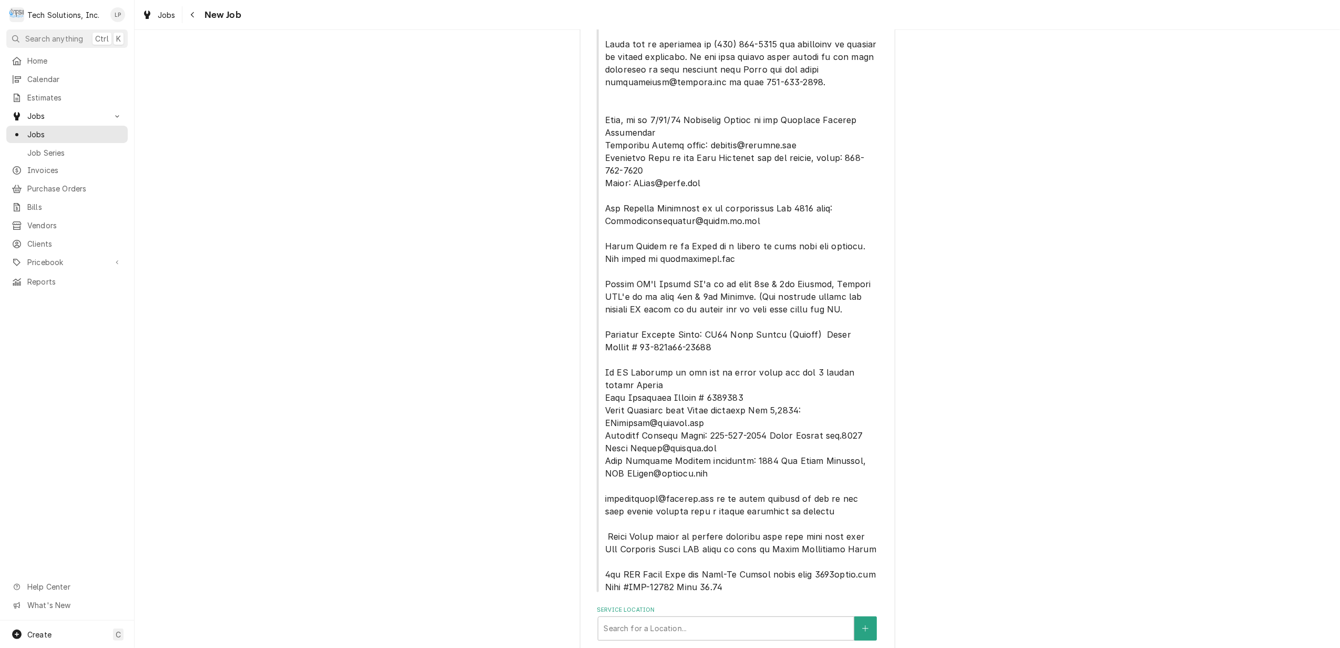
scroll to position [340, 0]
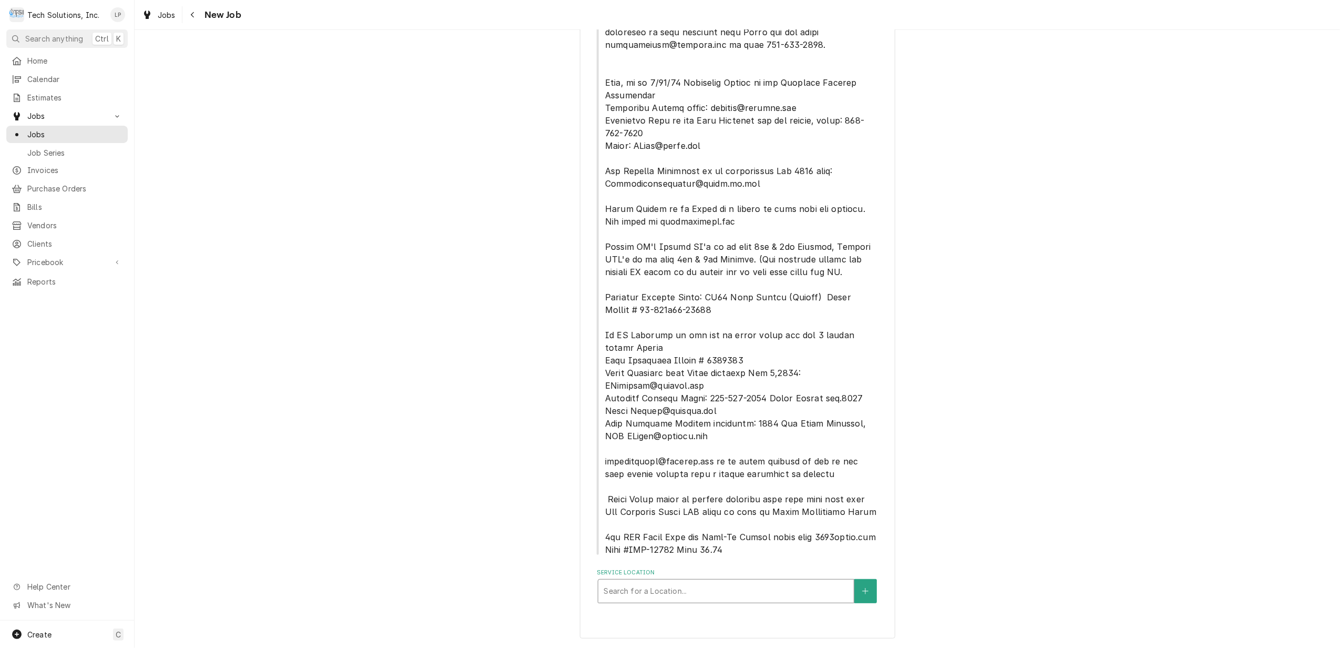
click at [787, 585] on div "Service Location" at bounding box center [726, 591] width 245 height 19
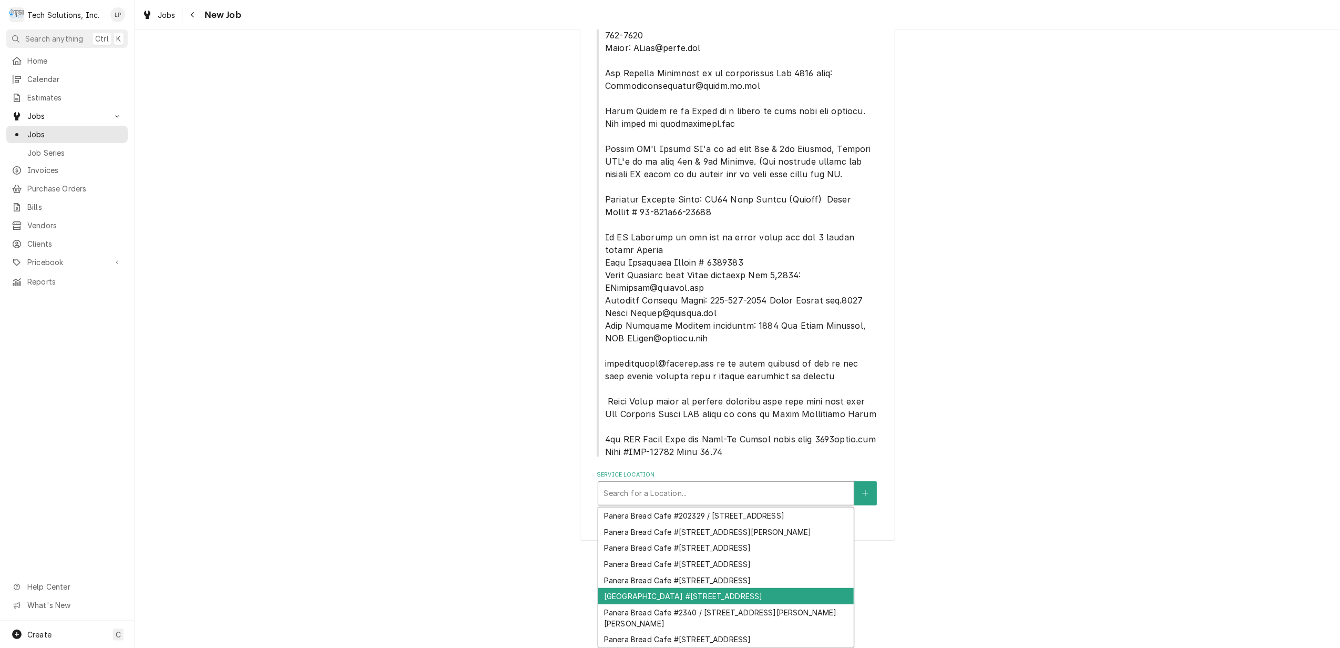
scroll to position [48, 0]
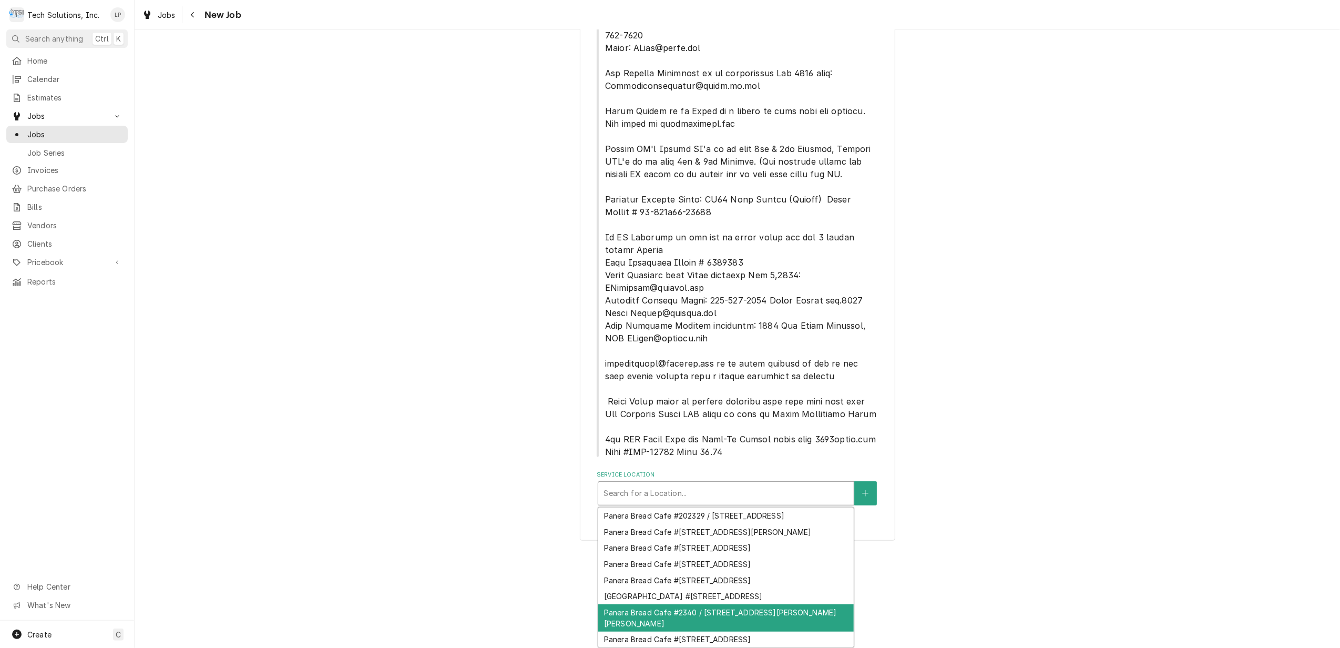
click at [781, 604] on div "Panera Bread Cafe #2340 / [STREET_ADDRESS][PERSON_NAME][PERSON_NAME]" at bounding box center [726, 617] width 256 height 27
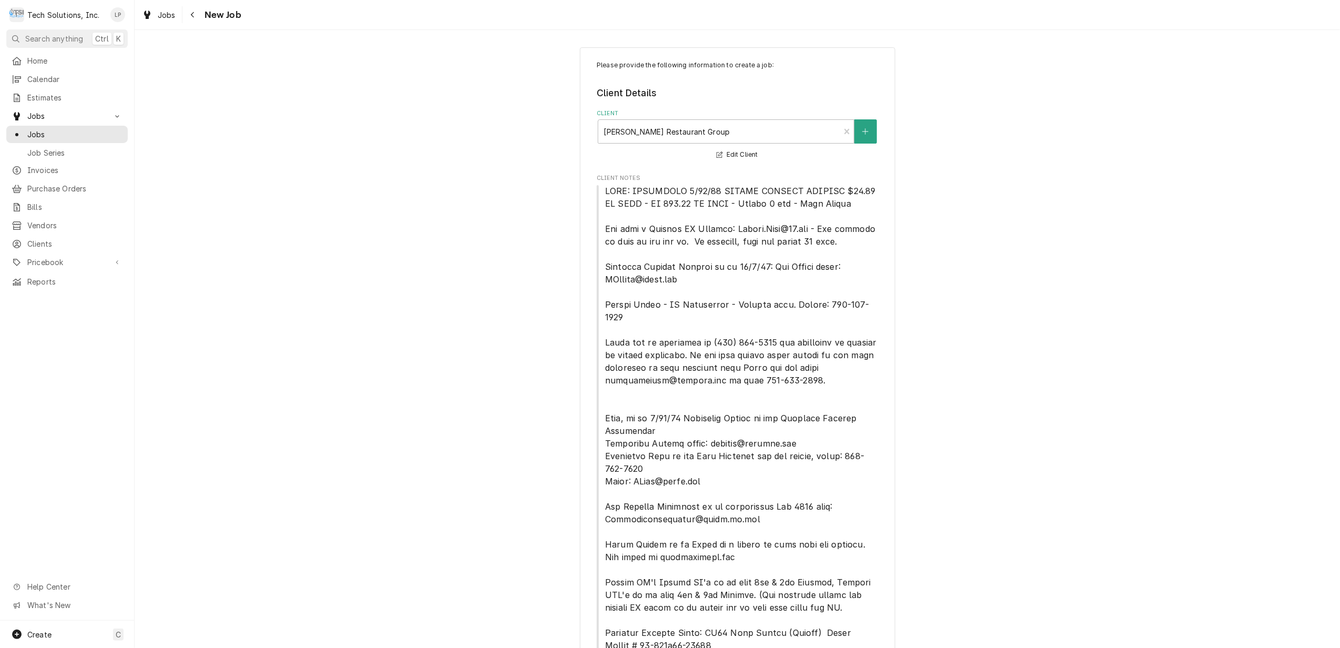
scroll to position [0, 0]
click at [43, 129] on span "Jobs" at bounding box center [74, 134] width 95 height 11
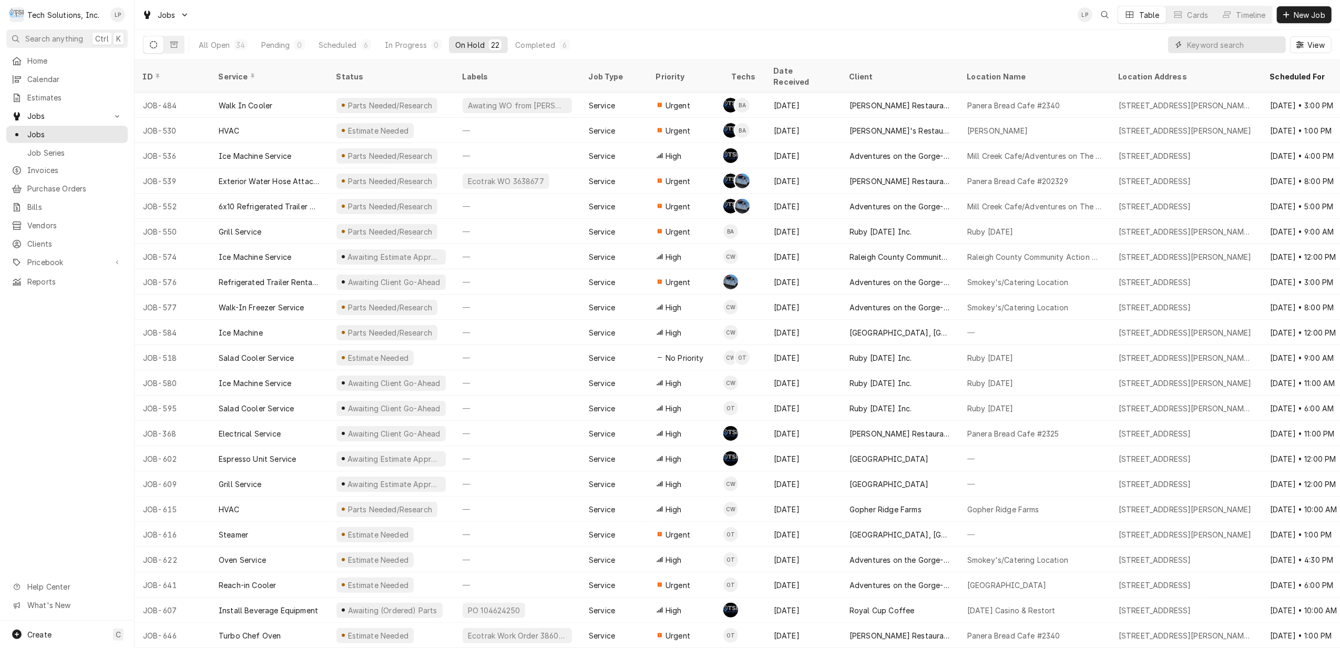
click at [1242, 43] on input "Dynamic Content Wrapper" at bounding box center [1234, 44] width 94 height 17
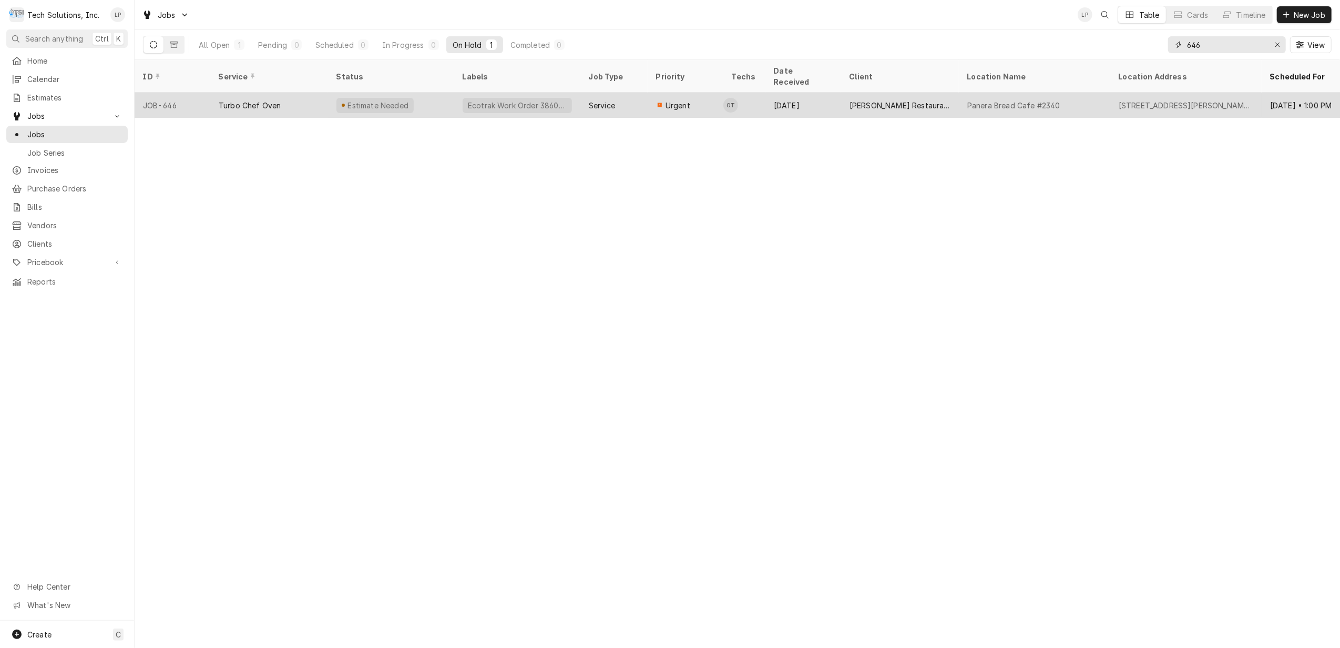
type input "646"
click at [416, 93] on div "Estimate Needed" at bounding box center [391, 105] width 126 height 25
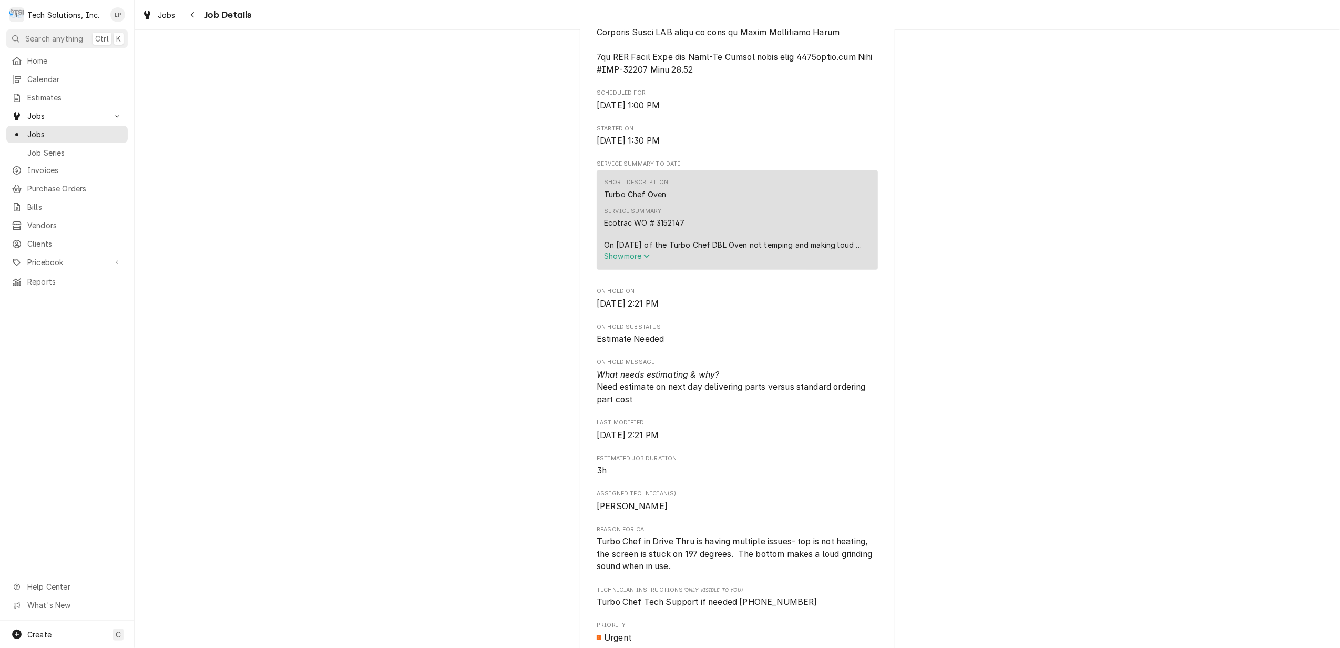
scroll to position [1262, 0]
